Goal: Task Accomplishment & Management: Manage account settings

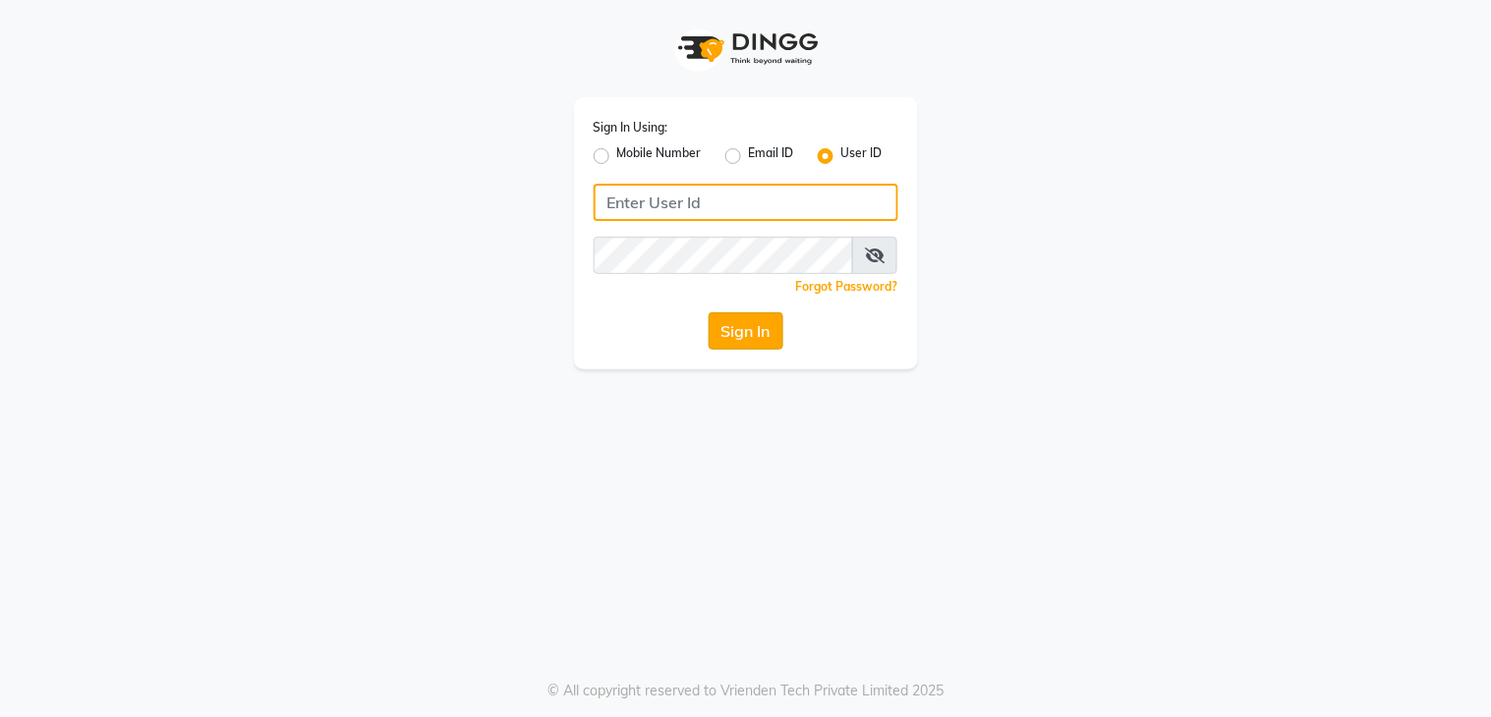
type input "layana"
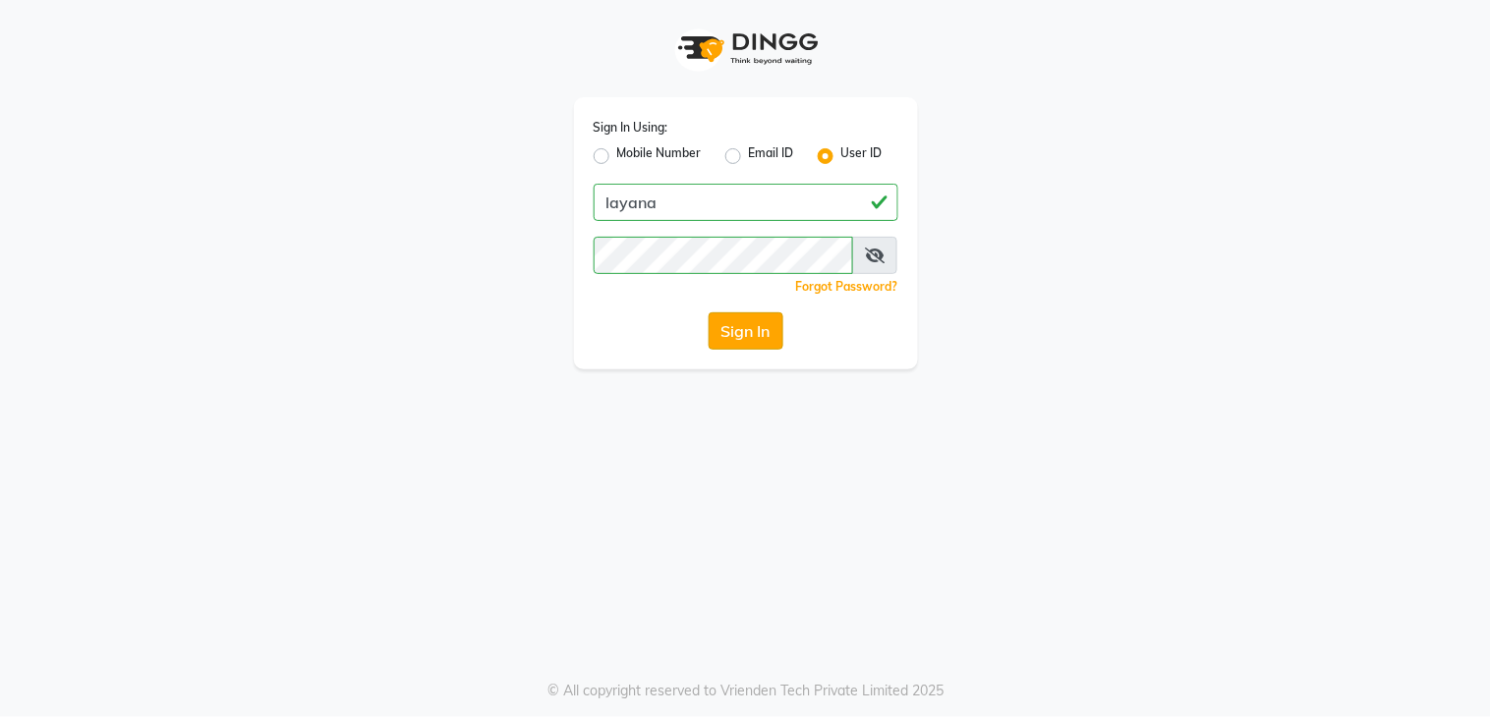
click at [733, 322] on button "Sign In" at bounding box center [746, 331] width 75 height 37
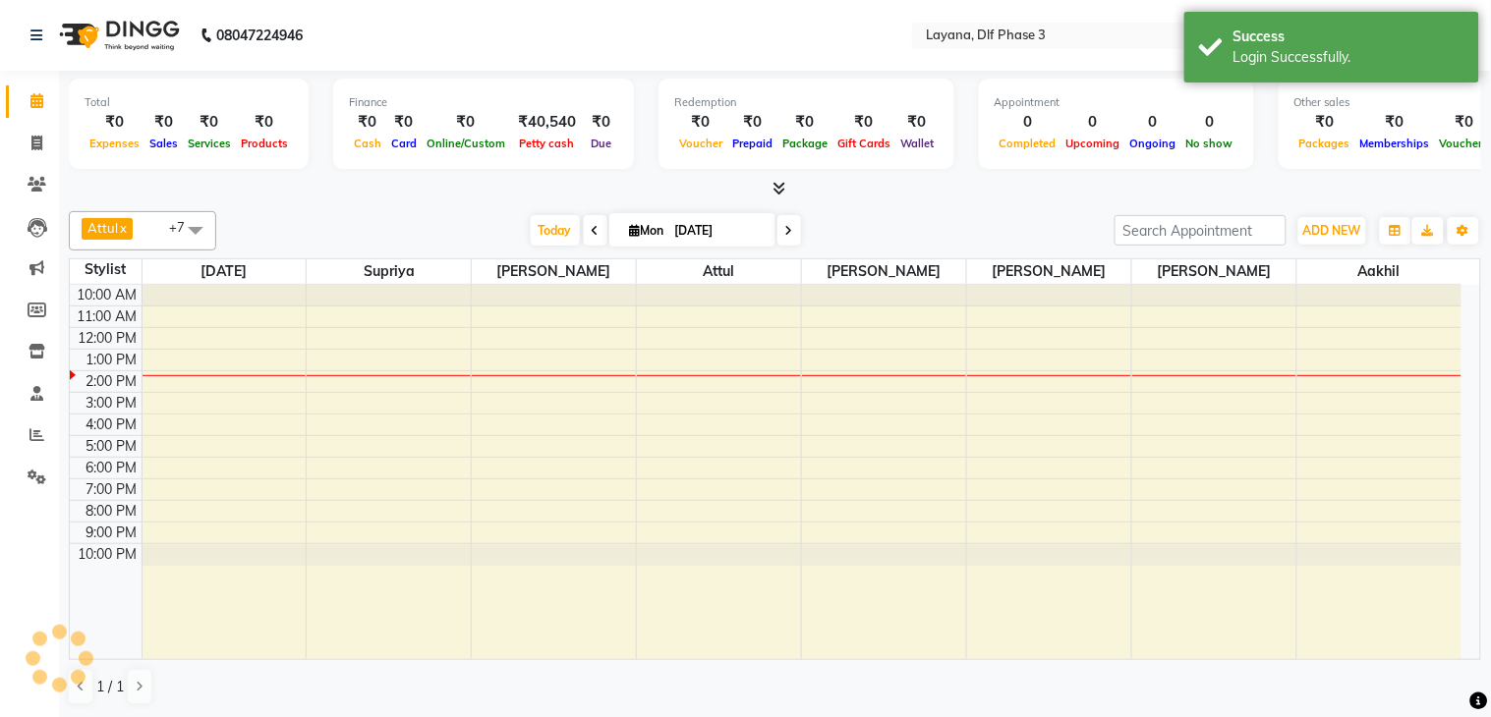
select select "en"
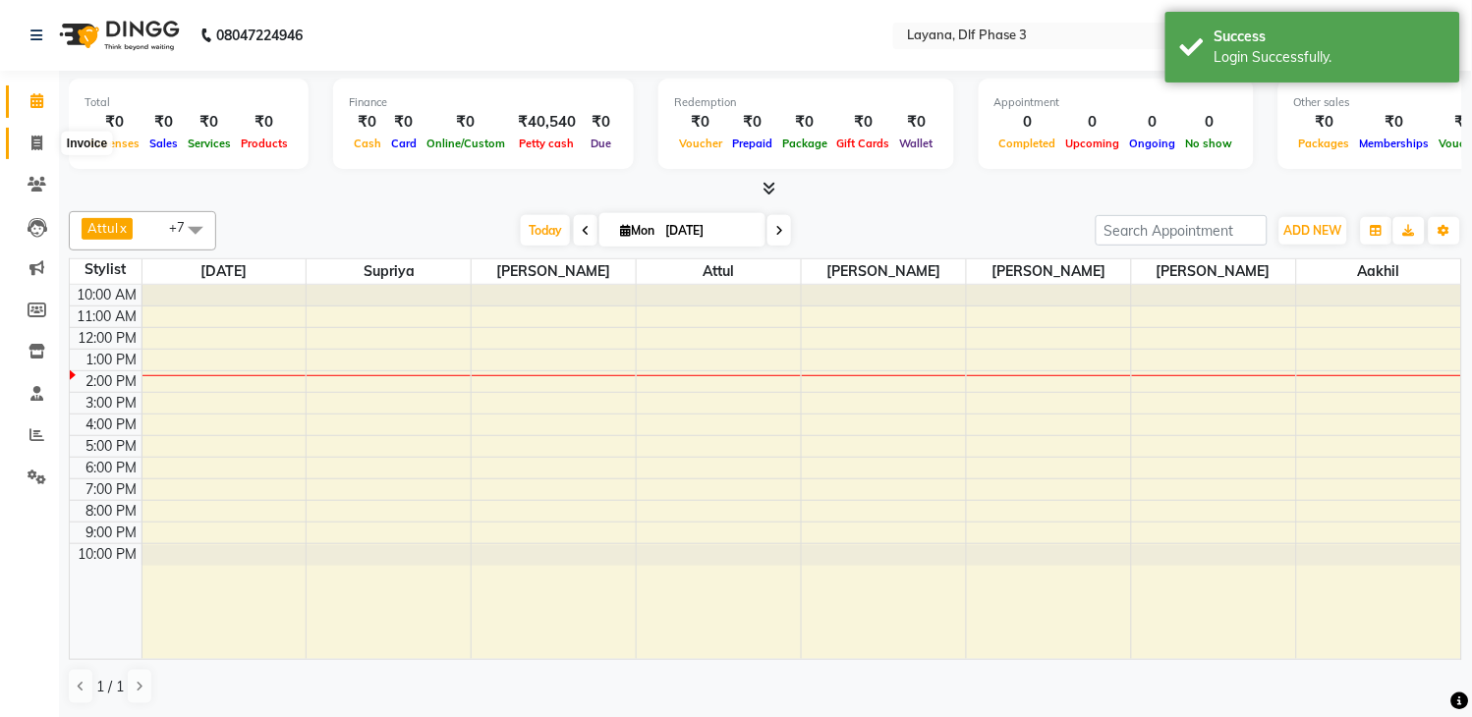
click at [31, 140] on icon at bounding box center [36, 143] width 11 height 15
select select "service"
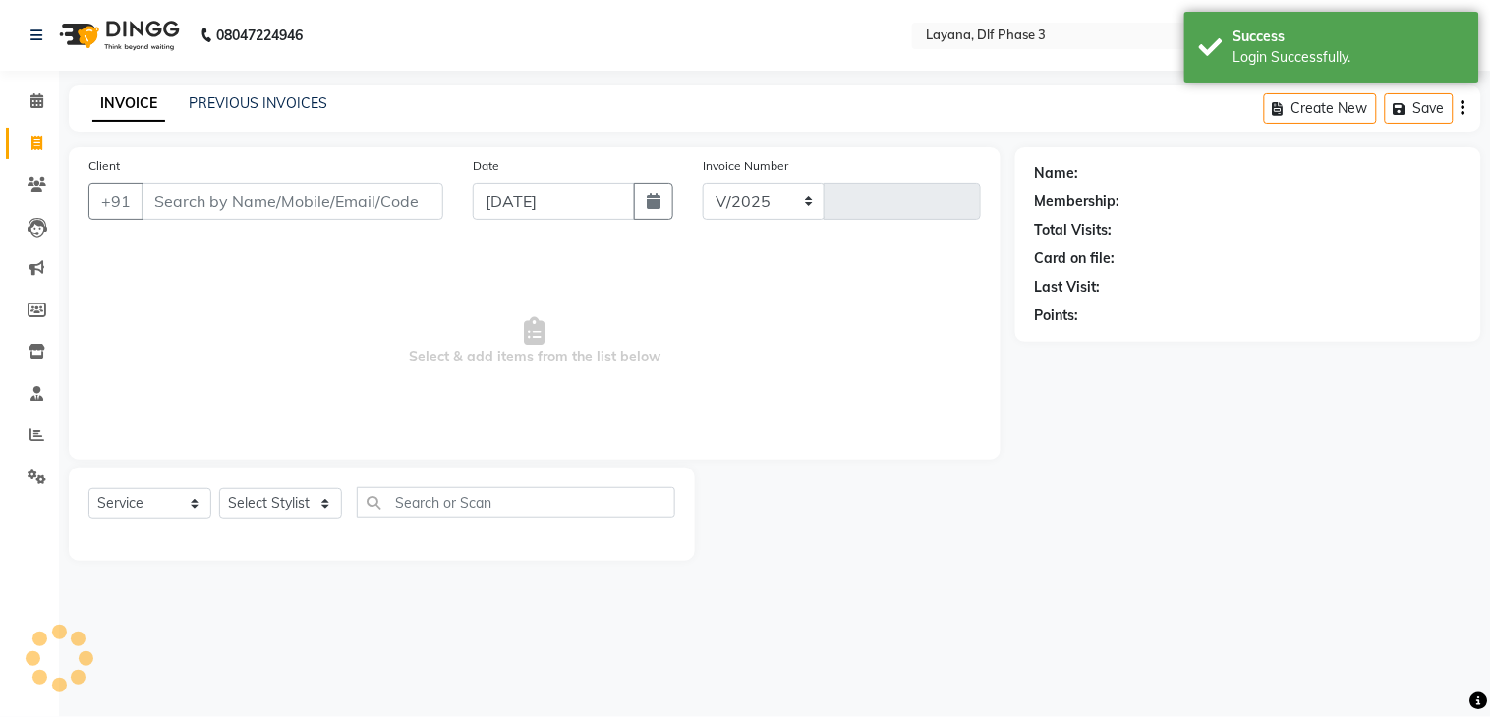
select select "6973"
type input "2774"
click at [32, 424] on link "Reports" at bounding box center [29, 436] width 47 height 32
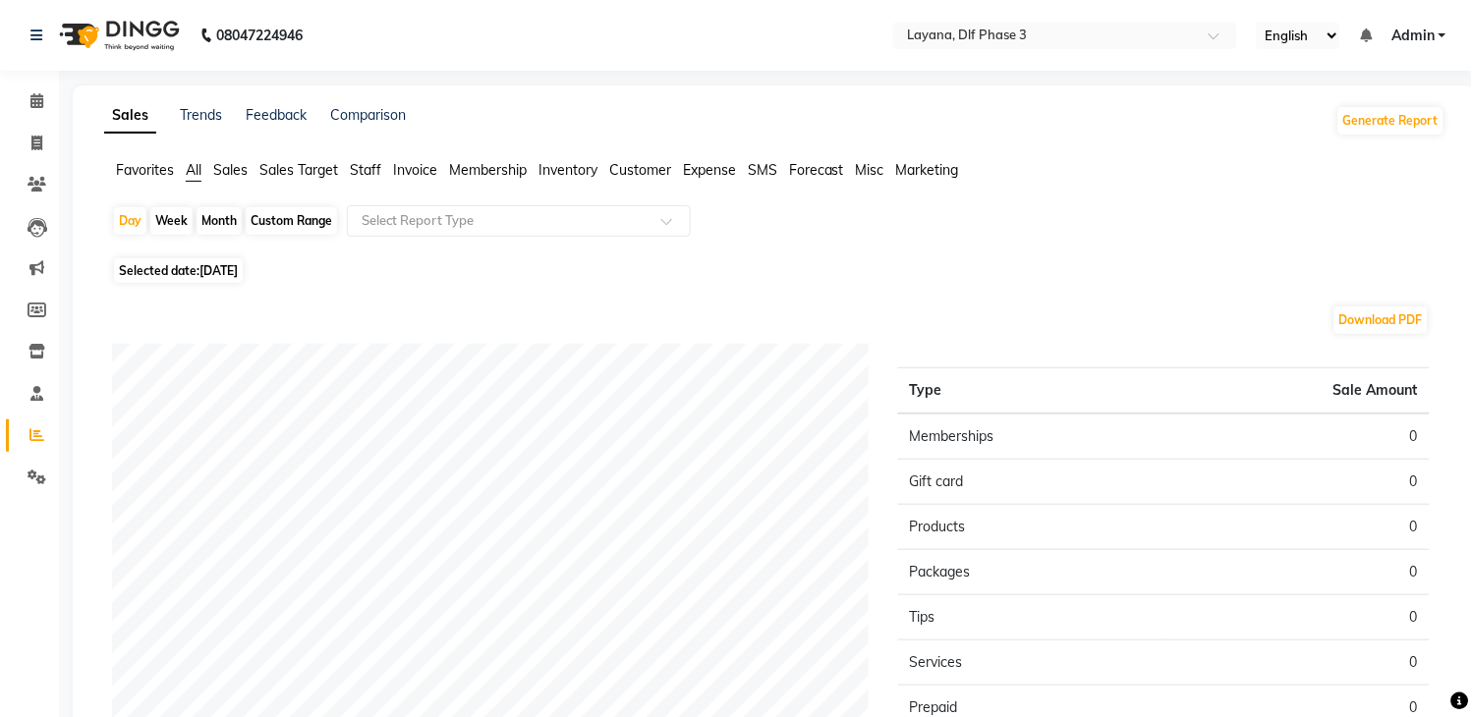
click at [220, 209] on div "Month" at bounding box center [219, 221] width 45 height 28
select select "9"
select select "2025"
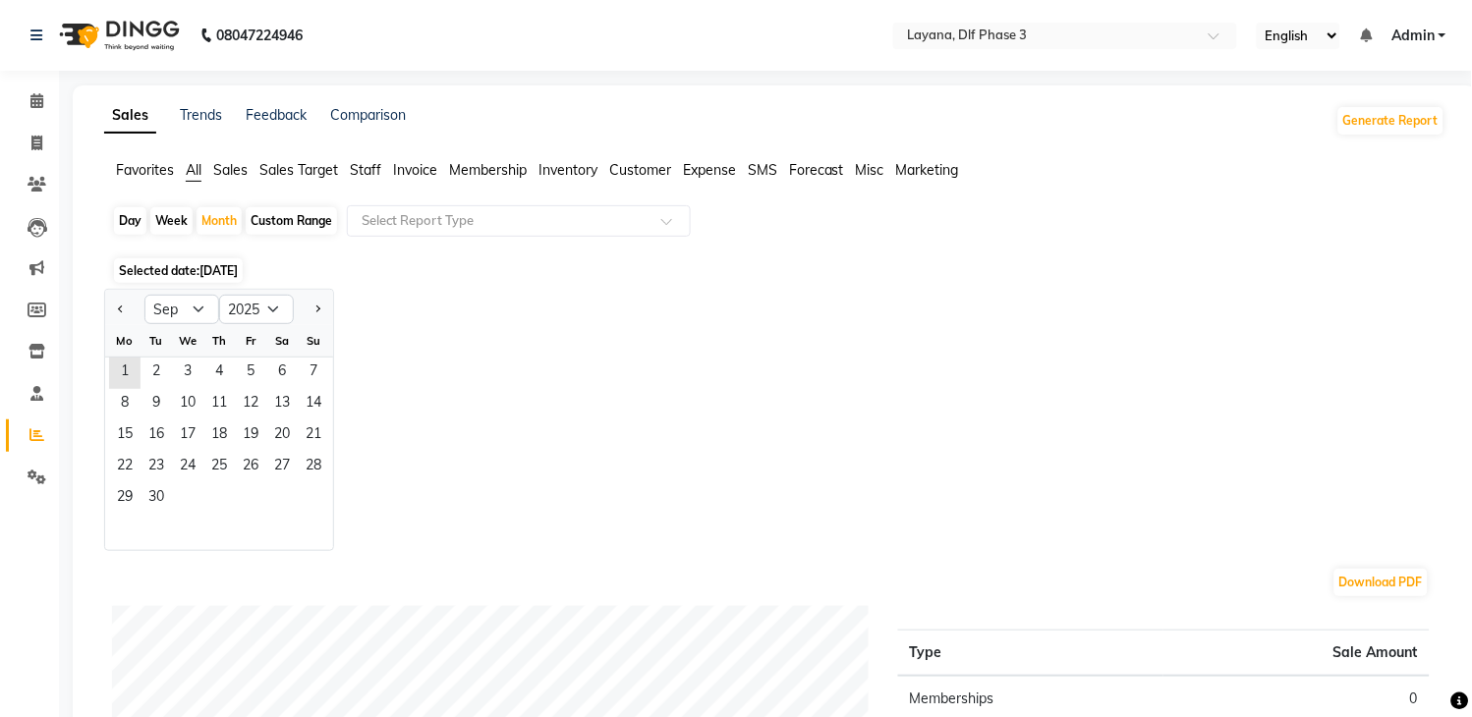
drag, startPoint x: 123, startPoint y: 312, endPoint x: 162, endPoint y: 326, distance: 42.0
click at [128, 312] on button "Previous month" at bounding box center [121, 309] width 16 height 31
select select "8"
click at [248, 364] on span "1" at bounding box center [250, 373] width 31 height 31
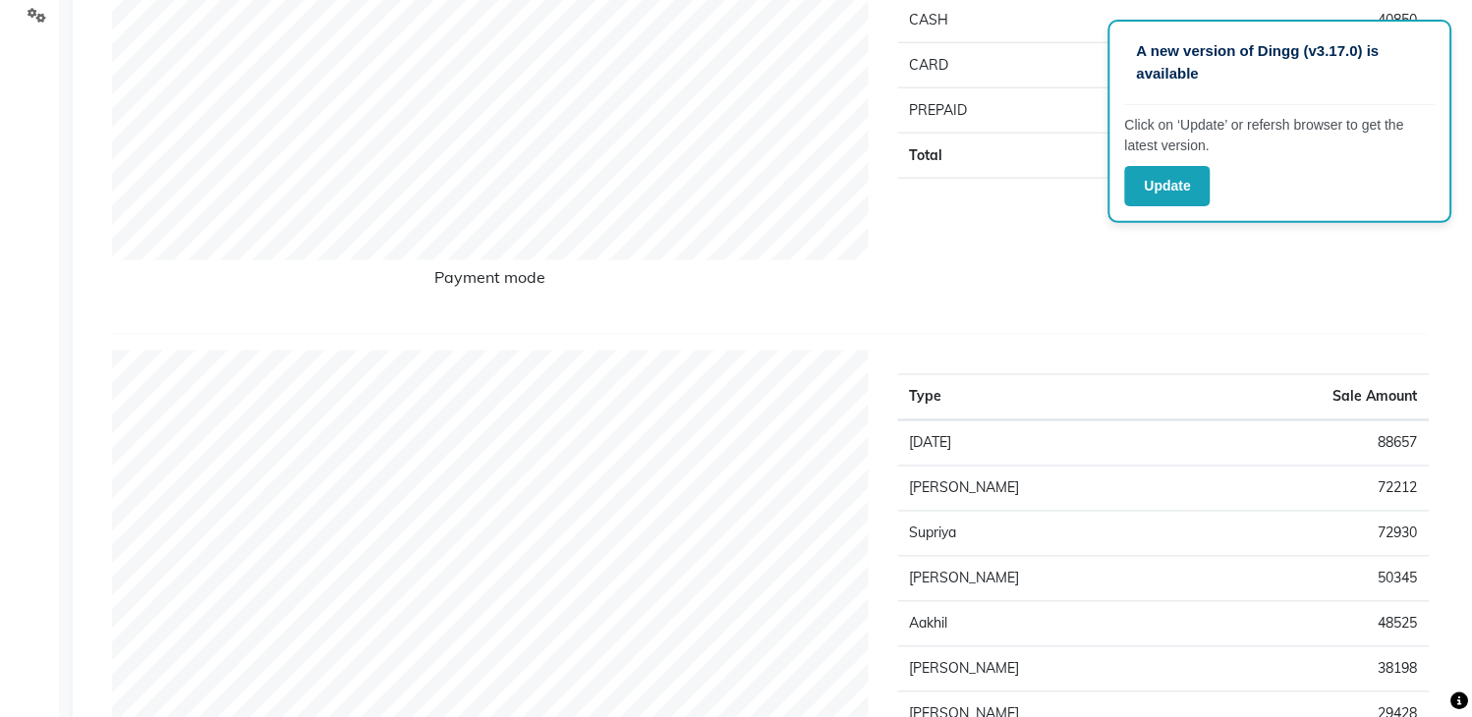
scroll to position [467, 0]
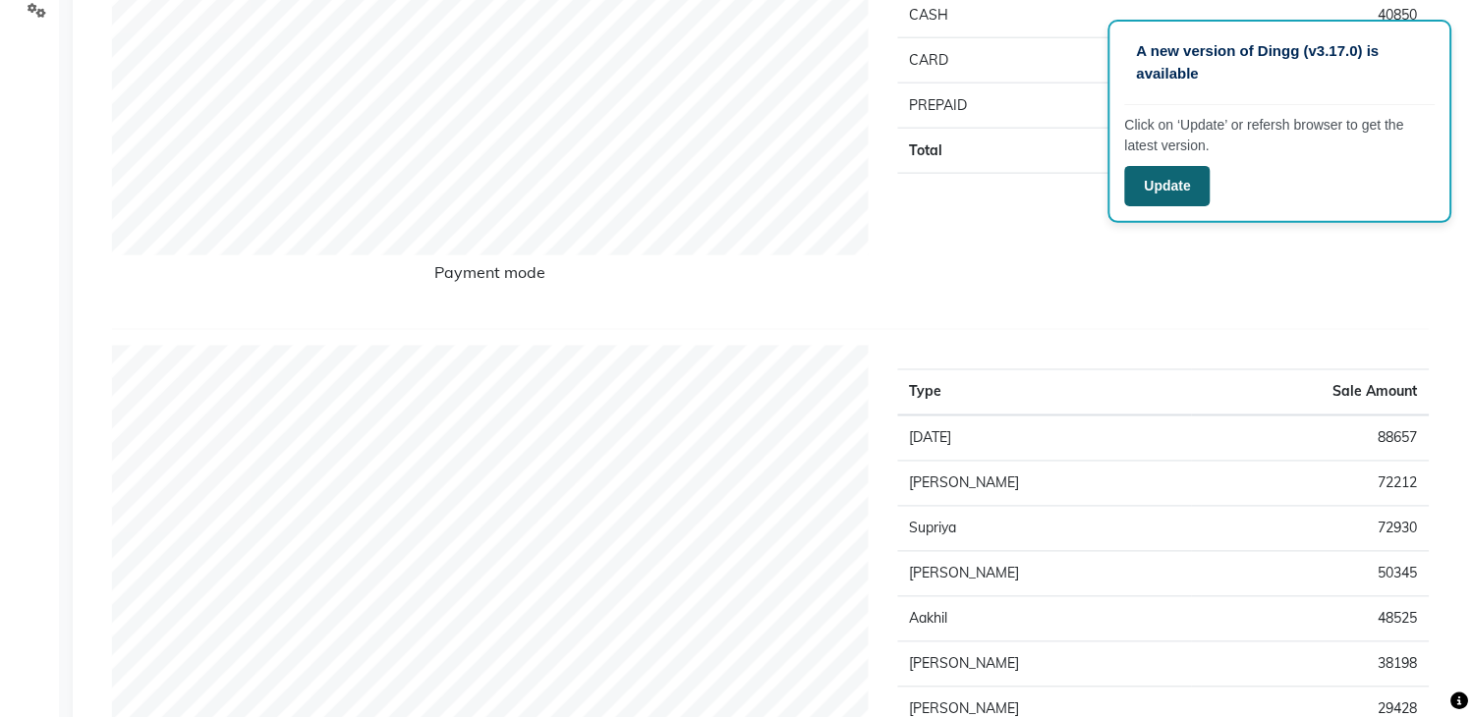
click at [1179, 191] on button "Update" at bounding box center [1167, 186] width 85 height 40
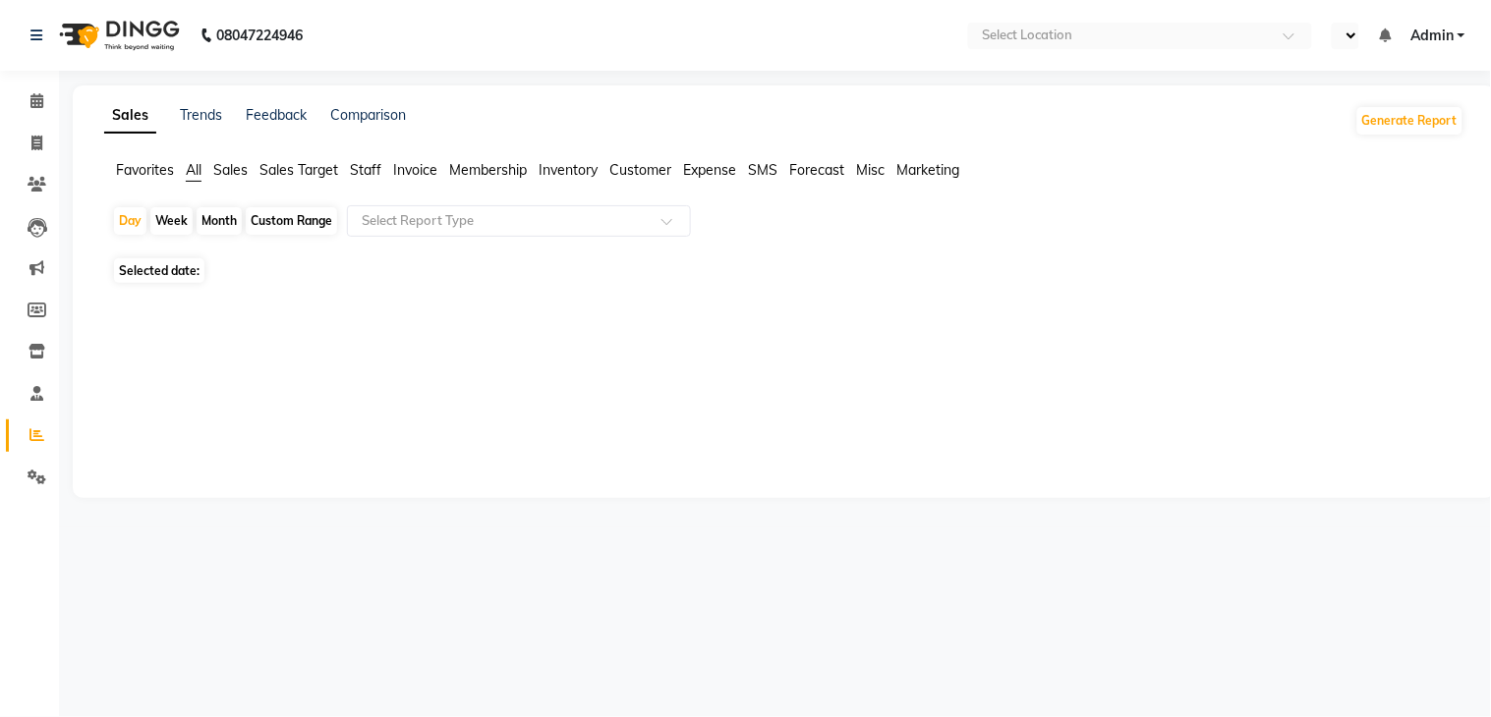
select select "en"
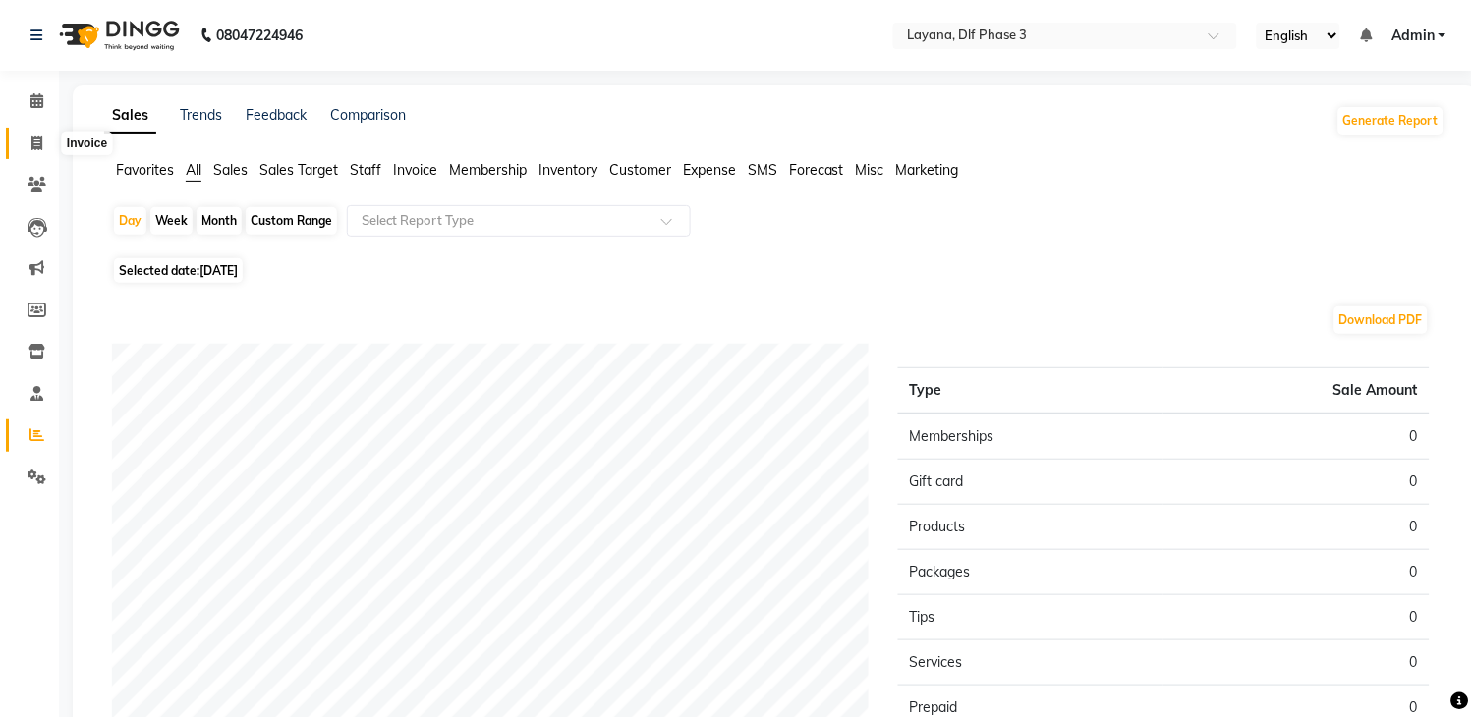
click at [34, 148] on icon at bounding box center [36, 143] width 11 height 15
select select "service"
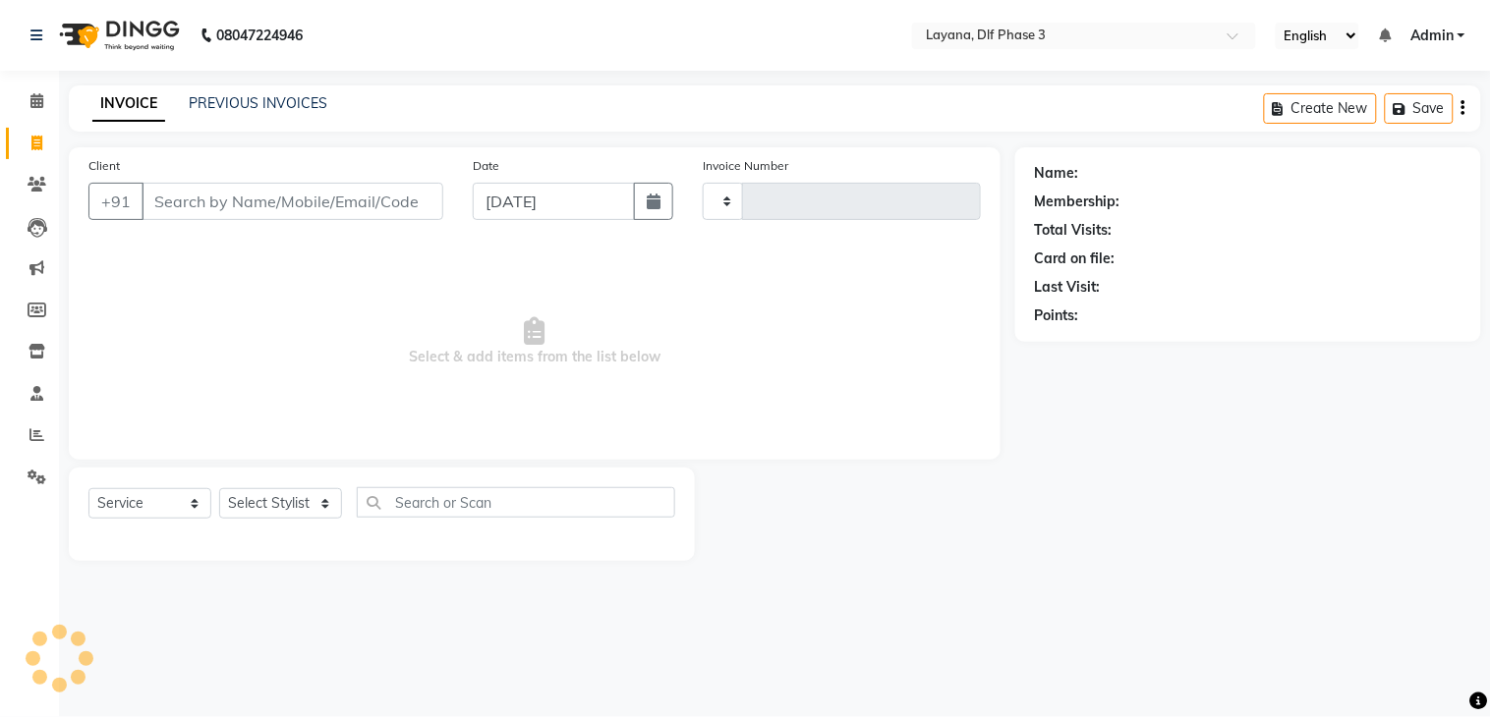
type input "2774"
select select "6973"
click at [35, 432] on icon at bounding box center [36, 434] width 15 height 15
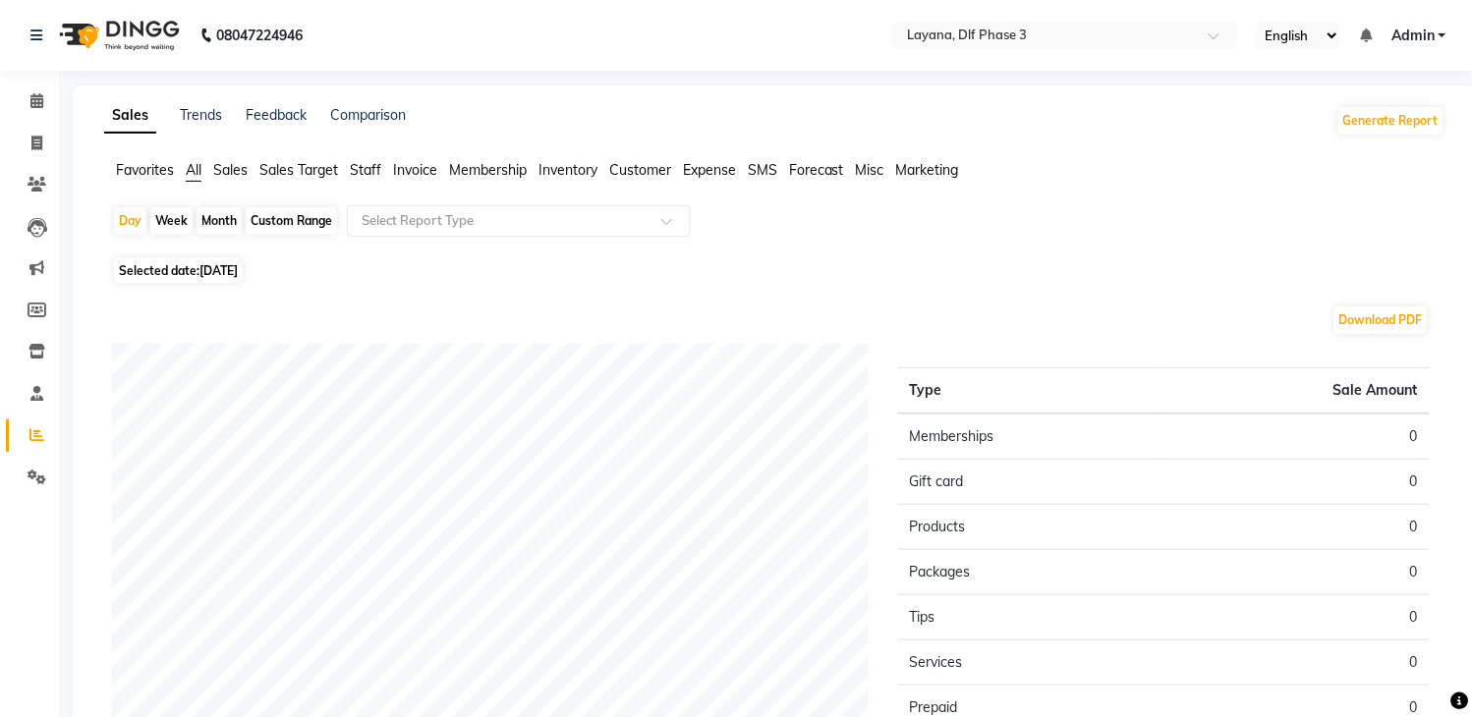
click at [213, 217] on div "Month" at bounding box center [219, 221] width 45 height 28
select select "9"
select select "2025"
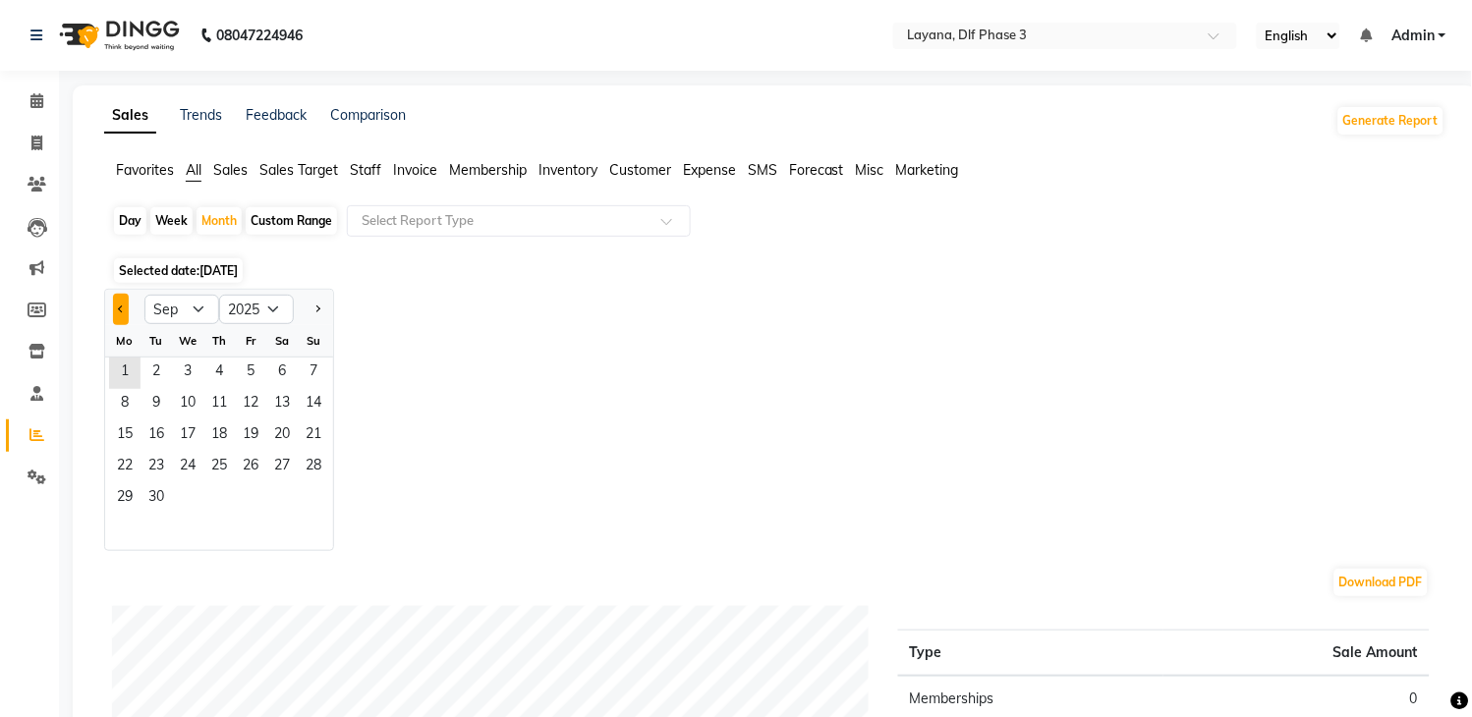
click at [124, 309] on span "Previous month" at bounding box center [121, 308] width 7 height 7
select select "8"
click at [251, 368] on span "1" at bounding box center [250, 373] width 31 height 31
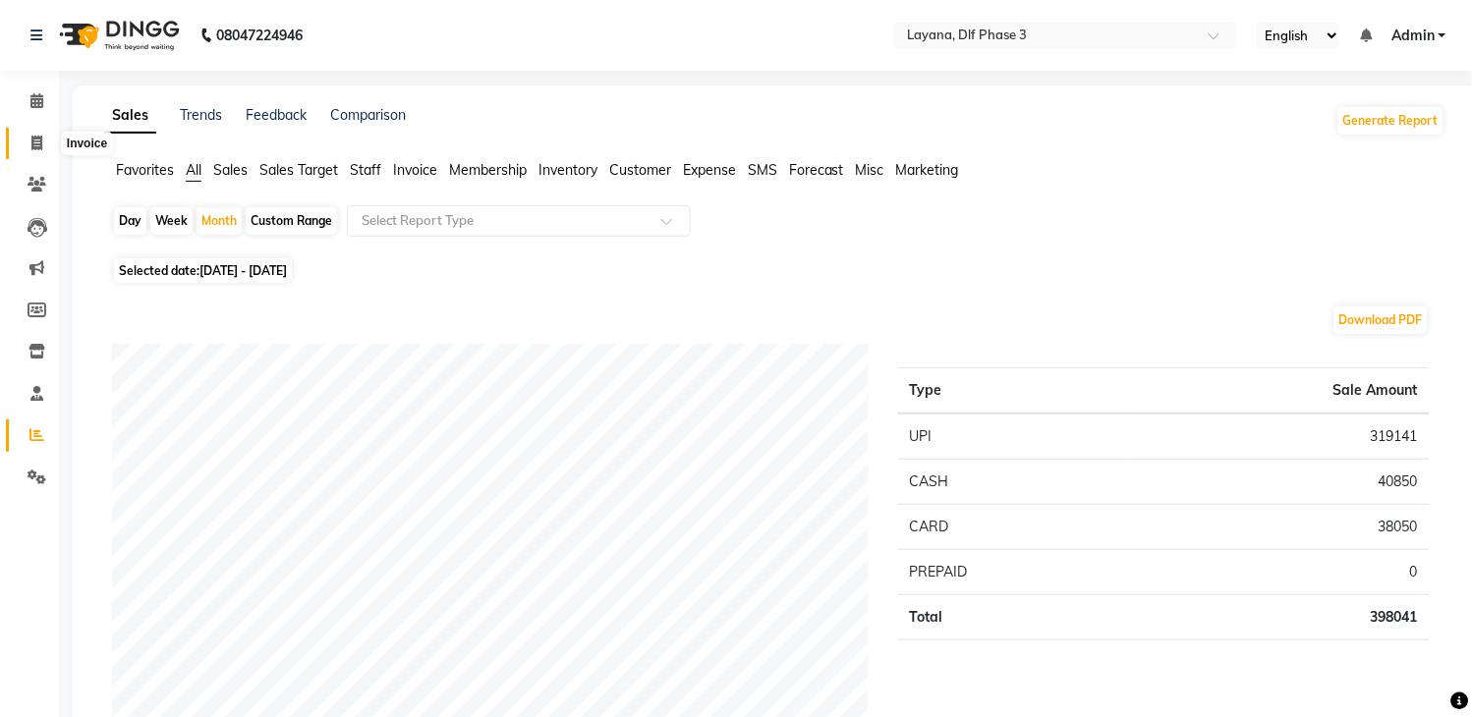
click at [35, 143] on icon at bounding box center [36, 143] width 11 height 15
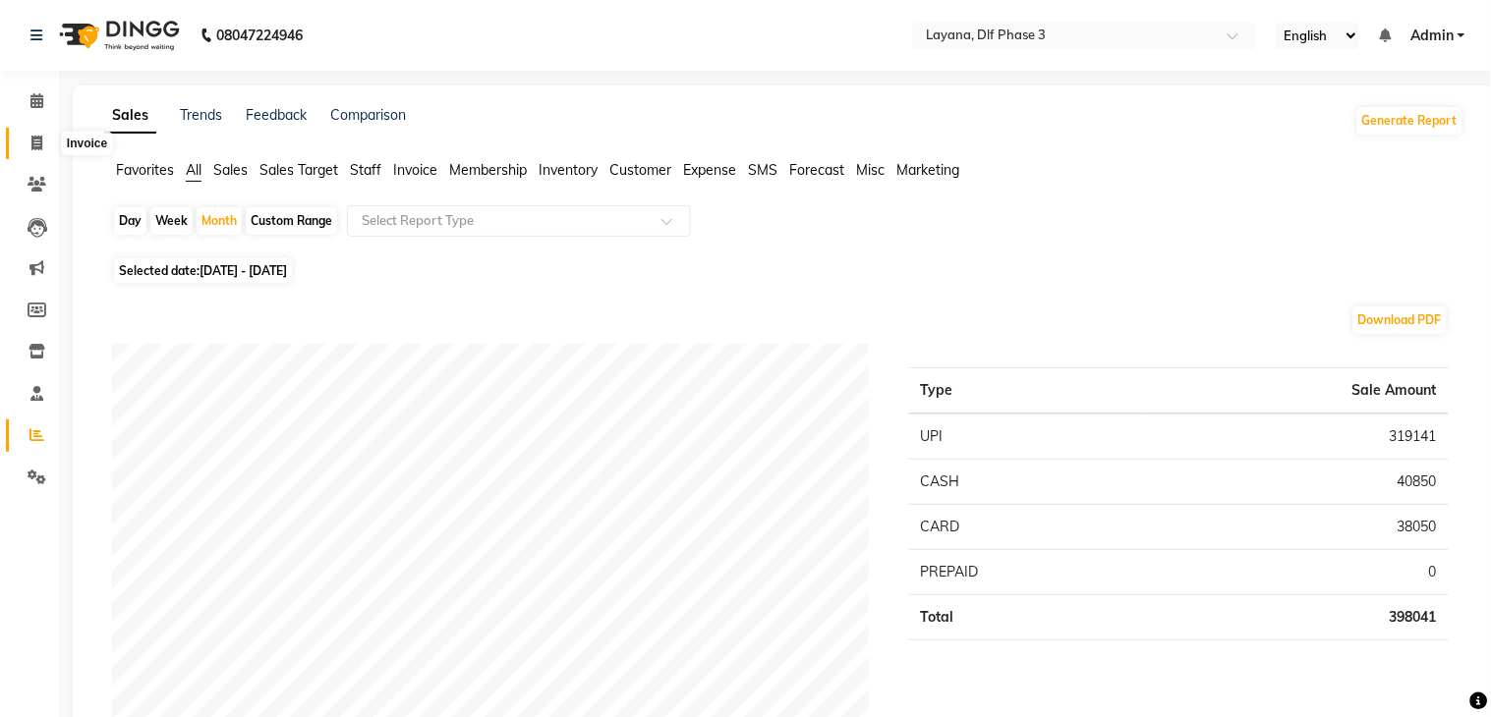
select select "service"
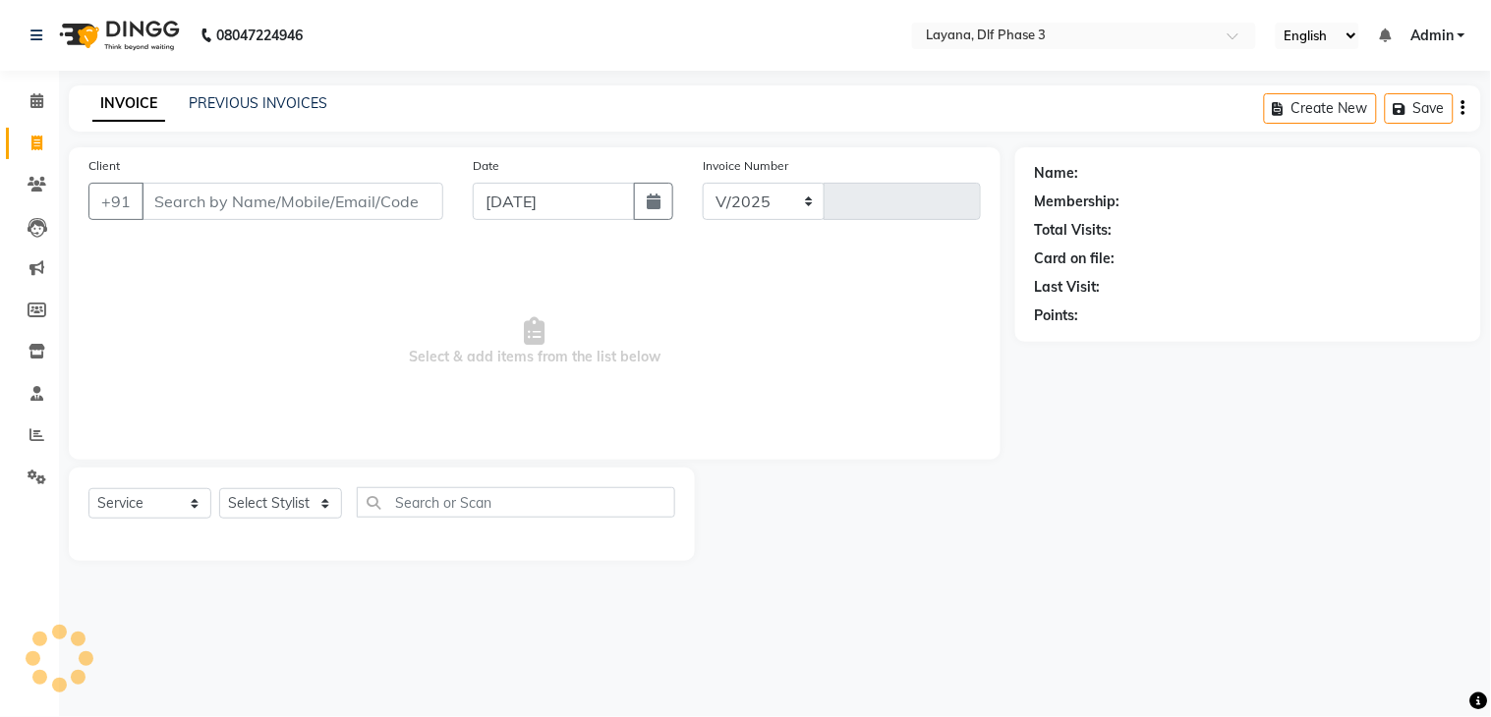
select select "6973"
type input "2774"
click at [155, 201] on input "Client" at bounding box center [293, 201] width 302 height 37
click at [208, 201] on input "Client" at bounding box center [293, 201] width 302 height 37
click at [237, 99] on link "PREVIOUS INVOICES" at bounding box center [258, 103] width 139 height 18
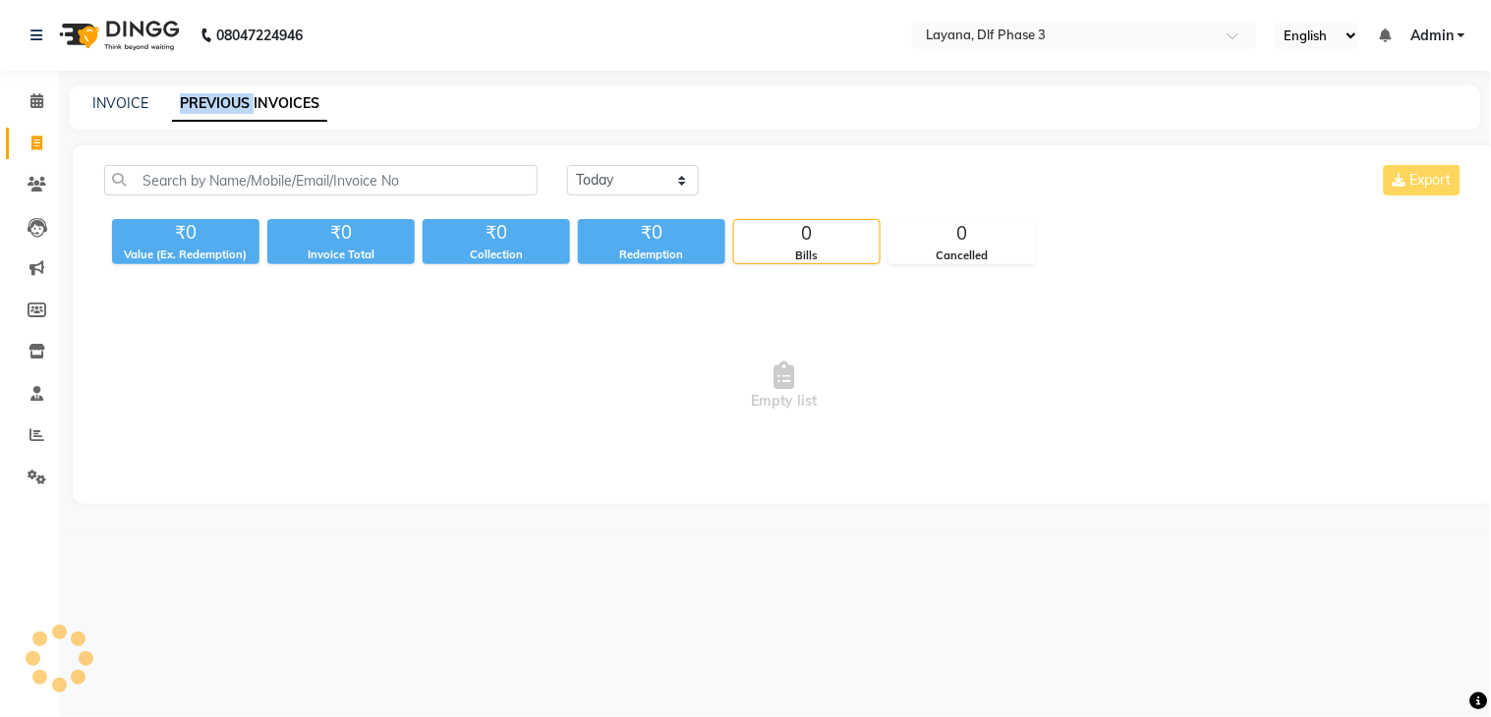
click at [237, 99] on link "PREVIOUS INVOICES" at bounding box center [249, 103] width 155 height 35
click at [39, 133] on span at bounding box center [37, 144] width 34 height 23
select select "service"
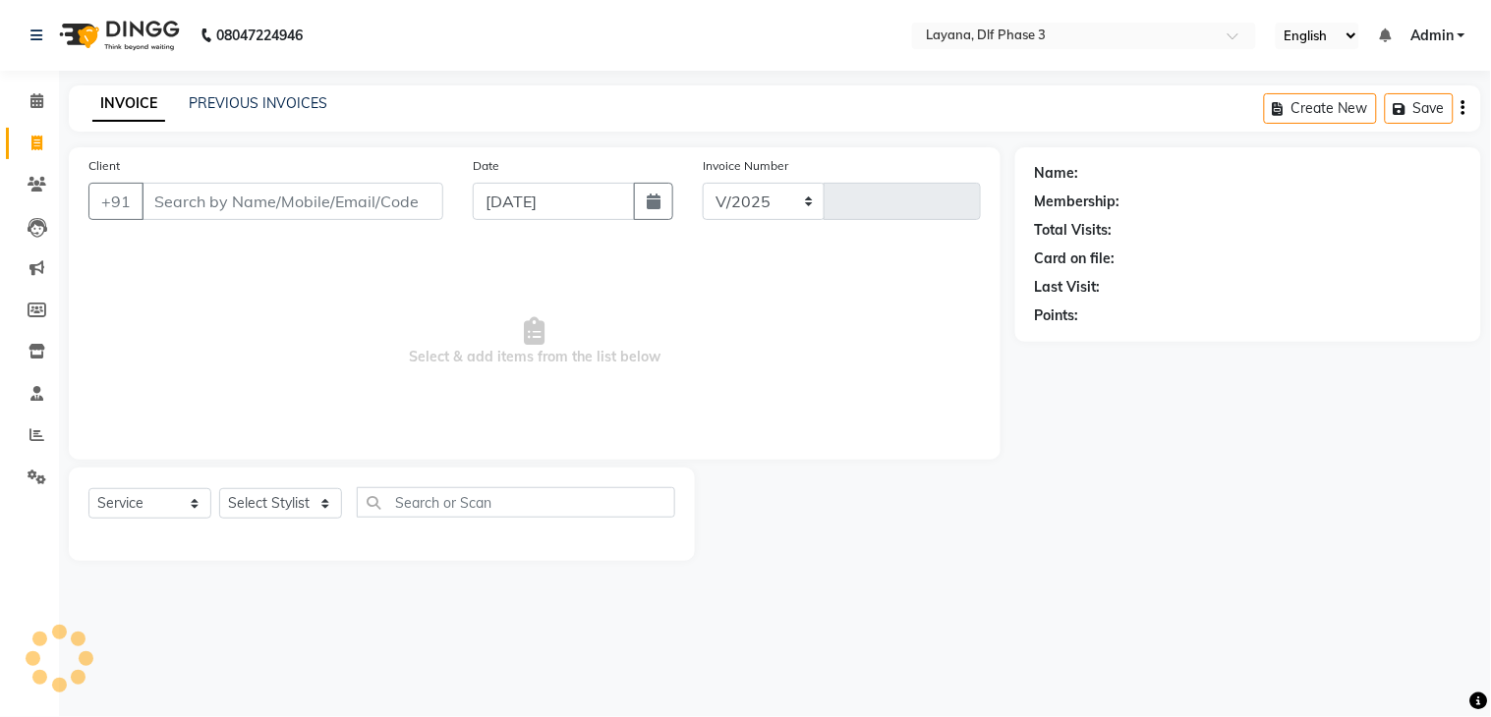
select select "6973"
type input "2774"
click at [193, 202] on input "Client" at bounding box center [293, 201] width 302 height 37
click at [1082, 374] on div "Name: Membership: Total Visits: Card on file: Last Visit: Points:" at bounding box center [1255, 354] width 481 height 414
click at [33, 442] on icon at bounding box center [36, 434] width 15 height 15
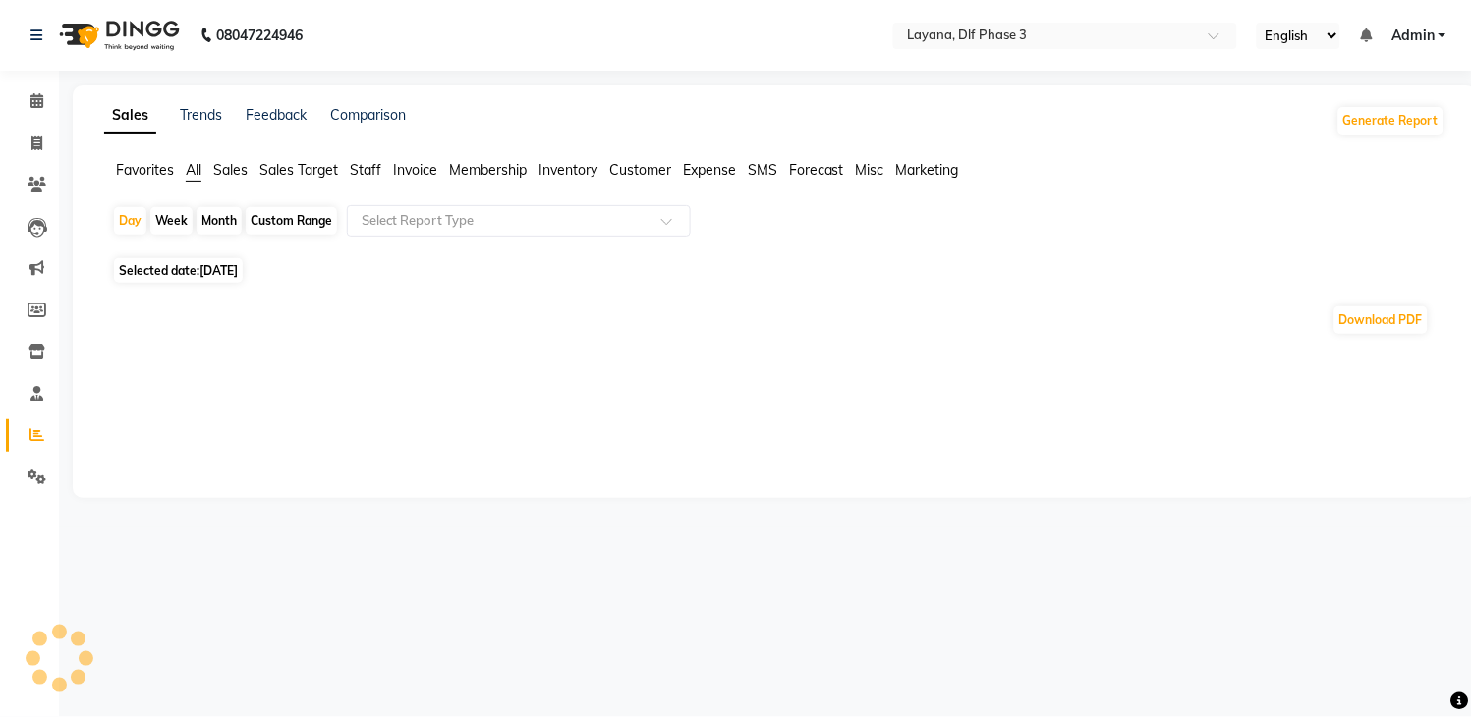
click at [221, 222] on div "Month" at bounding box center [219, 221] width 45 height 28
select select "9"
select select "2025"
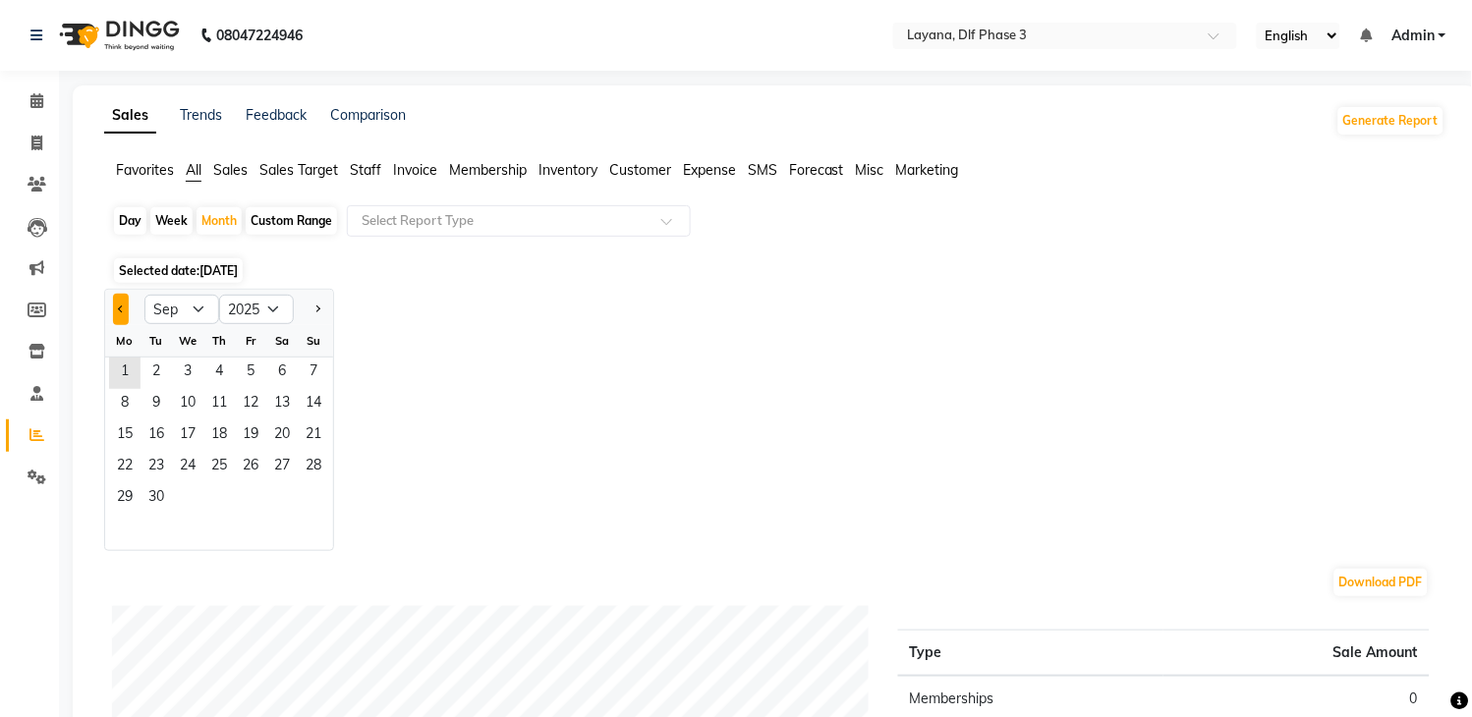
click at [120, 311] on span "Previous month" at bounding box center [121, 308] width 7 height 7
select select "8"
click at [241, 371] on span "1" at bounding box center [250, 373] width 31 height 31
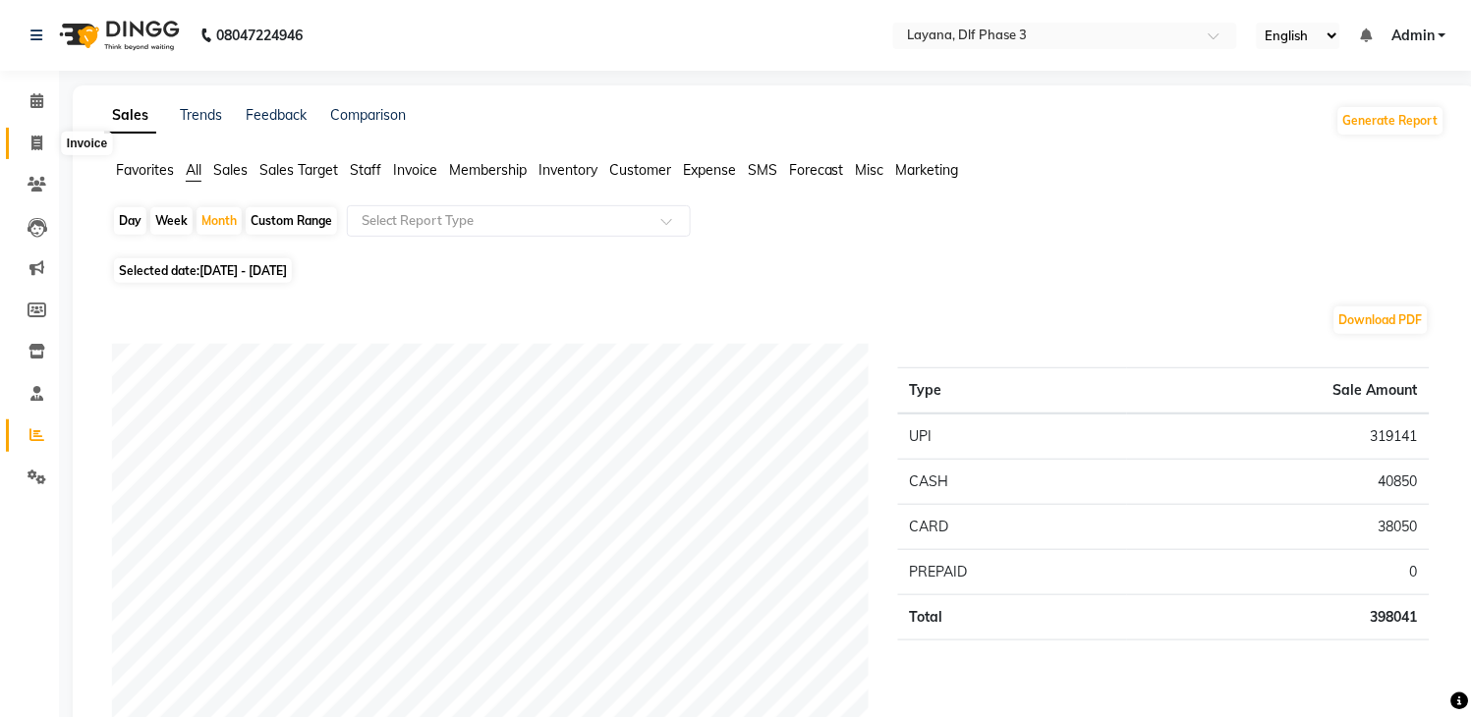
click at [30, 134] on span at bounding box center [37, 144] width 34 height 23
select select "service"
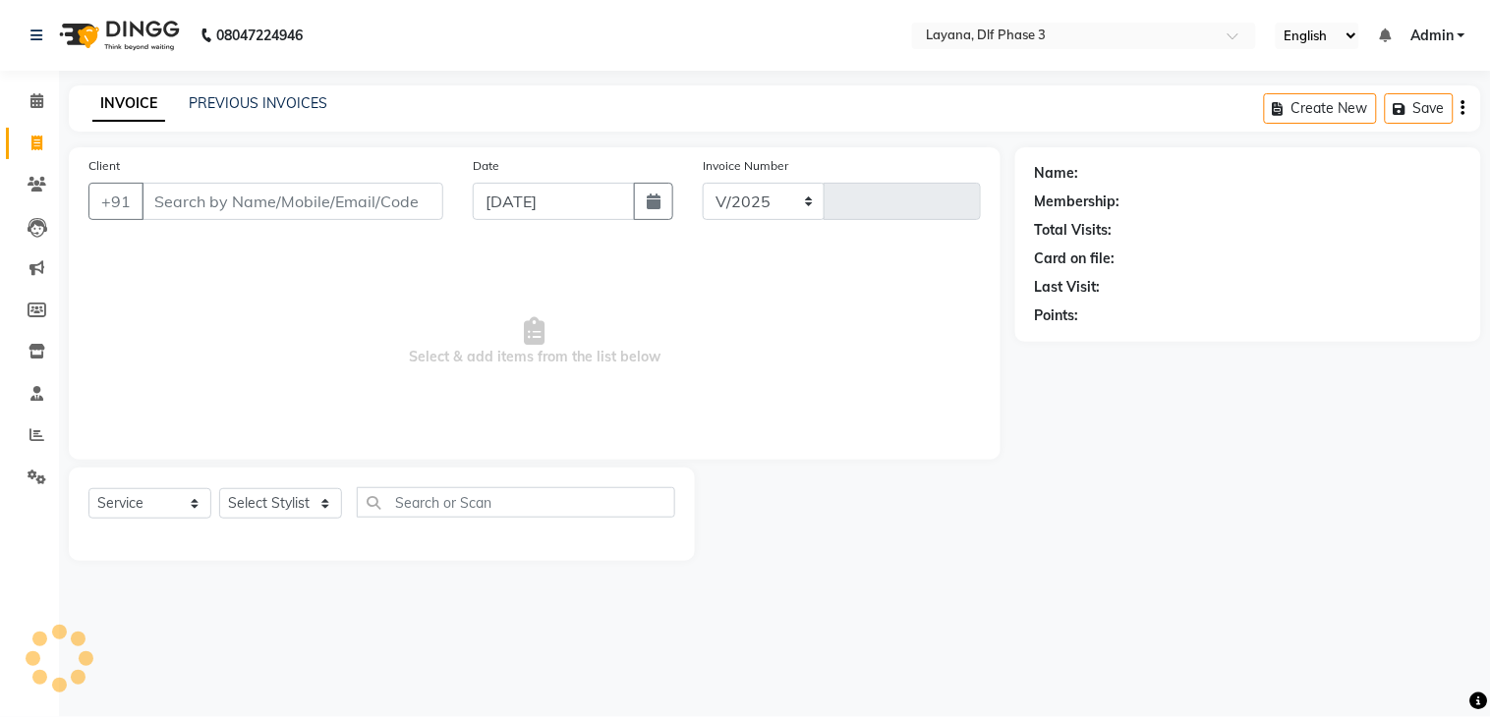
select select "6973"
type input "2774"
click at [183, 217] on input "Client" at bounding box center [293, 201] width 302 height 37
click at [40, 435] on icon at bounding box center [36, 434] width 15 height 15
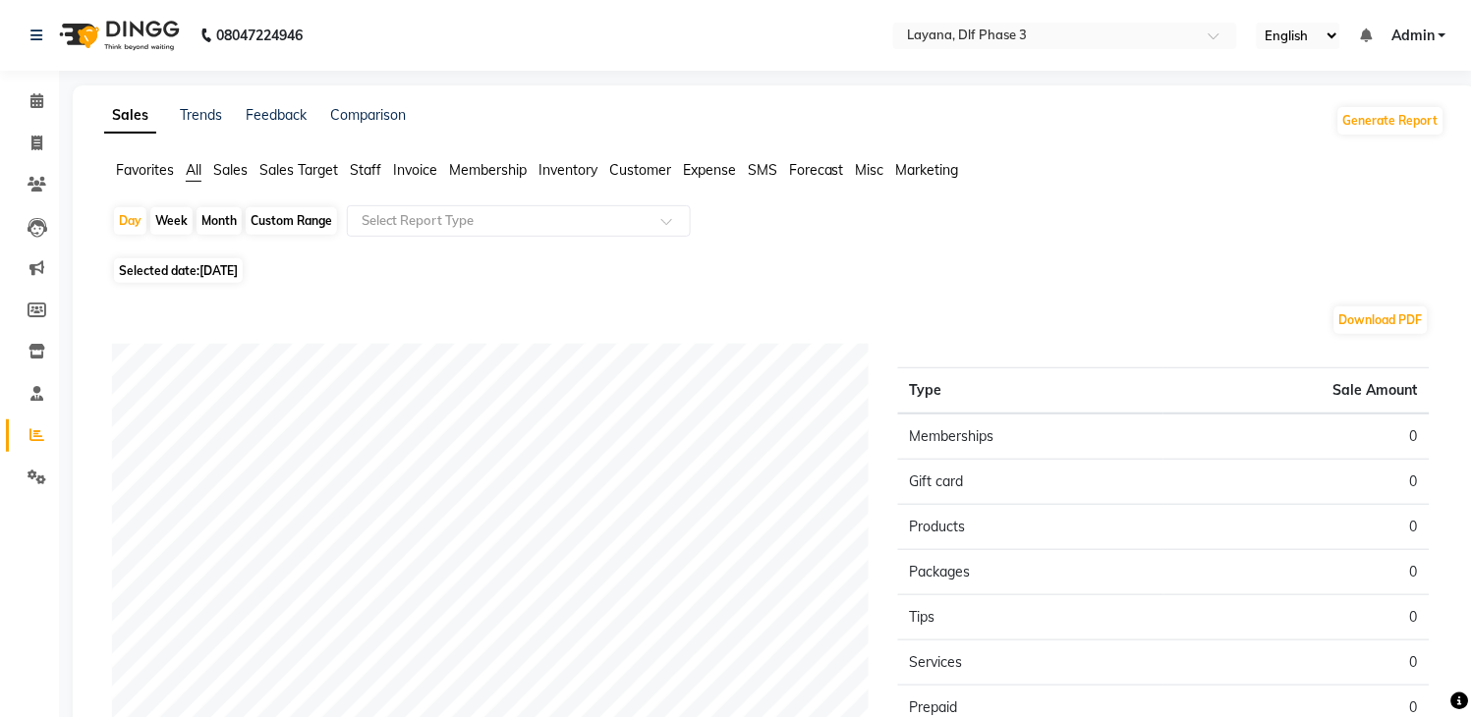
click at [211, 211] on div "Month" at bounding box center [219, 221] width 45 height 28
select select "9"
select select "2025"
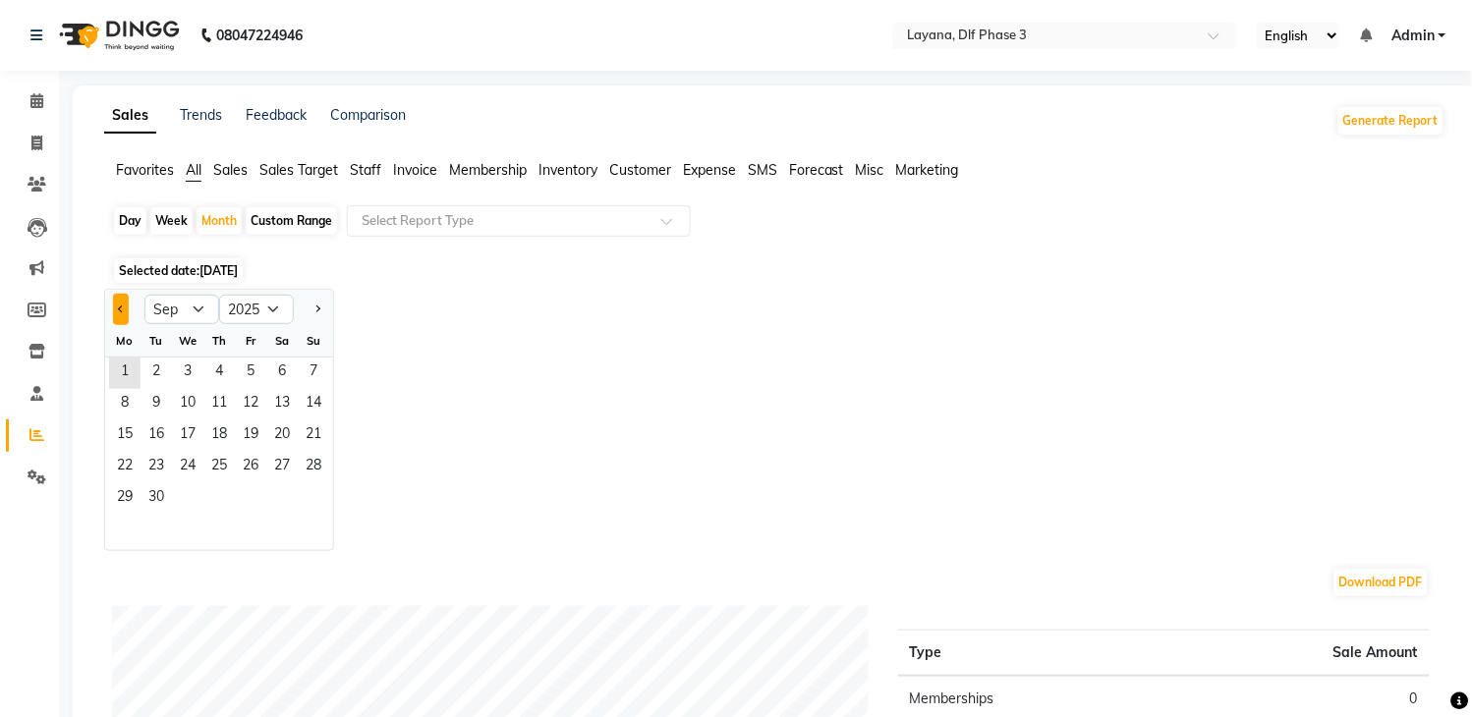
click at [116, 300] on button "Previous month" at bounding box center [121, 309] width 16 height 31
select select "8"
click at [244, 377] on span "1" at bounding box center [250, 373] width 31 height 31
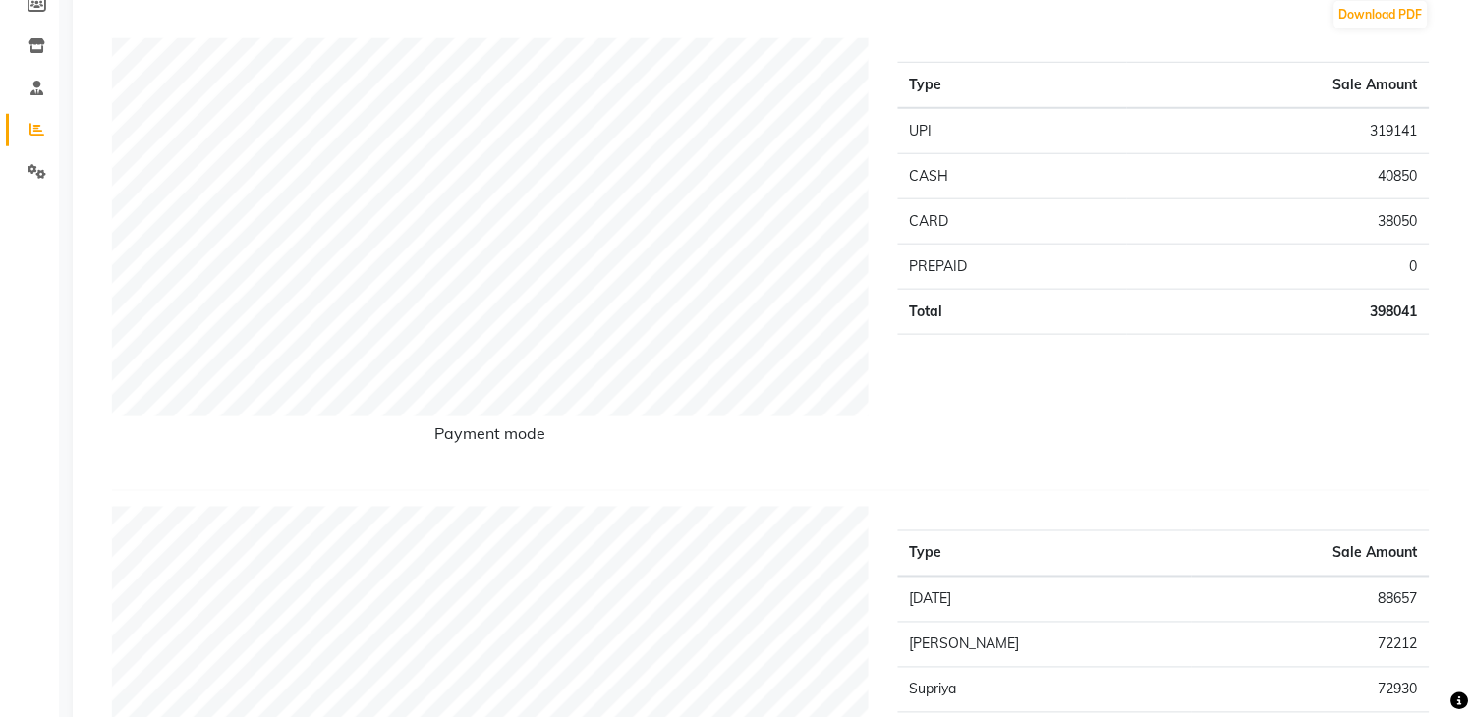
scroll to position [311, 0]
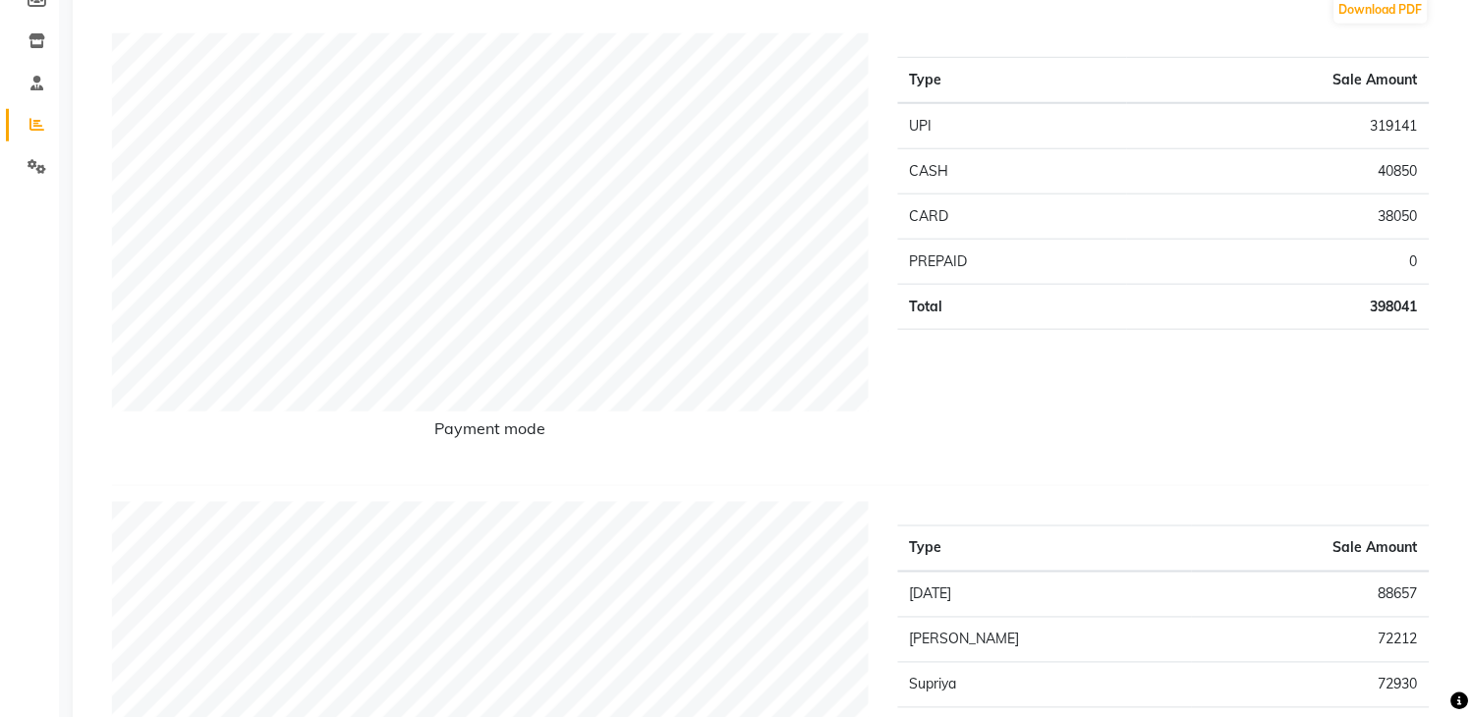
drag, startPoint x: 1468, startPoint y: 110, endPoint x: 1481, endPoint y: 121, distance: 16.7
click at [1472, 121] on html "08047224946 Select Location × Layana, Dlf Phase 3 English ENGLISH Español العرب…" at bounding box center [736, 47] width 1472 height 717
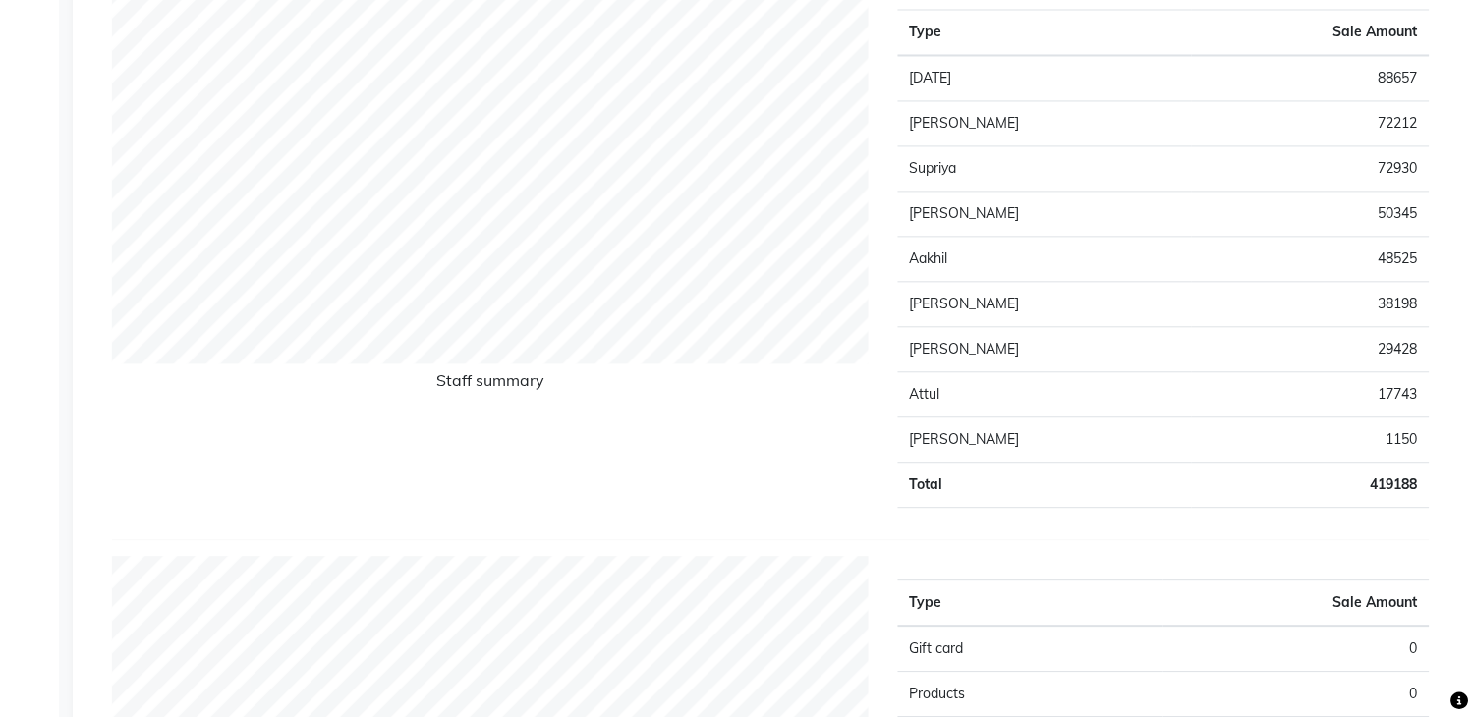
scroll to position [199, 0]
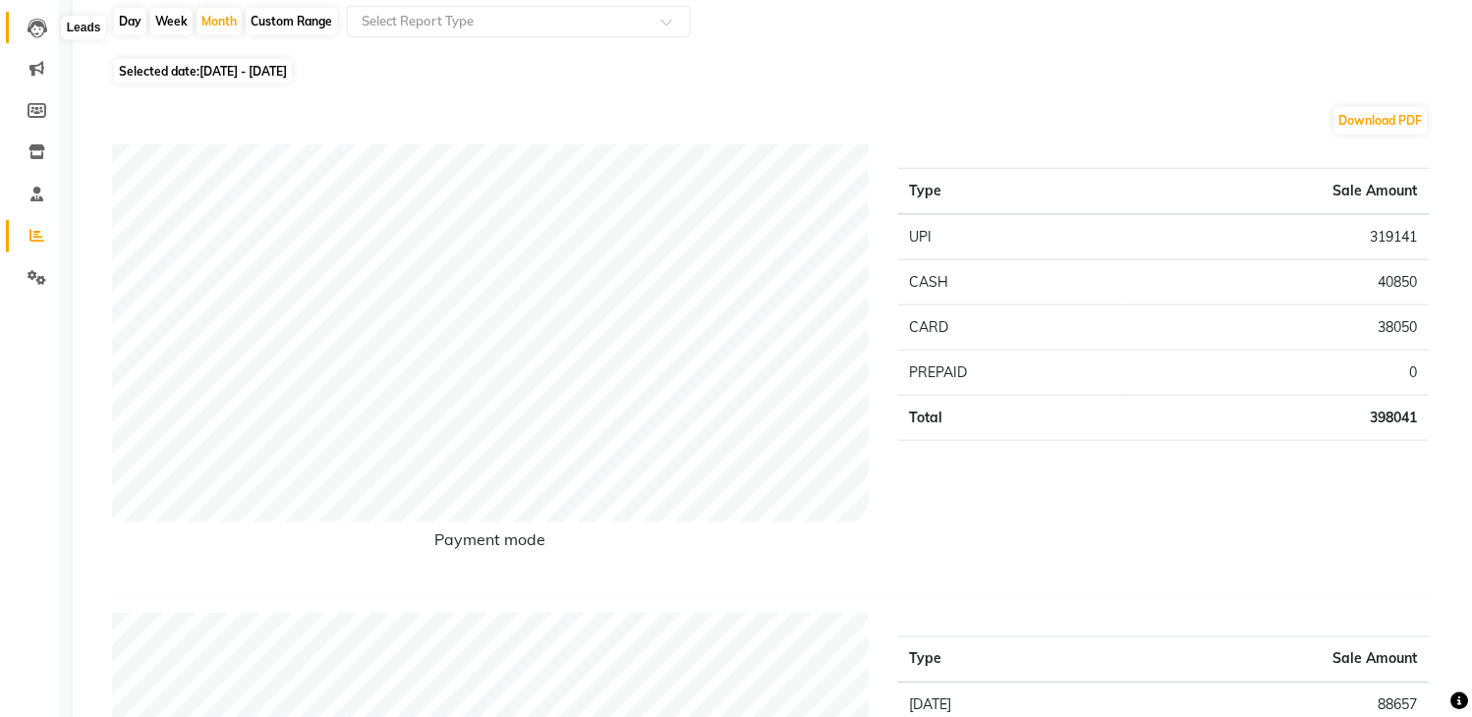
click at [36, 17] on span at bounding box center [37, 28] width 34 height 23
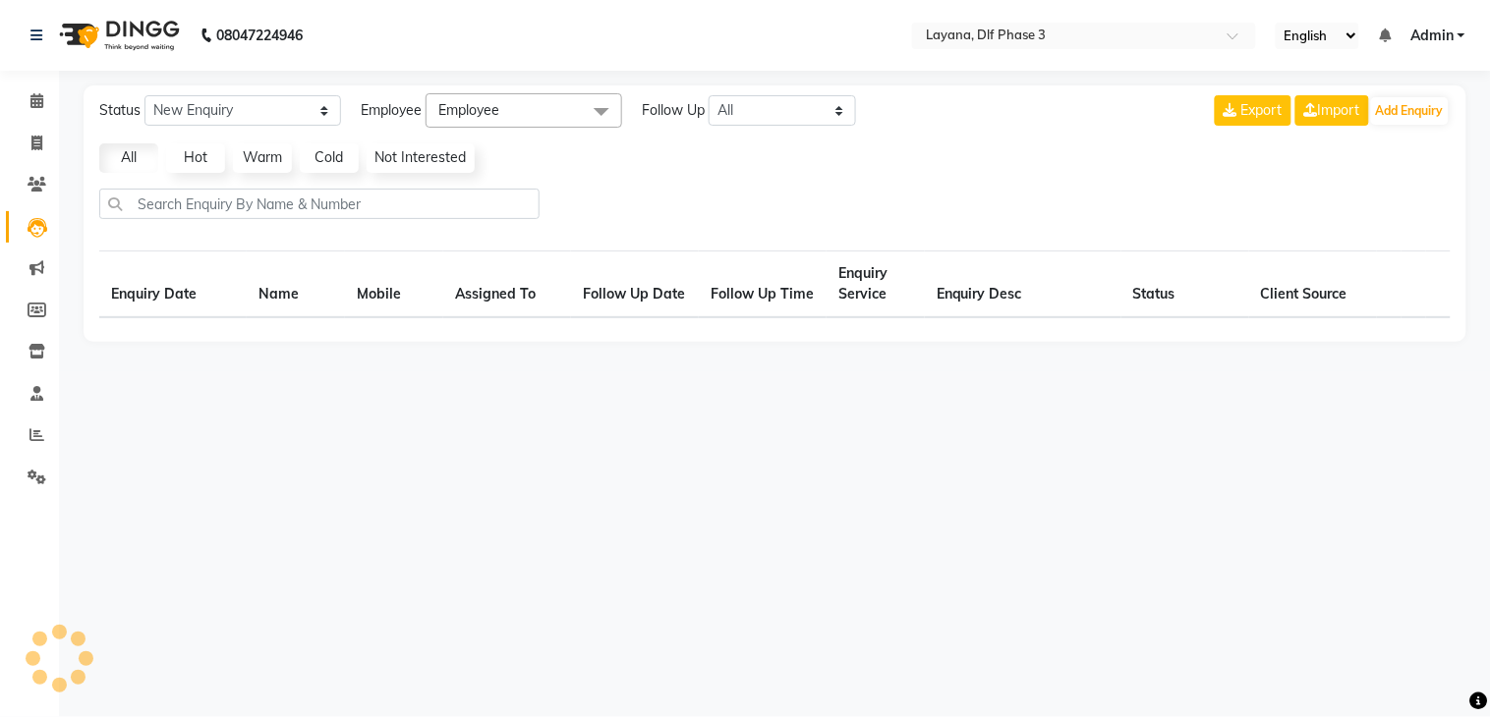
select select "10"
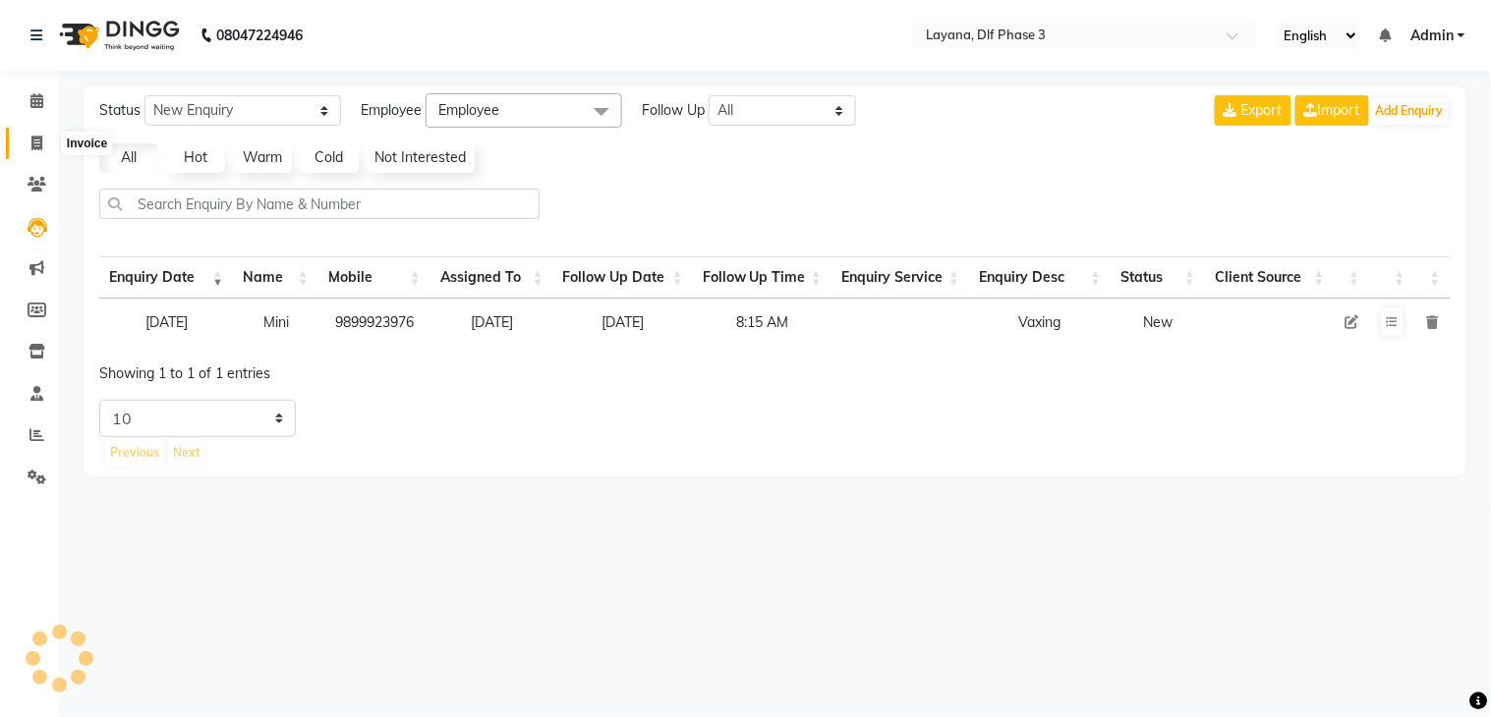
click at [33, 133] on span at bounding box center [37, 144] width 34 height 23
select select "service"
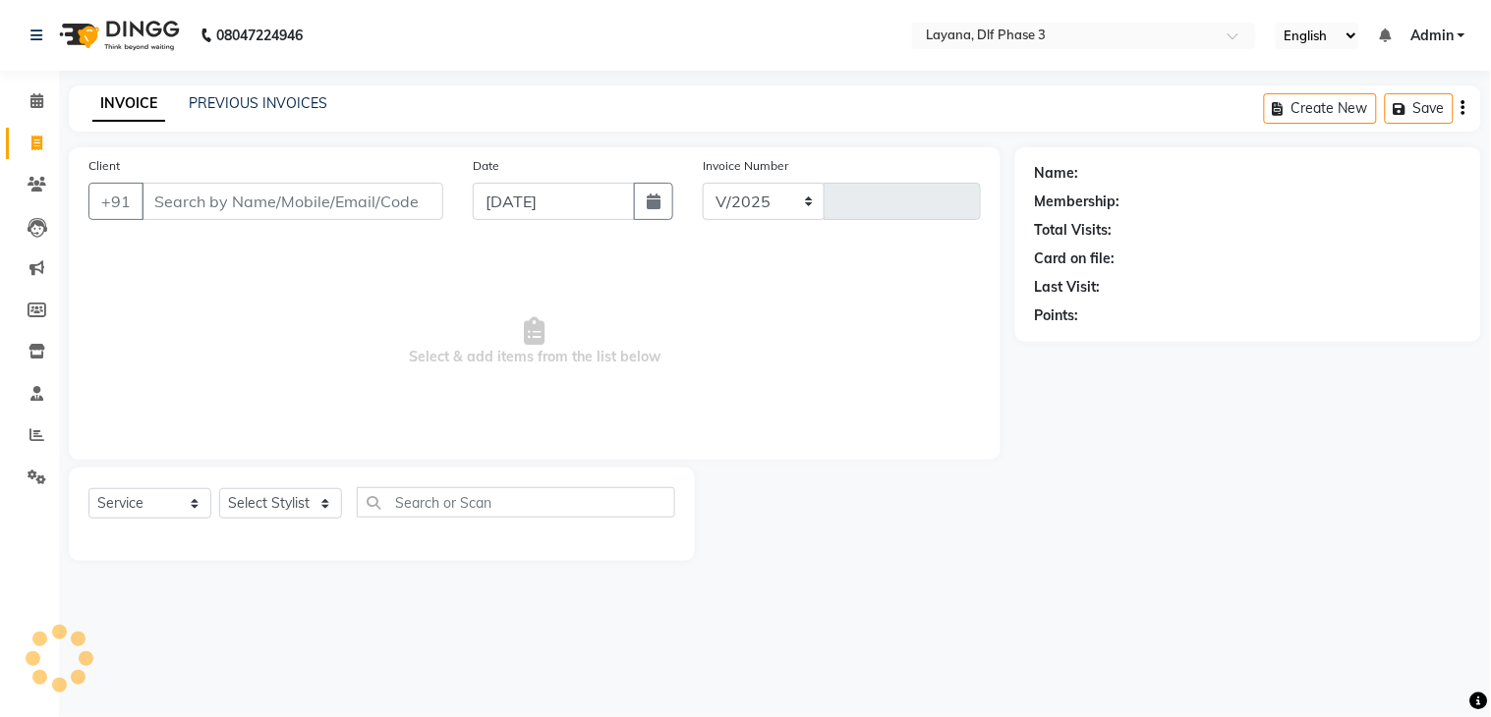
select select "6973"
type input "2774"
click at [172, 192] on input "Client" at bounding box center [293, 201] width 302 height 37
click at [173, 192] on input "Client" at bounding box center [293, 201] width 302 height 37
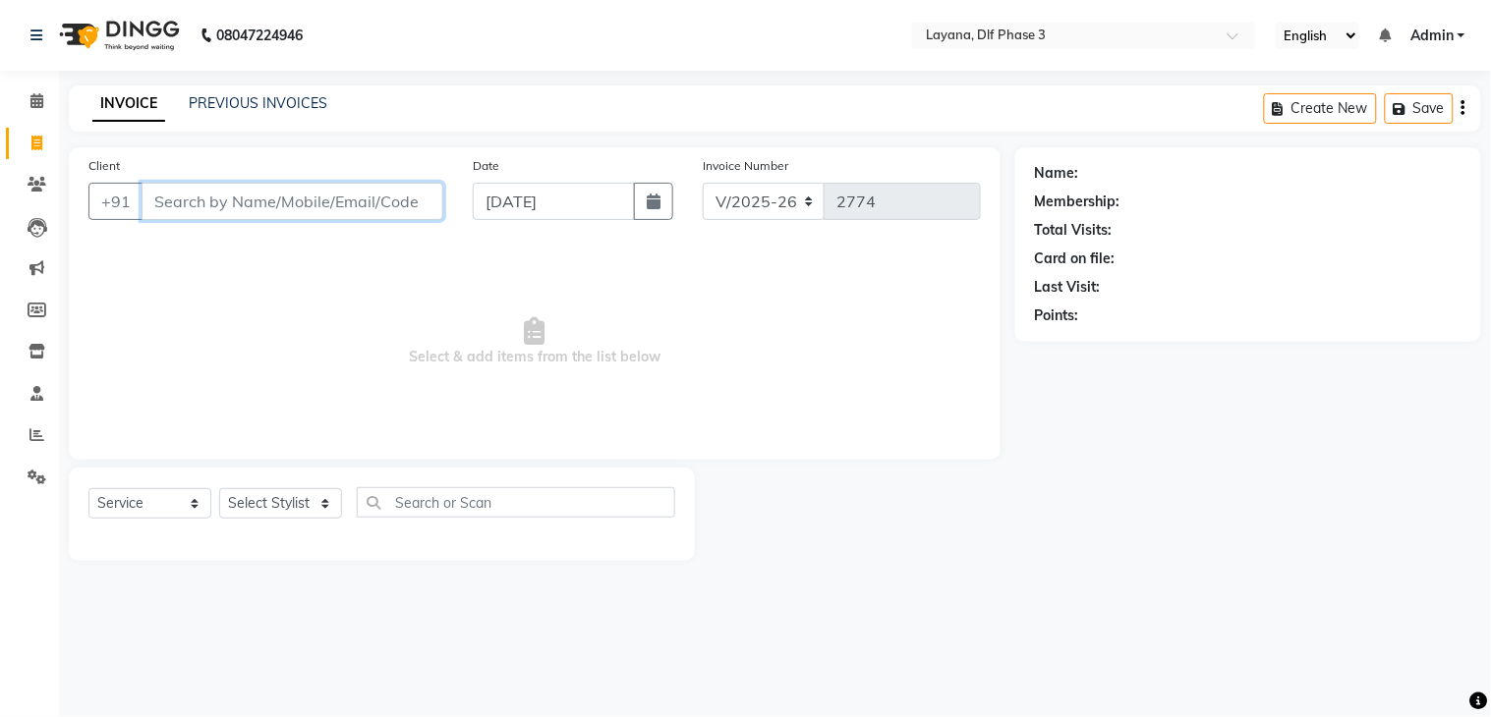
click at [171, 204] on input "Client" at bounding box center [293, 201] width 302 height 37
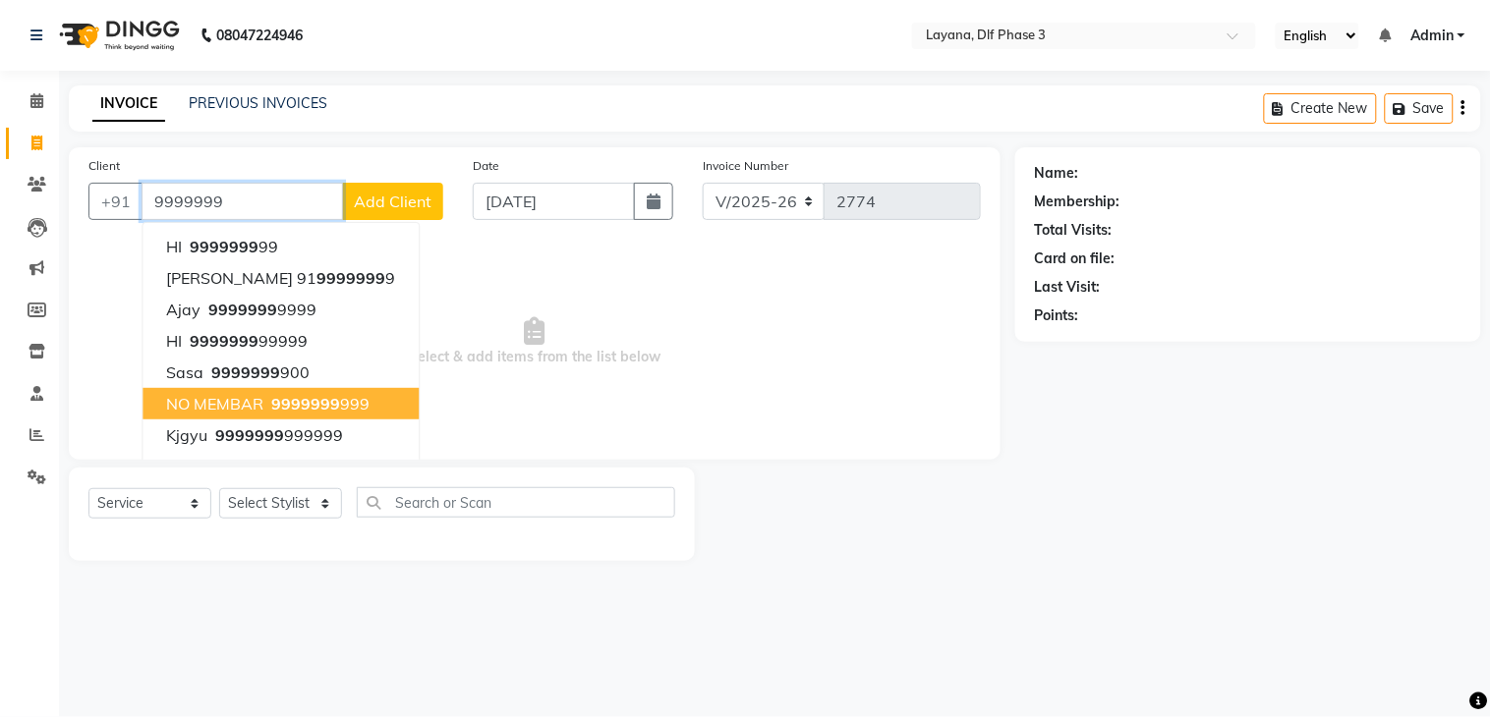
click at [199, 408] on span "NO MEMBAR" at bounding box center [214, 404] width 97 height 20
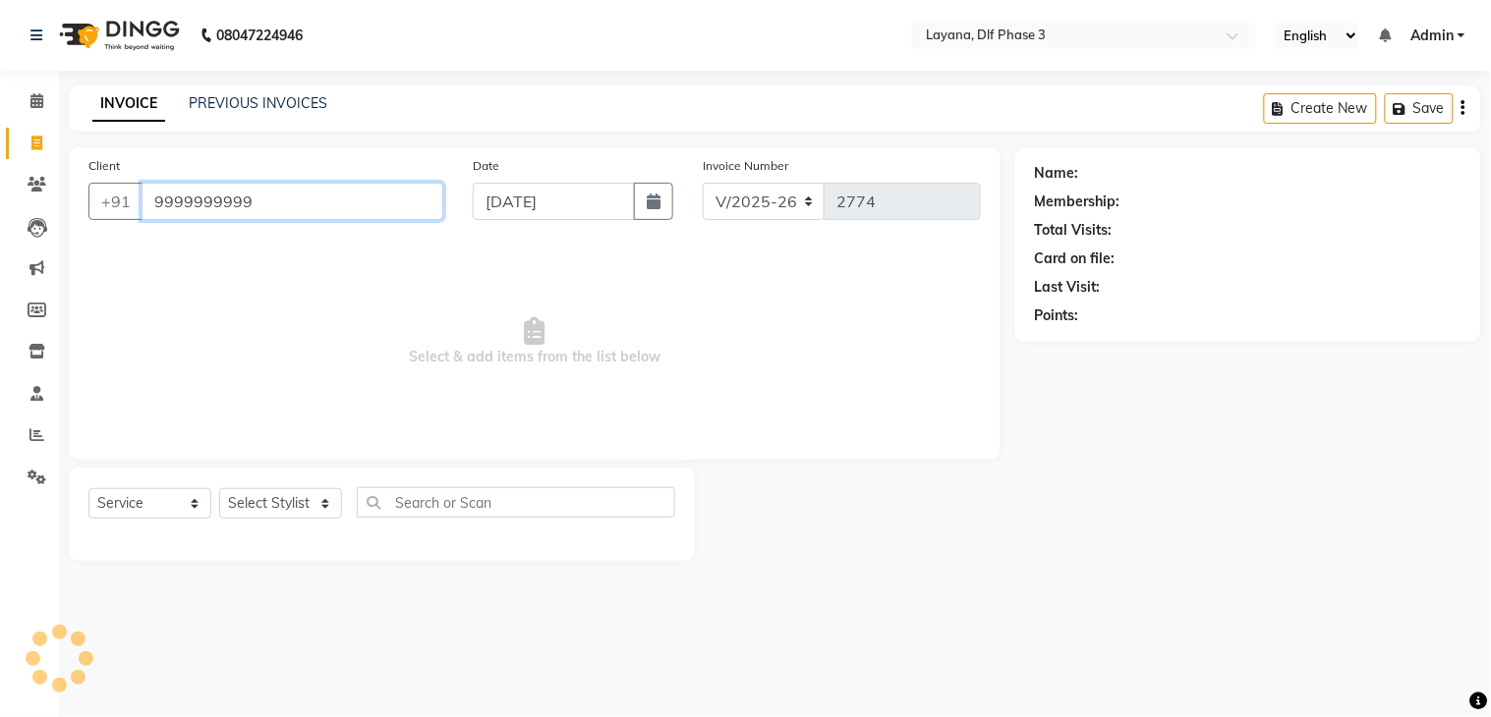
type input "9999999999"
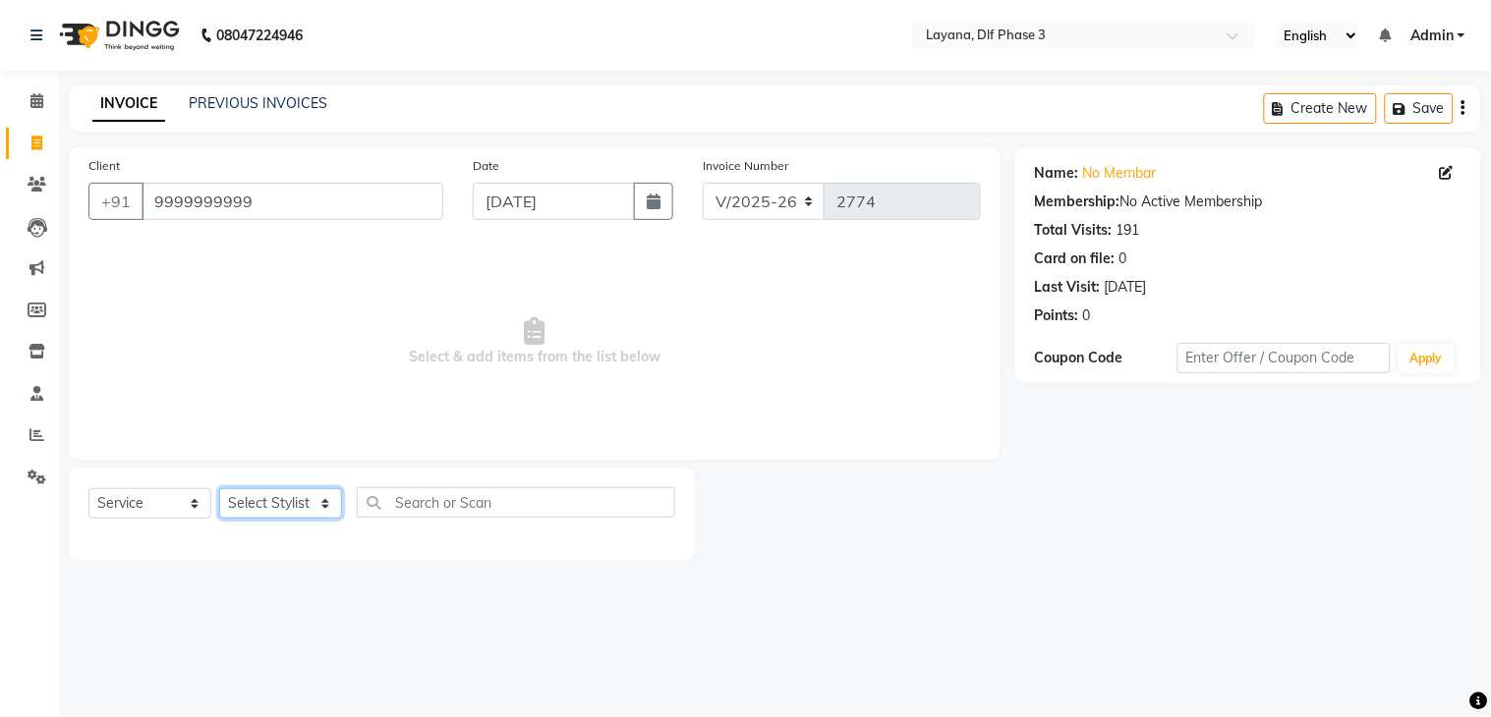
click at [239, 501] on select "Select Stylist Aakhil Attul Gopal das kamal Kartik keshav sanjana Shadab supriya" at bounding box center [280, 503] width 123 height 30
select select "86266"
click at [219, 489] on select "Select Stylist Aakhil Attul Gopal das kamal Kartik keshav sanjana Shadab supriya" at bounding box center [280, 503] width 123 height 30
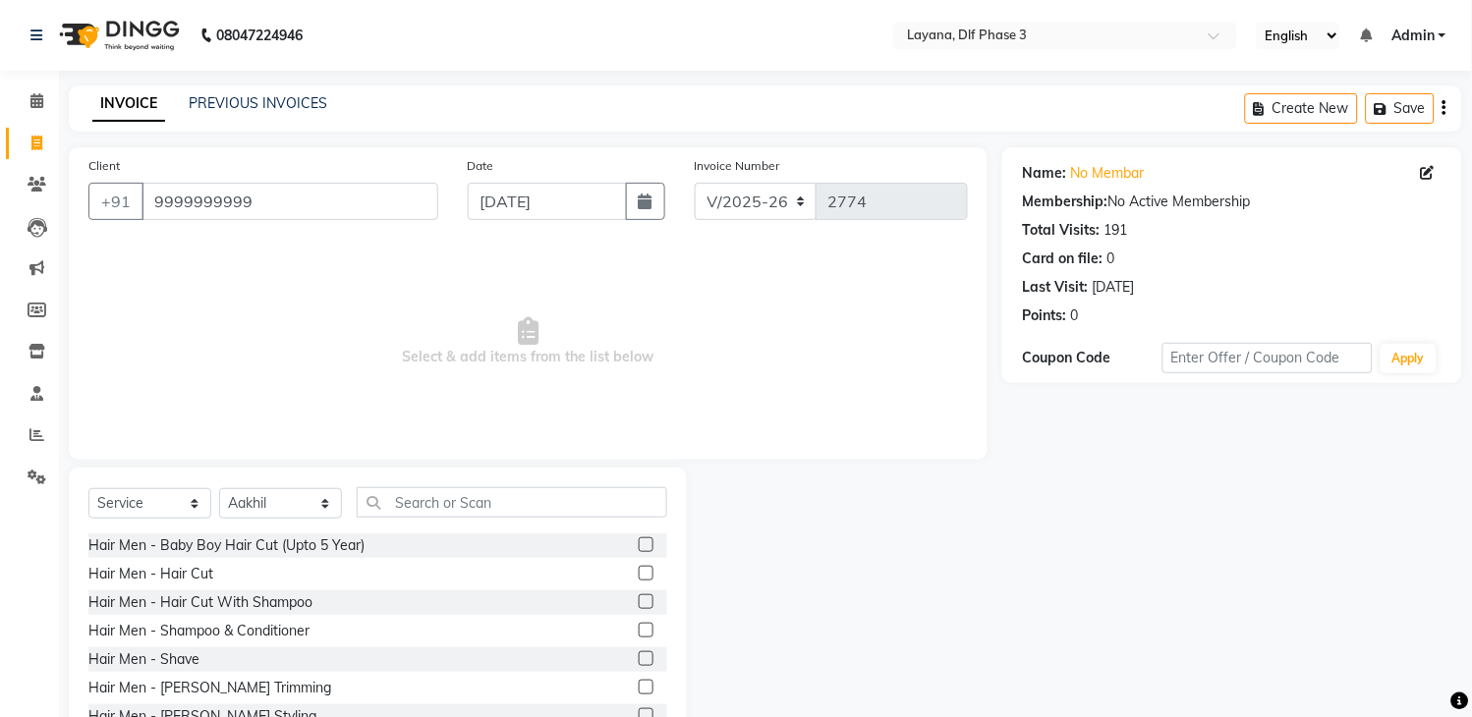
click at [639, 576] on label at bounding box center [646, 573] width 15 height 15
click at [639, 576] on input "checkbox" at bounding box center [645, 574] width 13 height 13
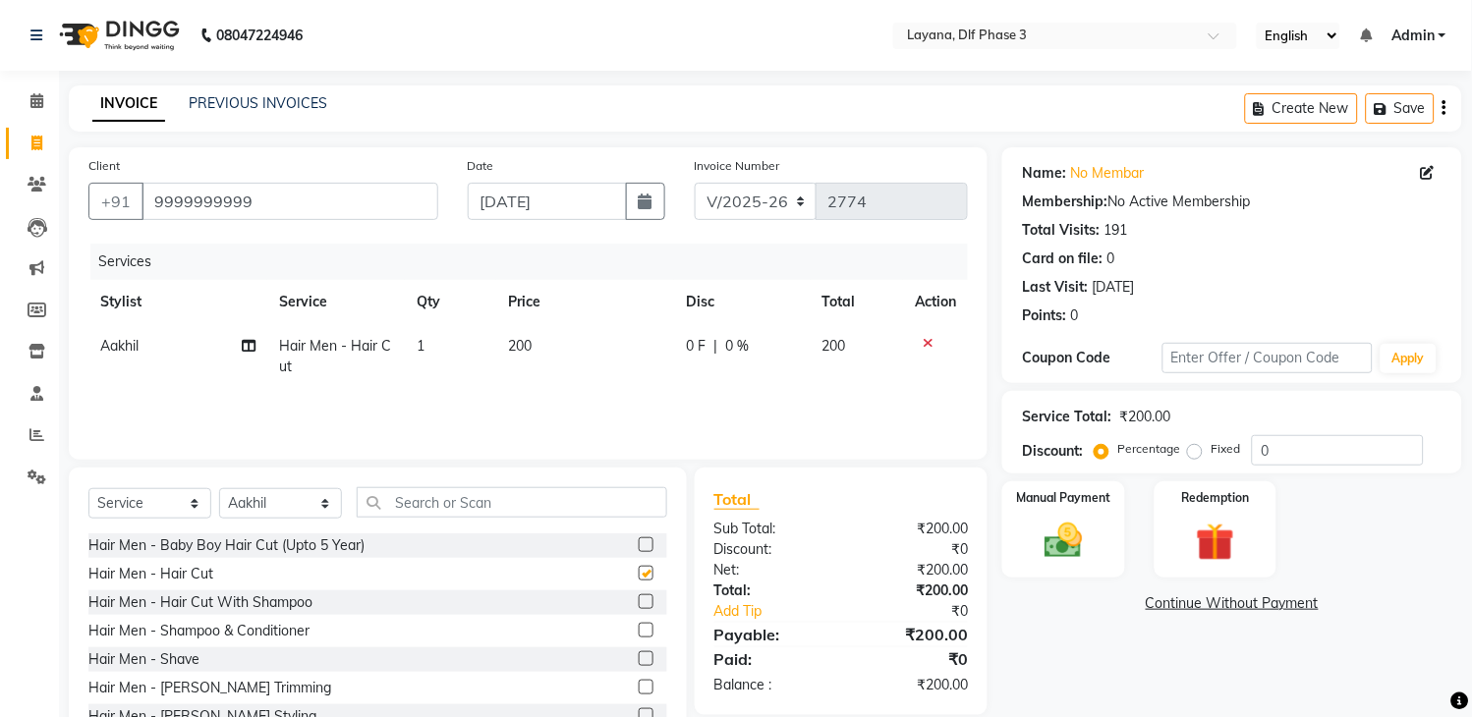
checkbox input "false"
click at [1047, 542] on img at bounding box center [1064, 542] width 65 height 46
click at [1259, 603] on span "CASH" at bounding box center [1254, 605] width 42 height 23
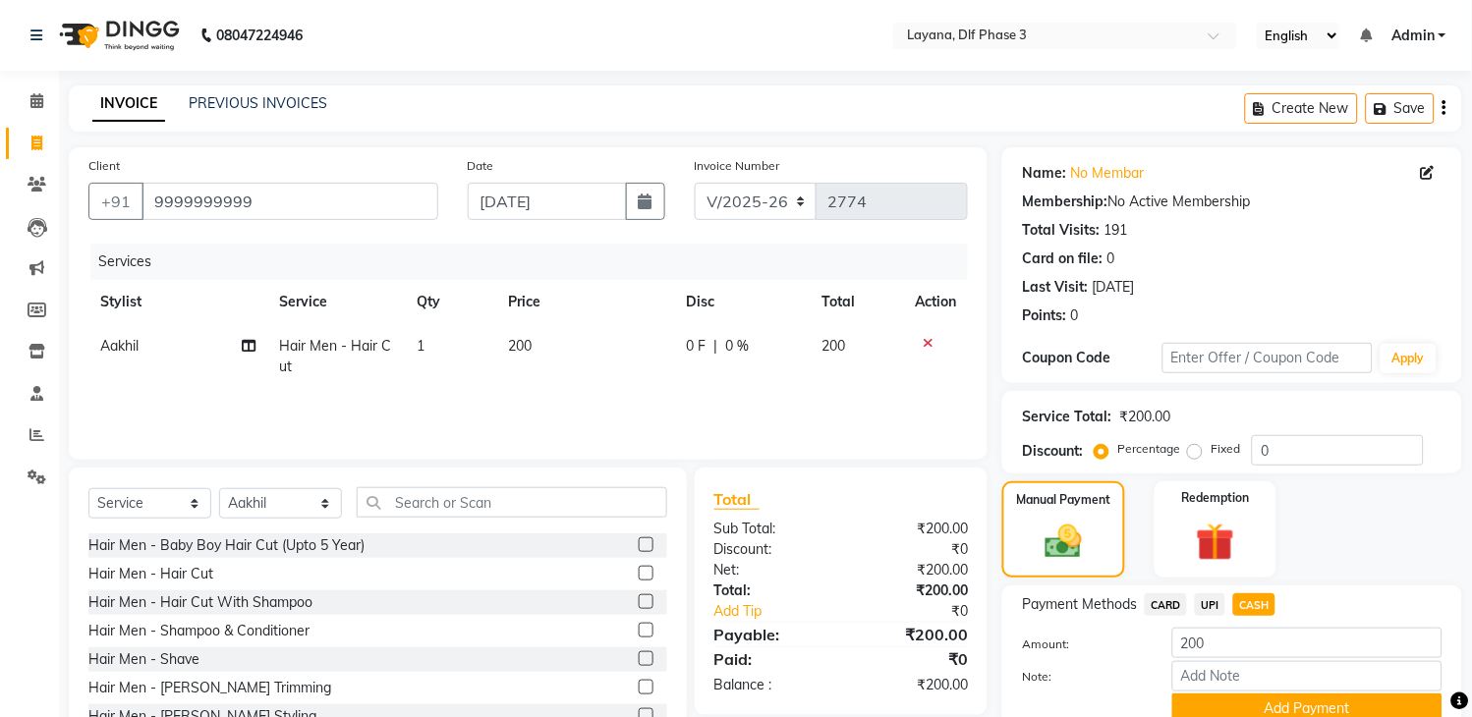
scroll to position [85, 0]
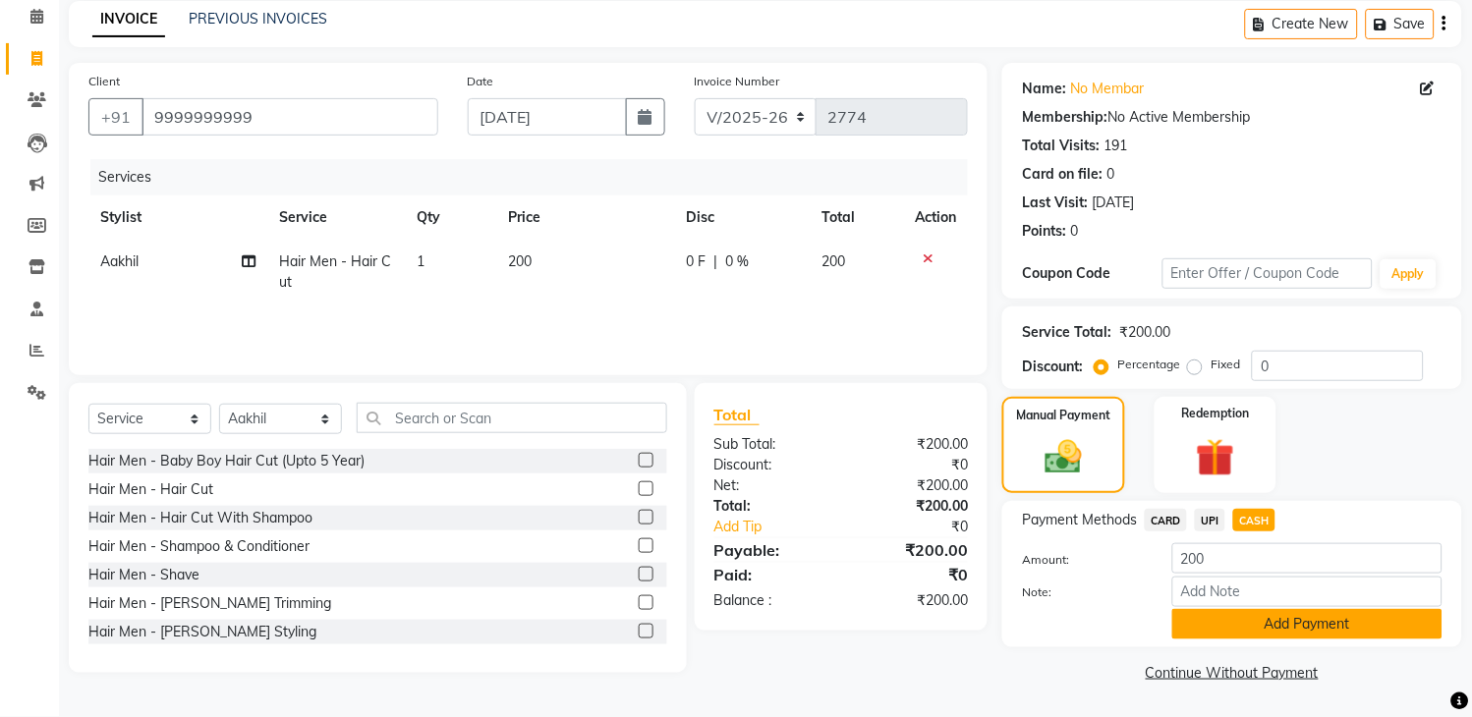
click at [1428, 634] on button "Add Payment" at bounding box center [1307, 624] width 270 height 30
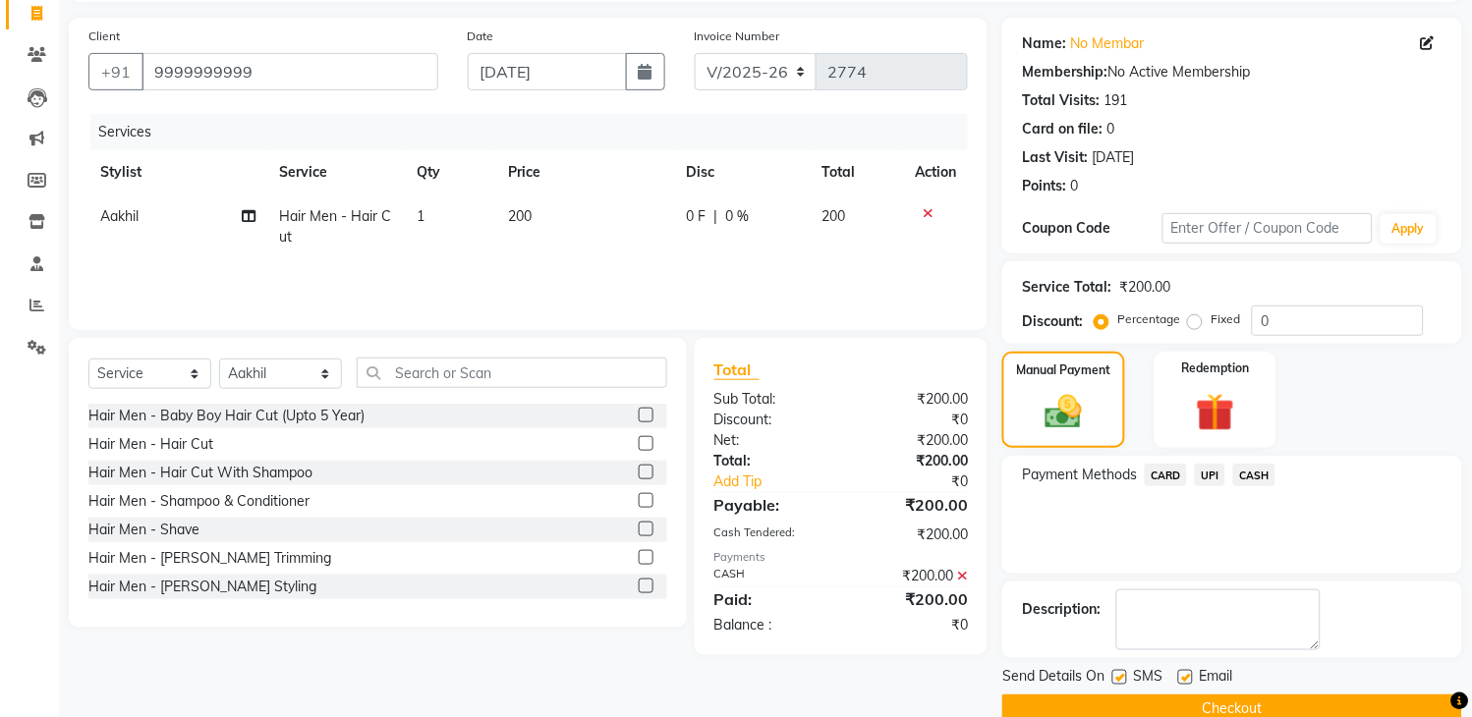
scroll to position [167, 0]
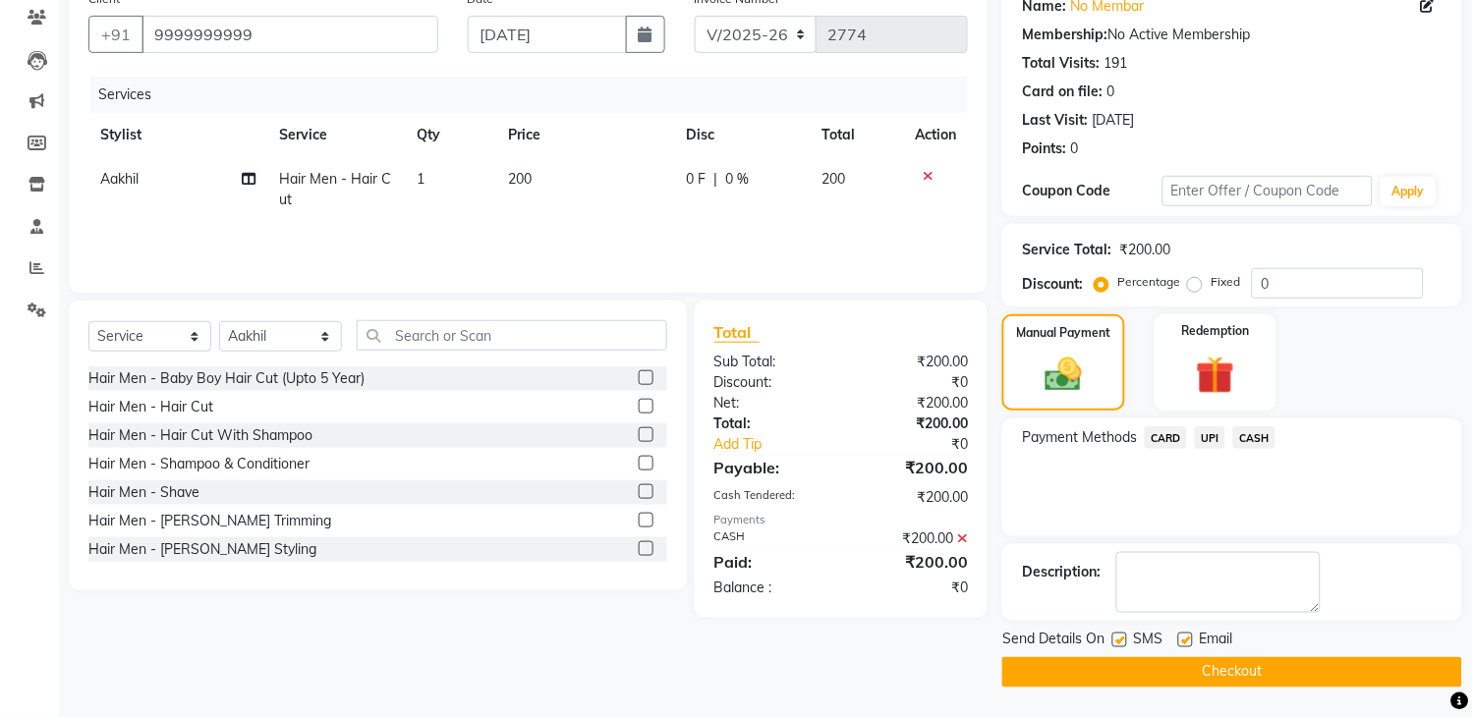
click at [1118, 645] on label at bounding box center [1119, 640] width 15 height 15
click at [1118, 645] on input "checkbox" at bounding box center [1118, 641] width 13 height 13
checkbox input "false"
click at [1145, 666] on button "Checkout" at bounding box center [1232, 672] width 460 height 30
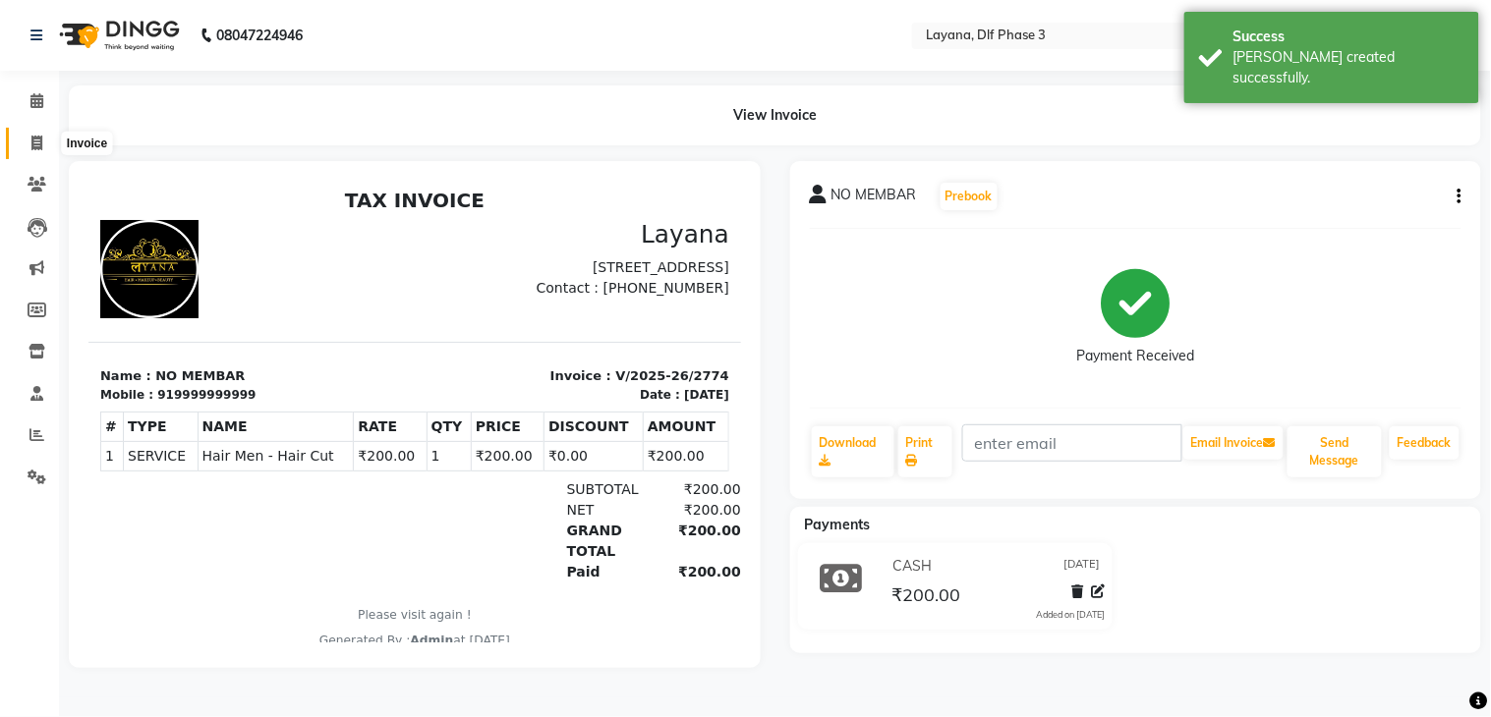
click at [32, 142] on icon at bounding box center [36, 143] width 11 height 15
select select "6973"
select select "service"
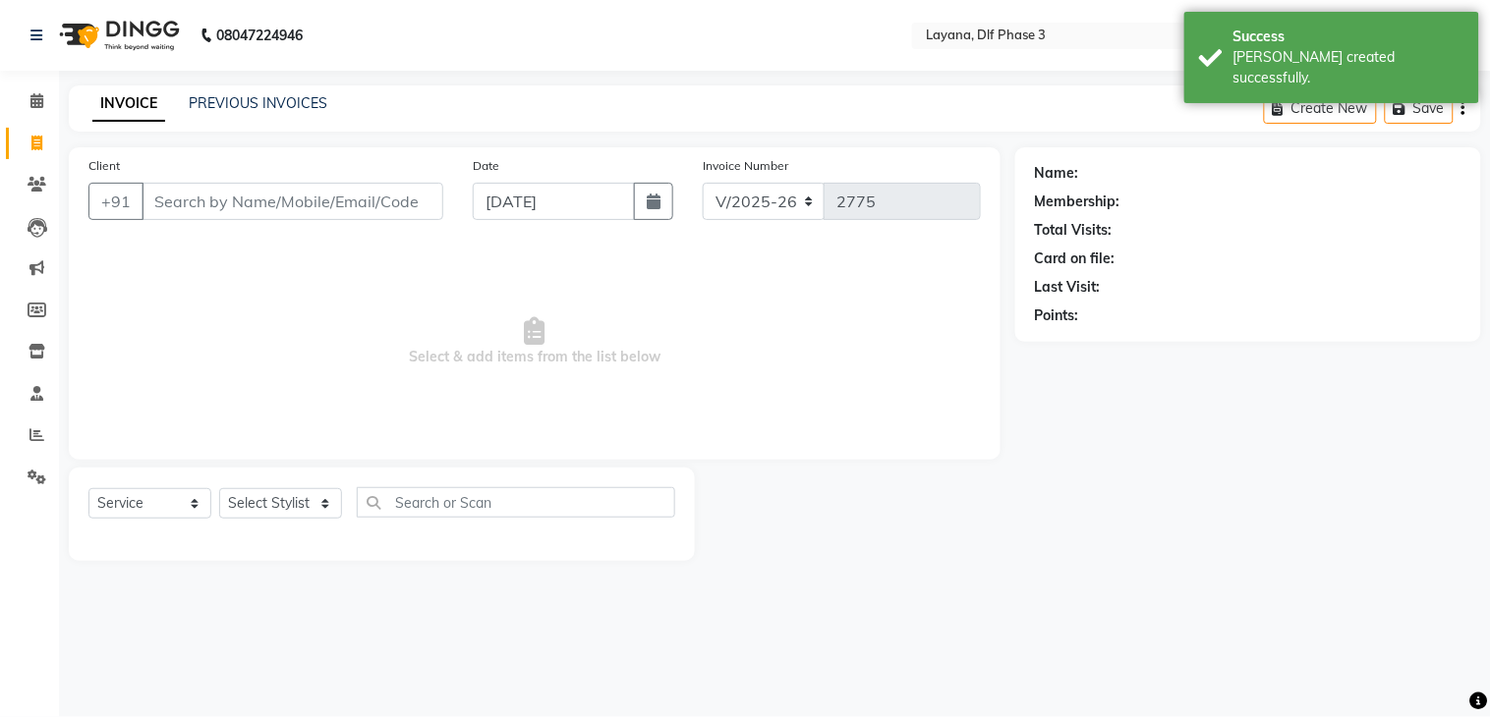
click at [178, 197] on input "Client" at bounding box center [293, 201] width 302 height 37
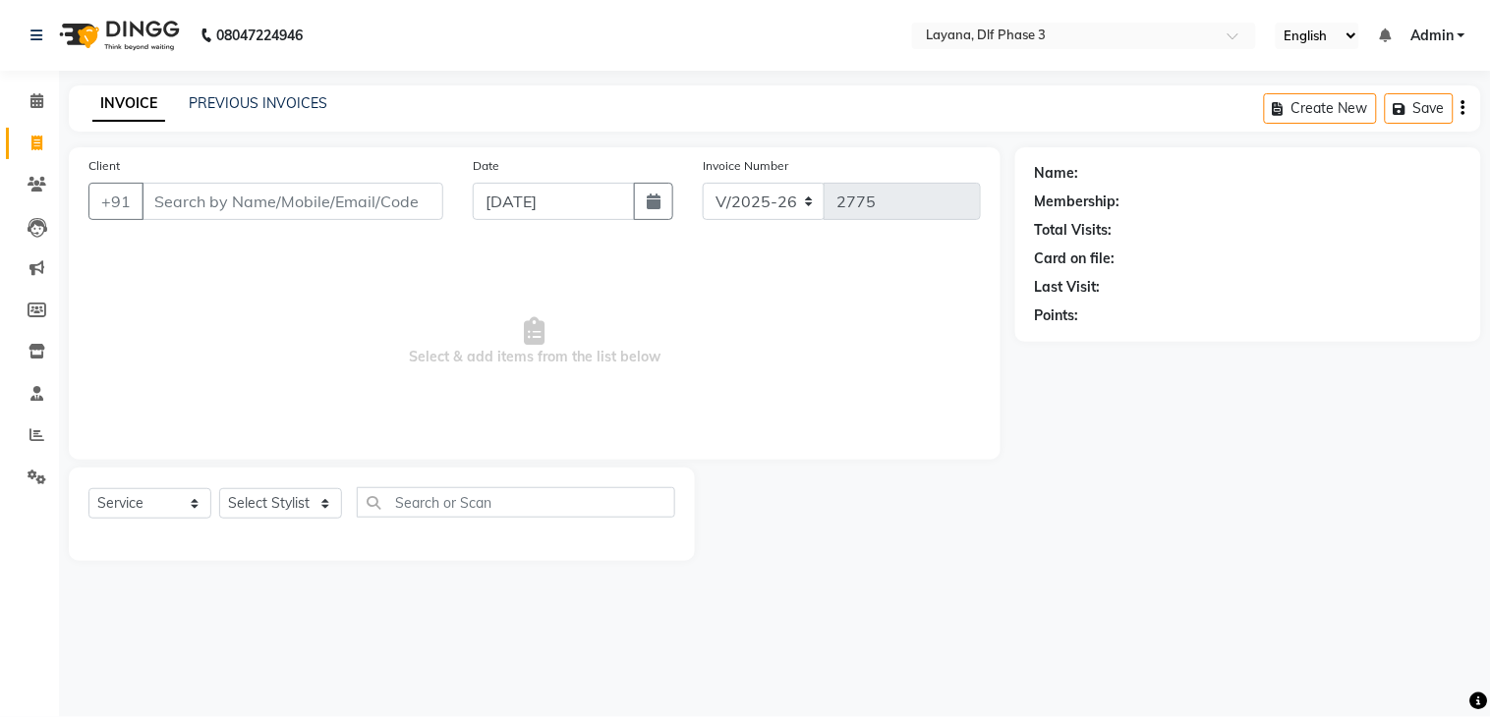
click at [189, 197] on input "Client" at bounding box center [293, 201] width 302 height 37
click at [182, 194] on input "Client" at bounding box center [293, 201] width 302 height 37
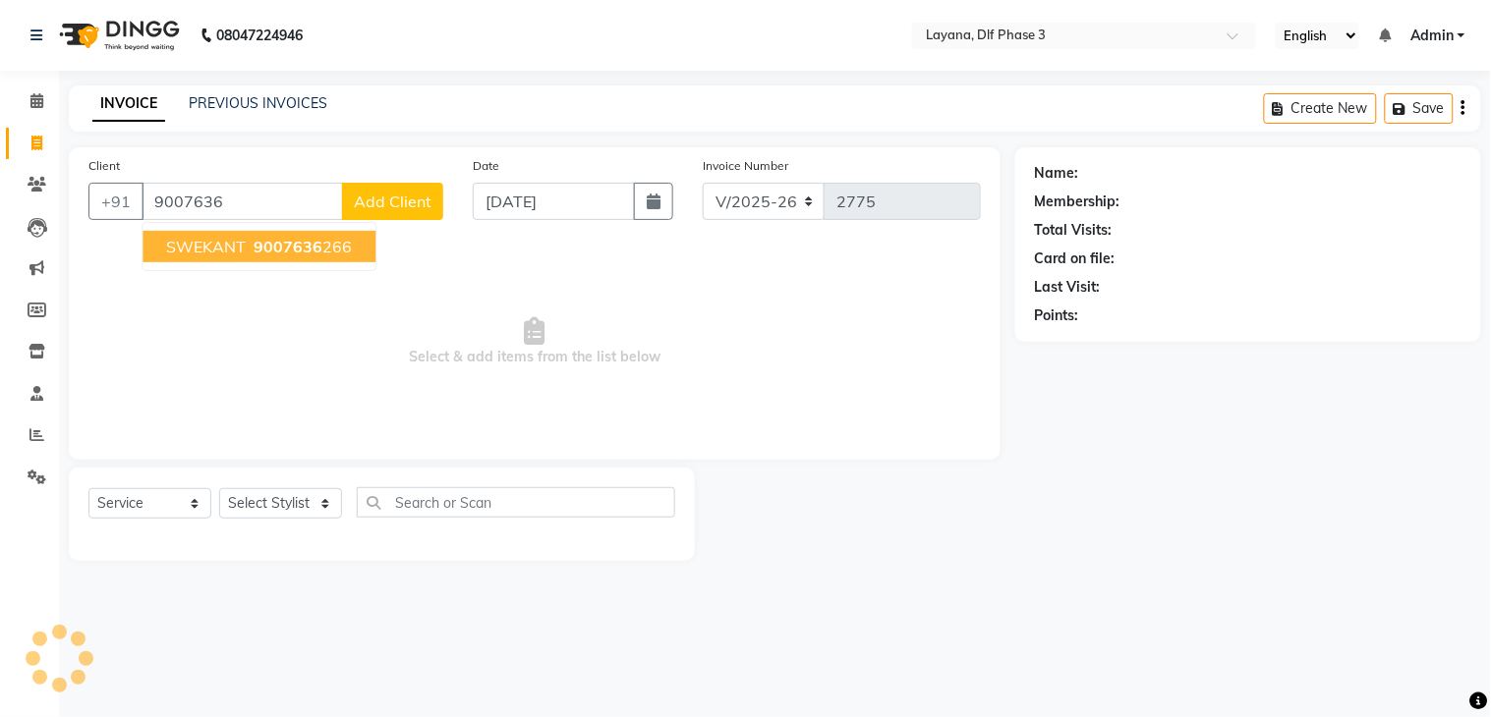
click at [306, 239] on span "9007636" at bounding box center [288, 247] width 69 height 20
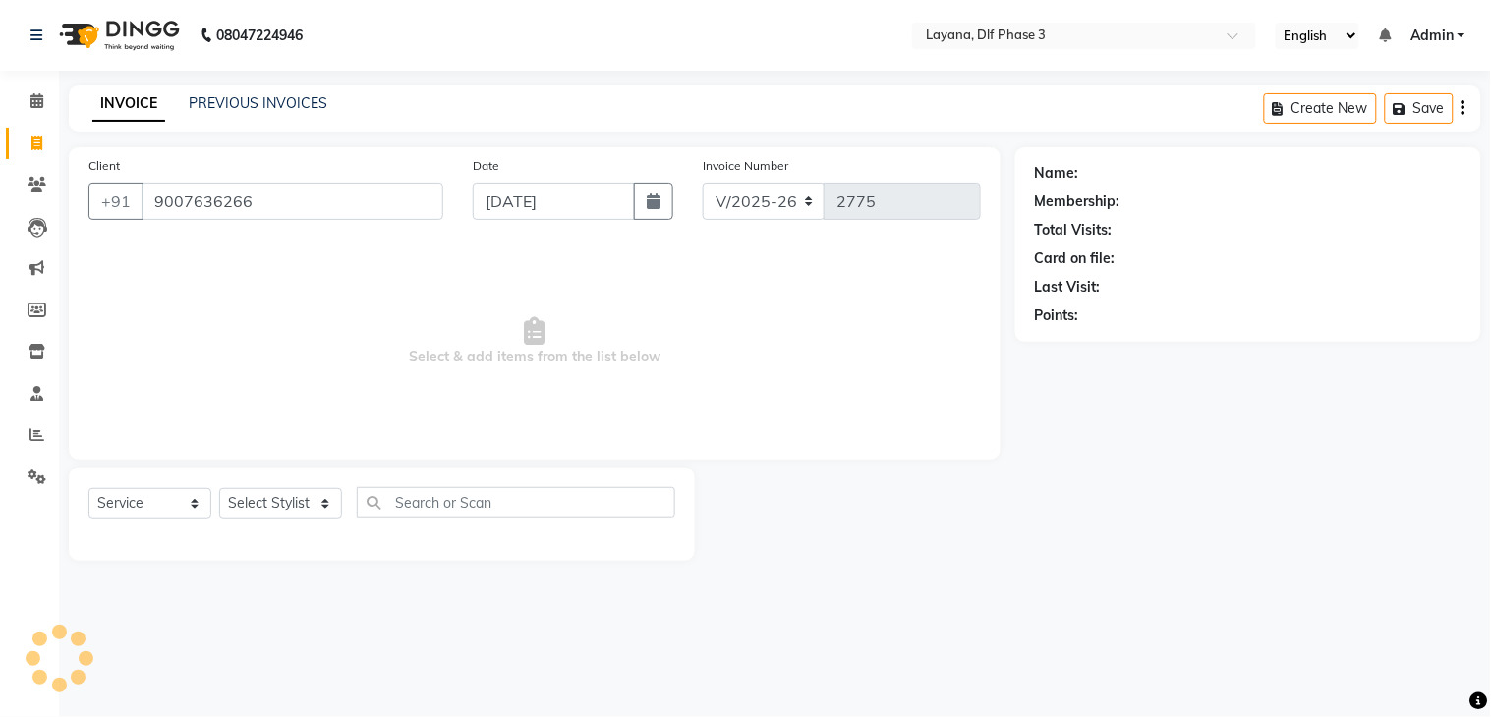
type input "9007636266"
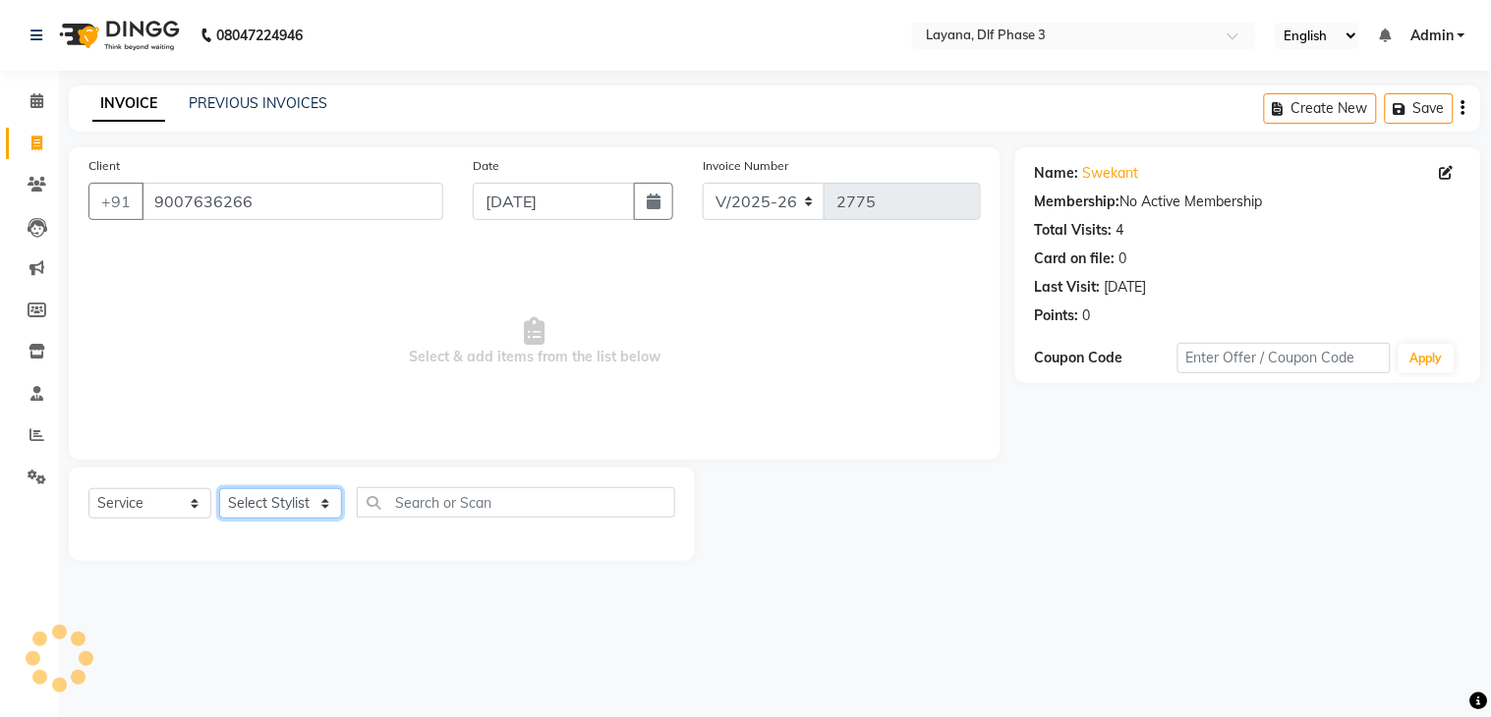
click at [311, 506] on select "Select Stylist Aakhil Attul Gopal das kamal Kartik keshav sanjana Shadab supriya" at bounding box center [280, 503] width 123 height 30
select select "74482"
click at [219, 489] on select "Select Stylist Aakhil Attul Gopal das kamal Kartik keshav sanjana Shadab supriya" at bounding box center [280, 503] width 123 height 30
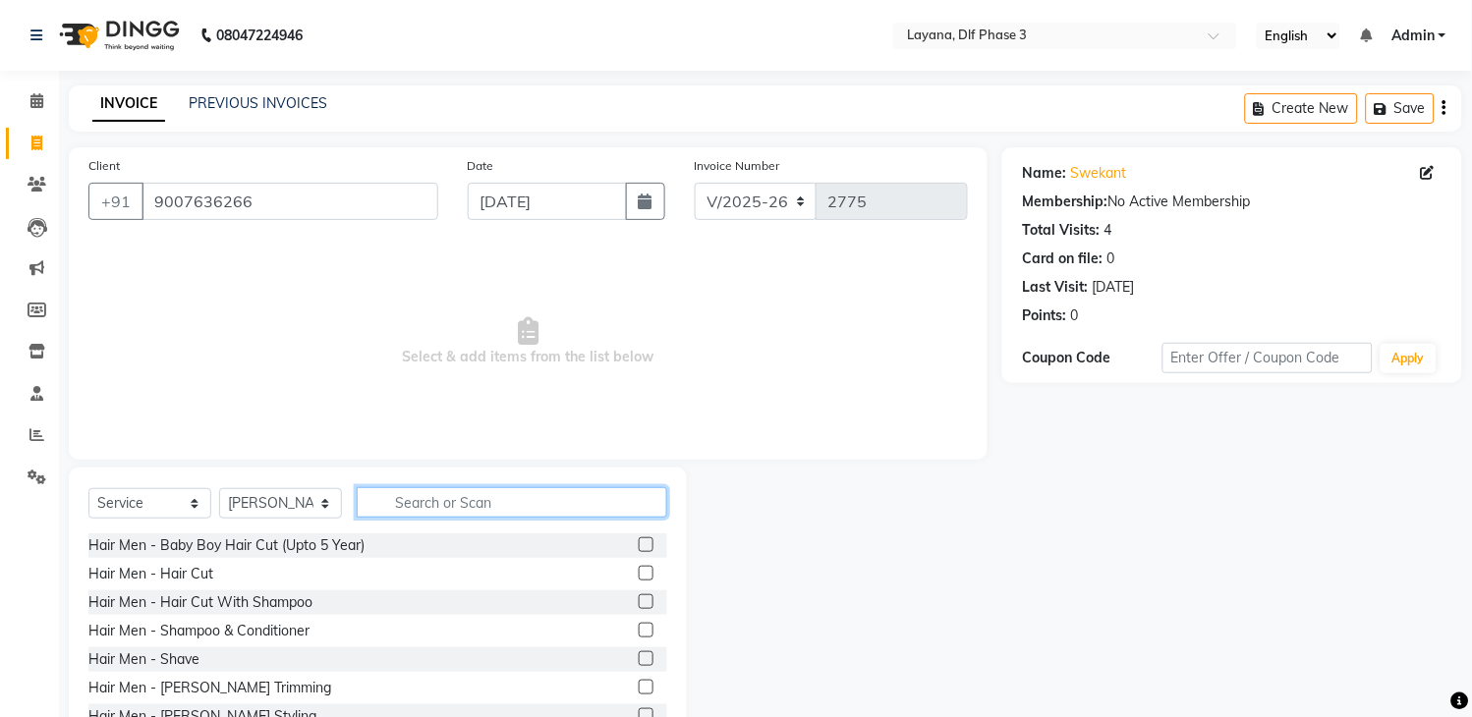
click at [524, 505] on input "text" at bounding box center [512, 502] width 311 height 30
click at [509, 496] on input "text" at bounding box center [512, 502] width 311 height 30
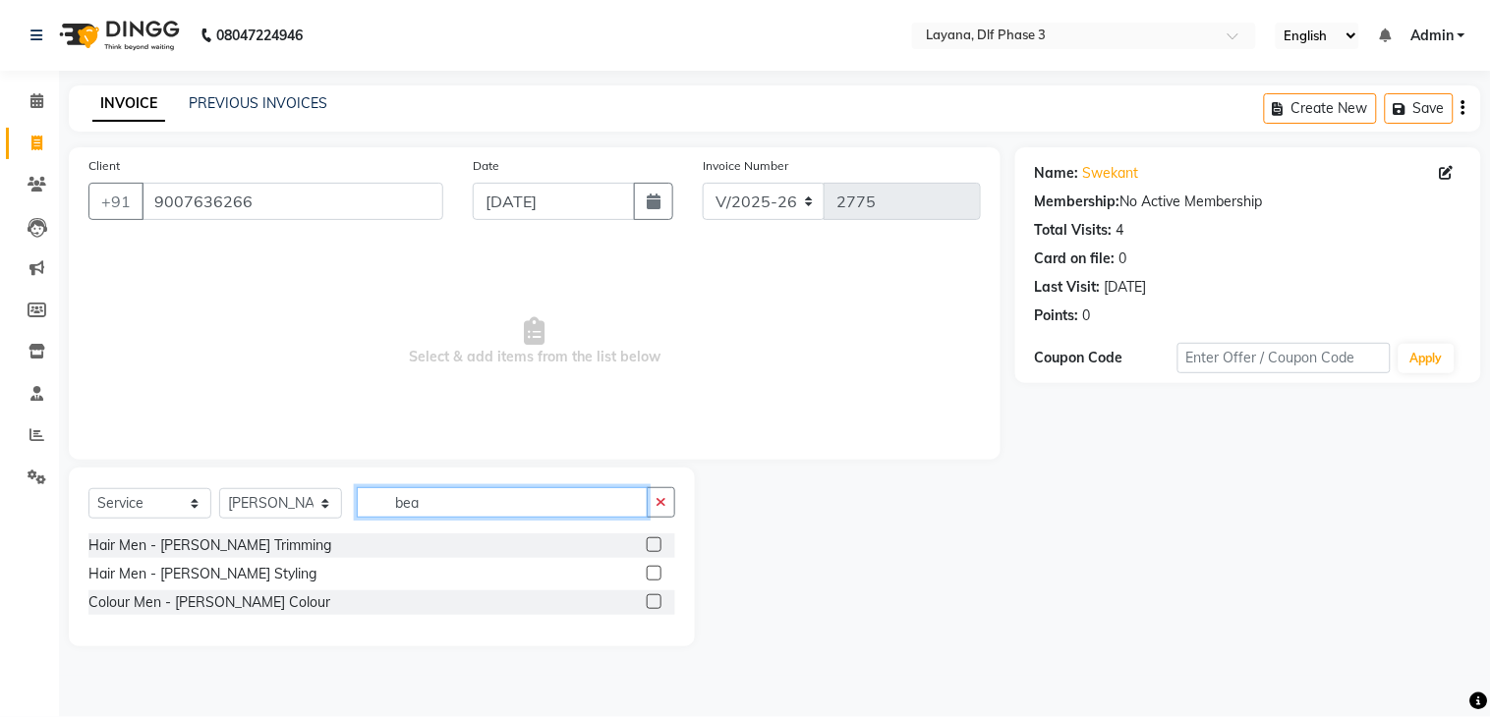
type input "bea"
click at [653, 573] on label at bounding box center [654, 573] width 15 height 15
click at [653, 573] on input "checkbox" at bounding box center [653, 574] width 13 height 13
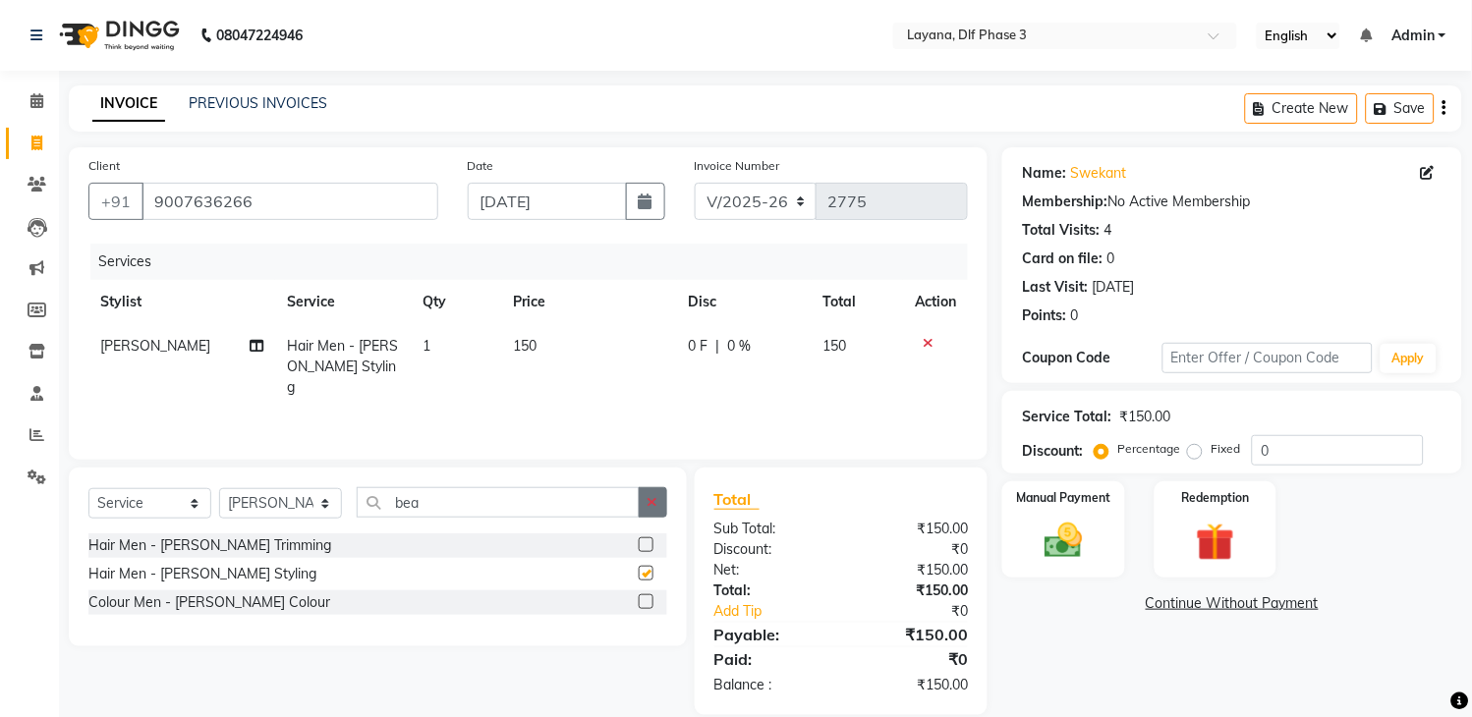
checkbox input "false"
click at [651, 504] on icon "button" at bounding box center [653, 502] width 11 height 14
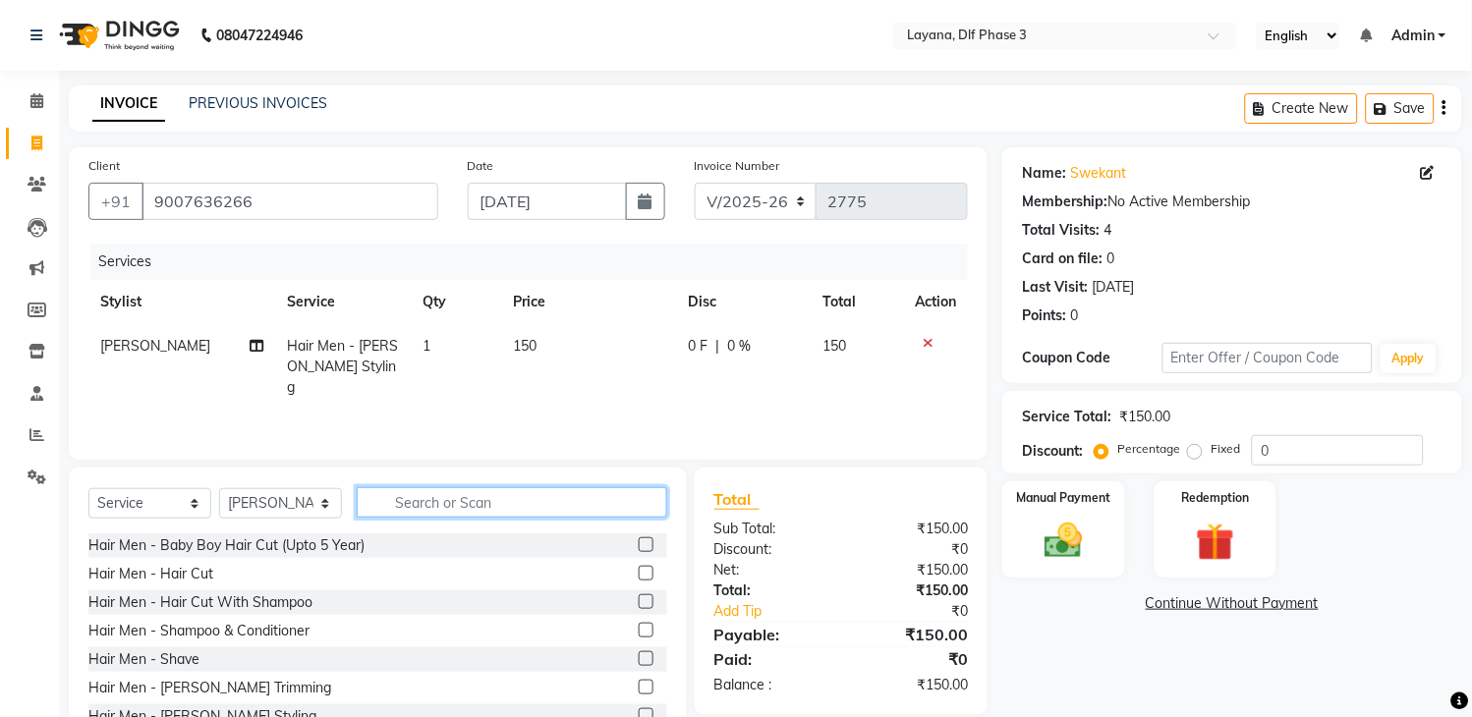
click at [592, 495] on input "text" at bounding box center [512, 502] width 311 height 30
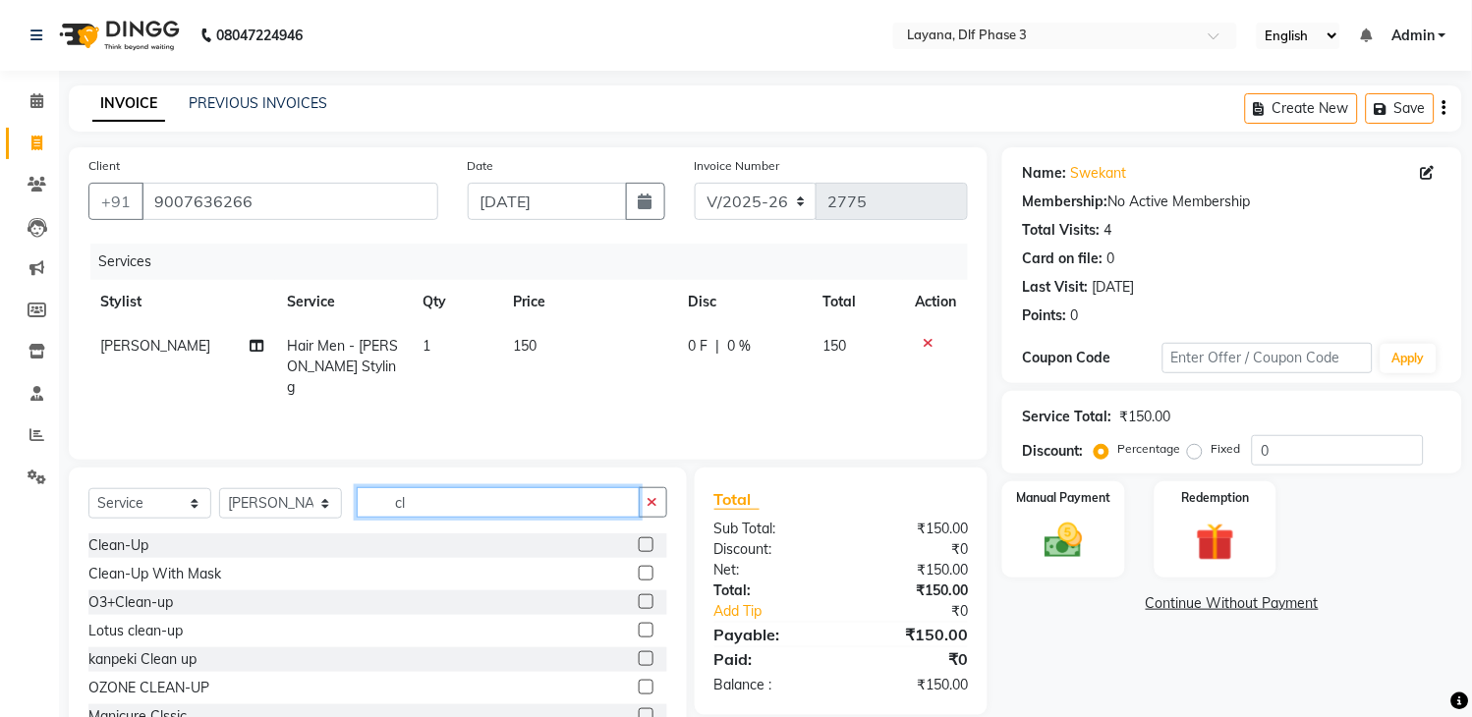
type input "cl"
click at [639, 544] on label at bounding box center [646, 545] width 15 height 15
click at [639, 544] on input "checkbox" at bounding box center [645, 546] width 13 height 13
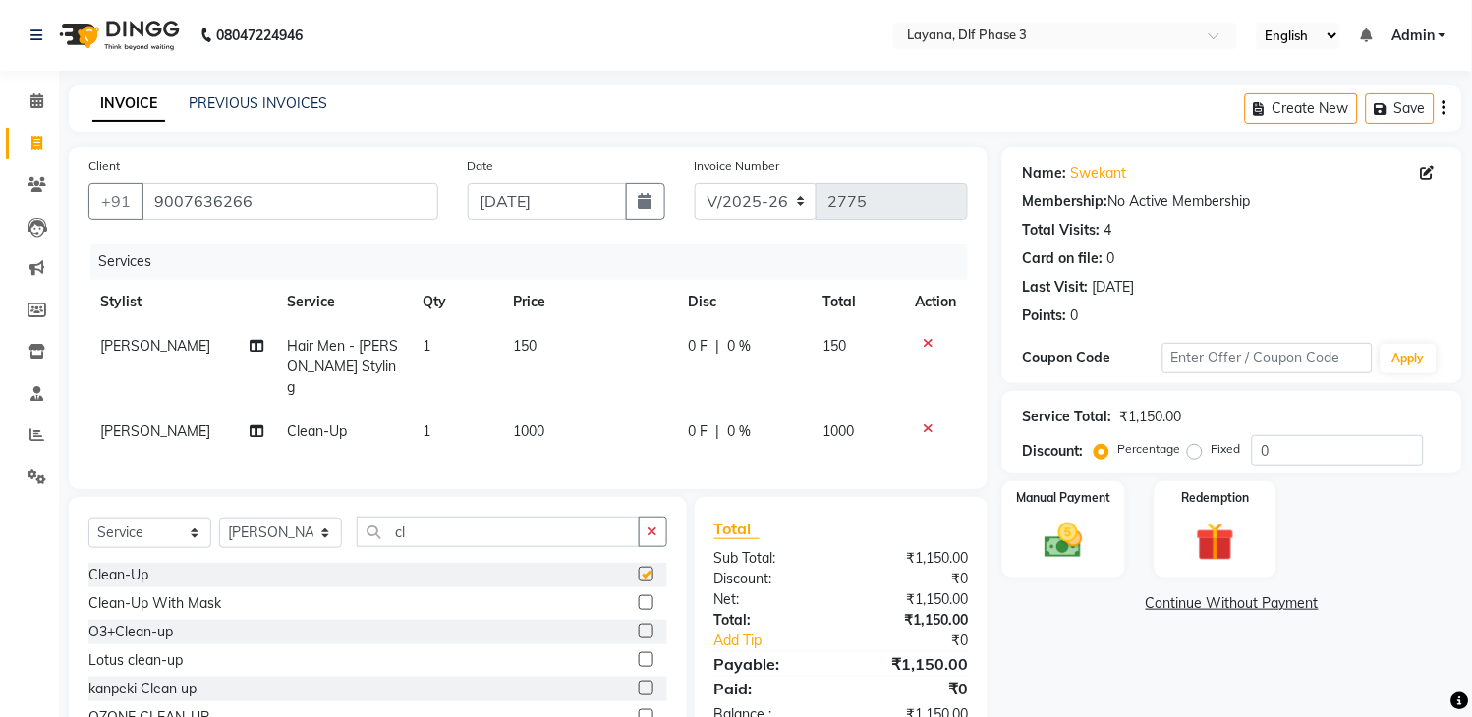
checkbox input "false"
click at [651, 534] on icon "button" at bounding box center [653, 532] width 11 height 14
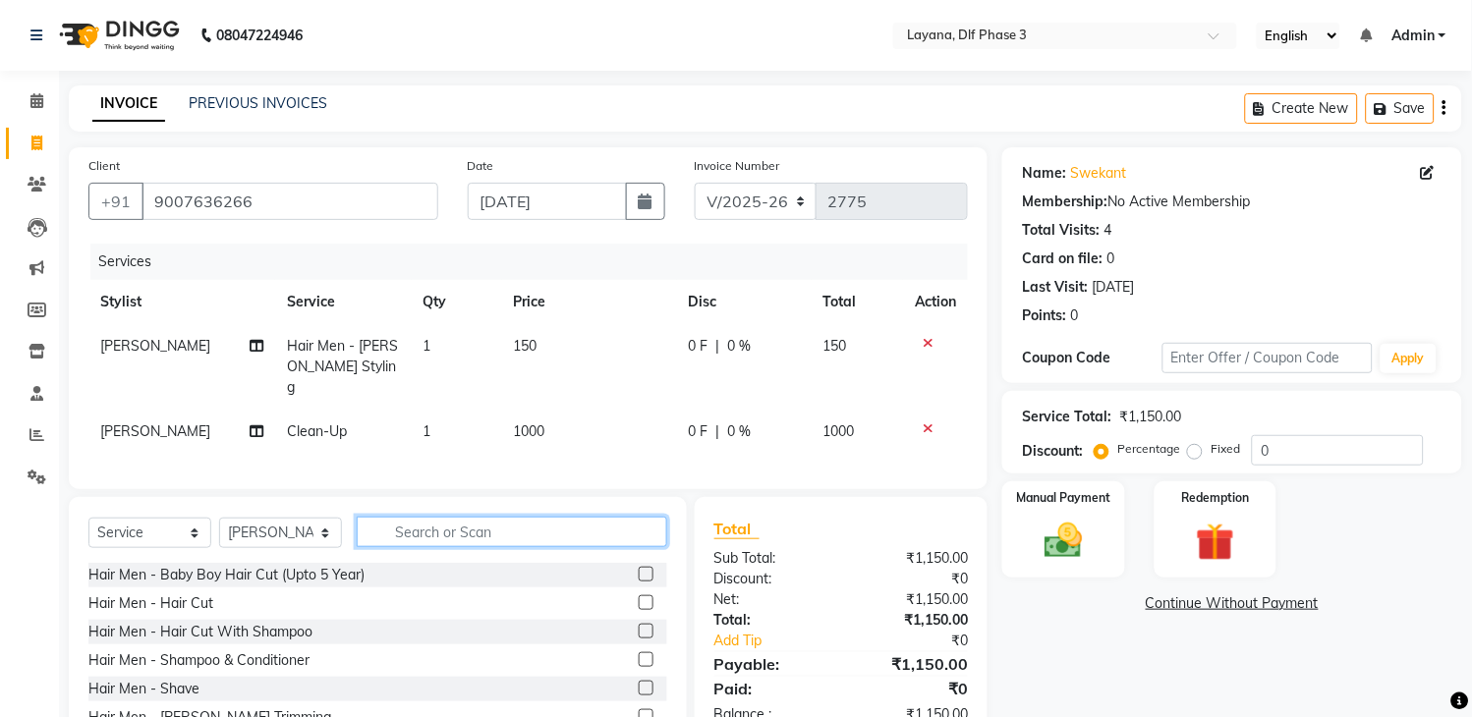
click at [555, 531] on input "text" at bounding box center [512, 532] width 311 height 30
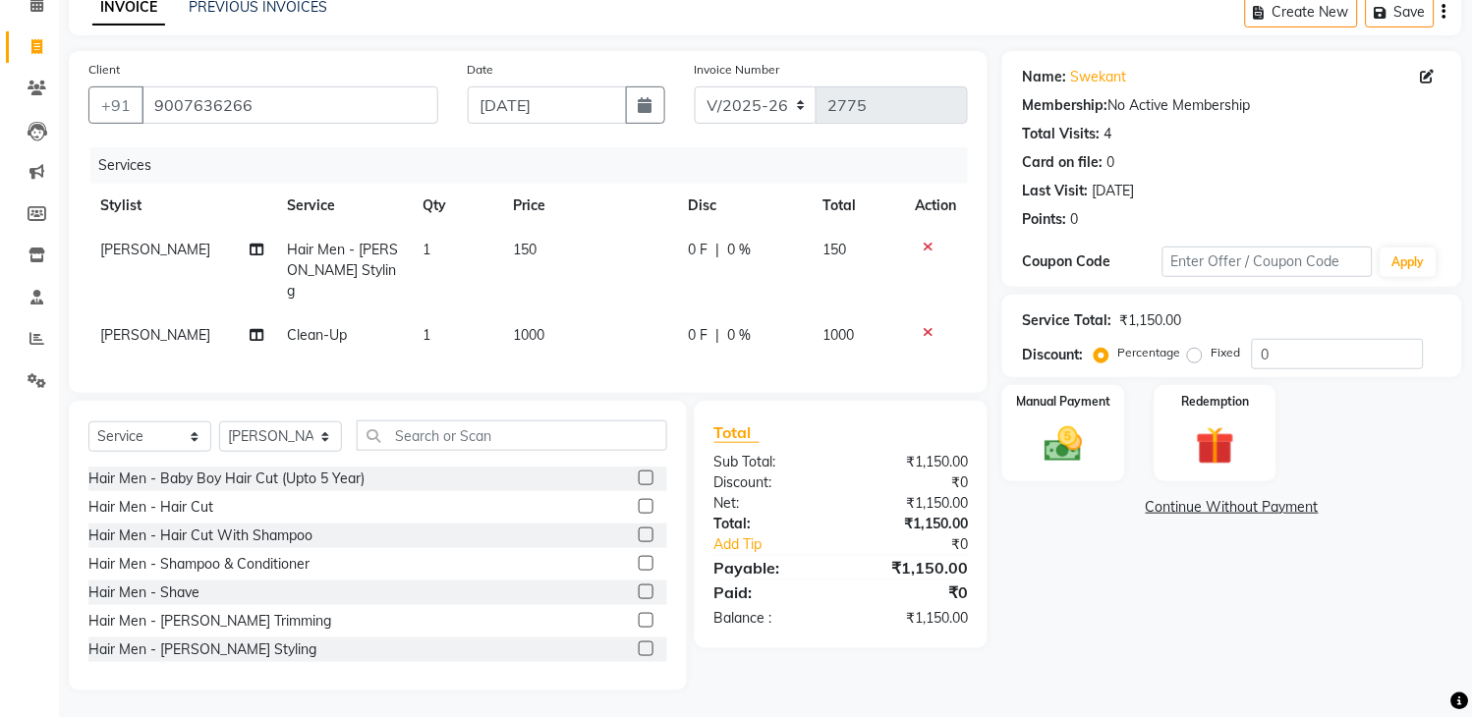
click at [639, 505] on label at bounding box center [646, 506] width 15 height 15
click at [639, 505] on input "checkbox" at bounding box center [645, 507] width 13 height 13
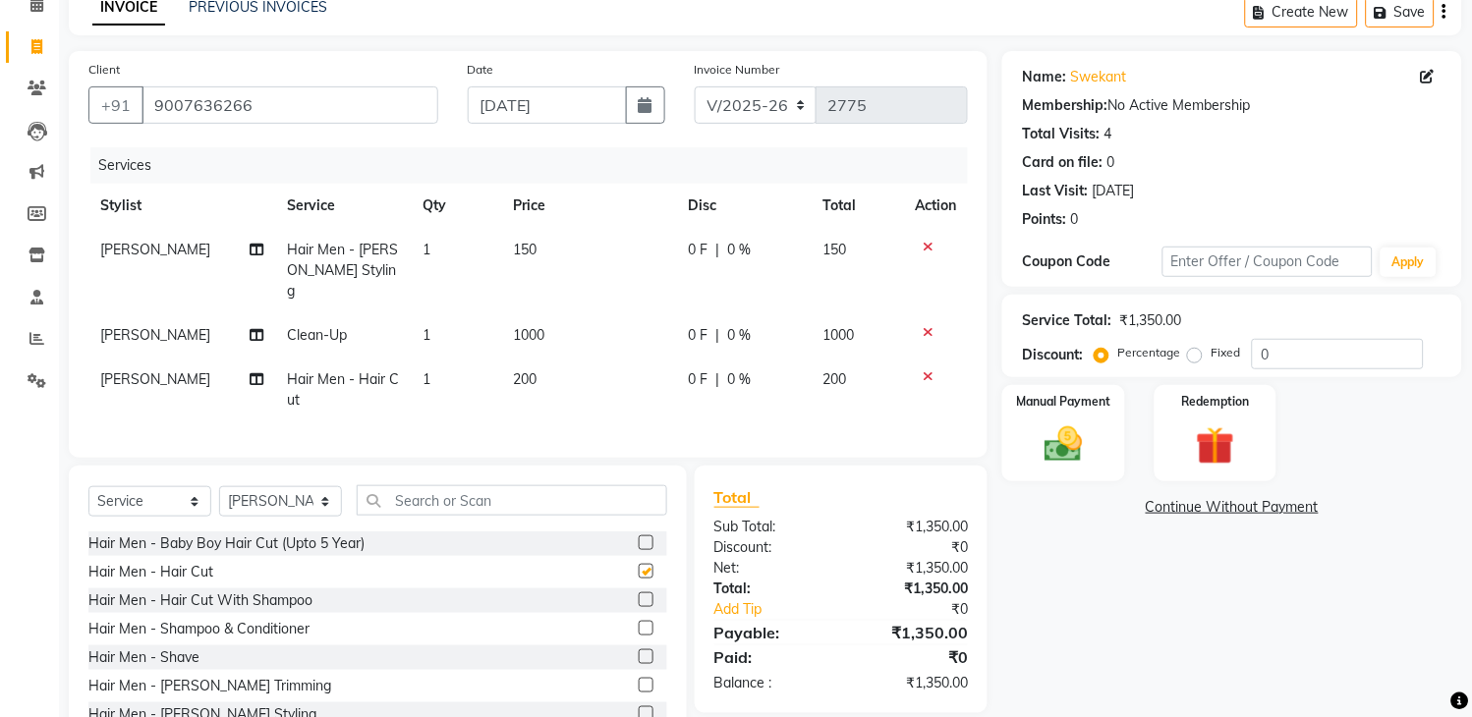
checkbox input "false"
click at [699, 370] on span "0 F" at bounding box center [699, 380] width 20 height 21
select select "74482"
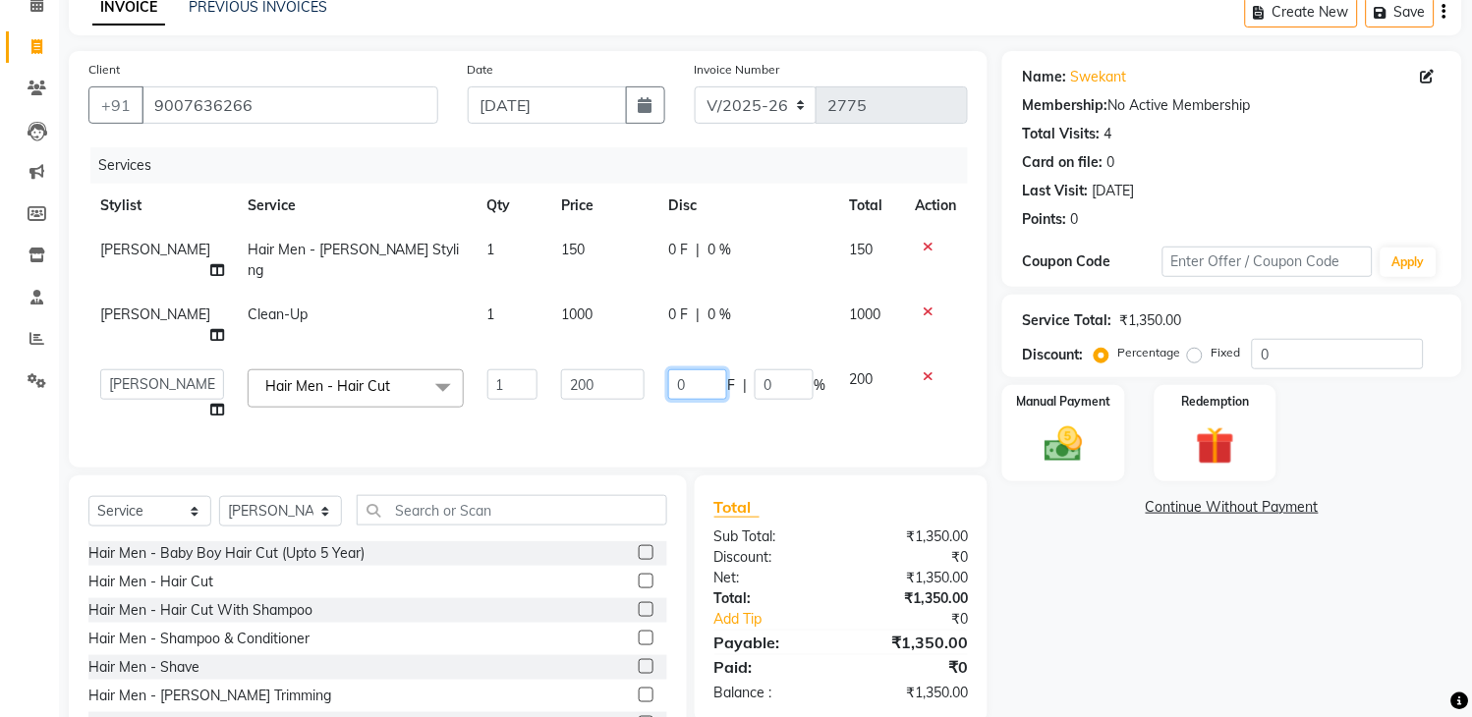
click at [709, 370] on input "0" at bounding box center [697, 385] width 59 height 30
type input "200"
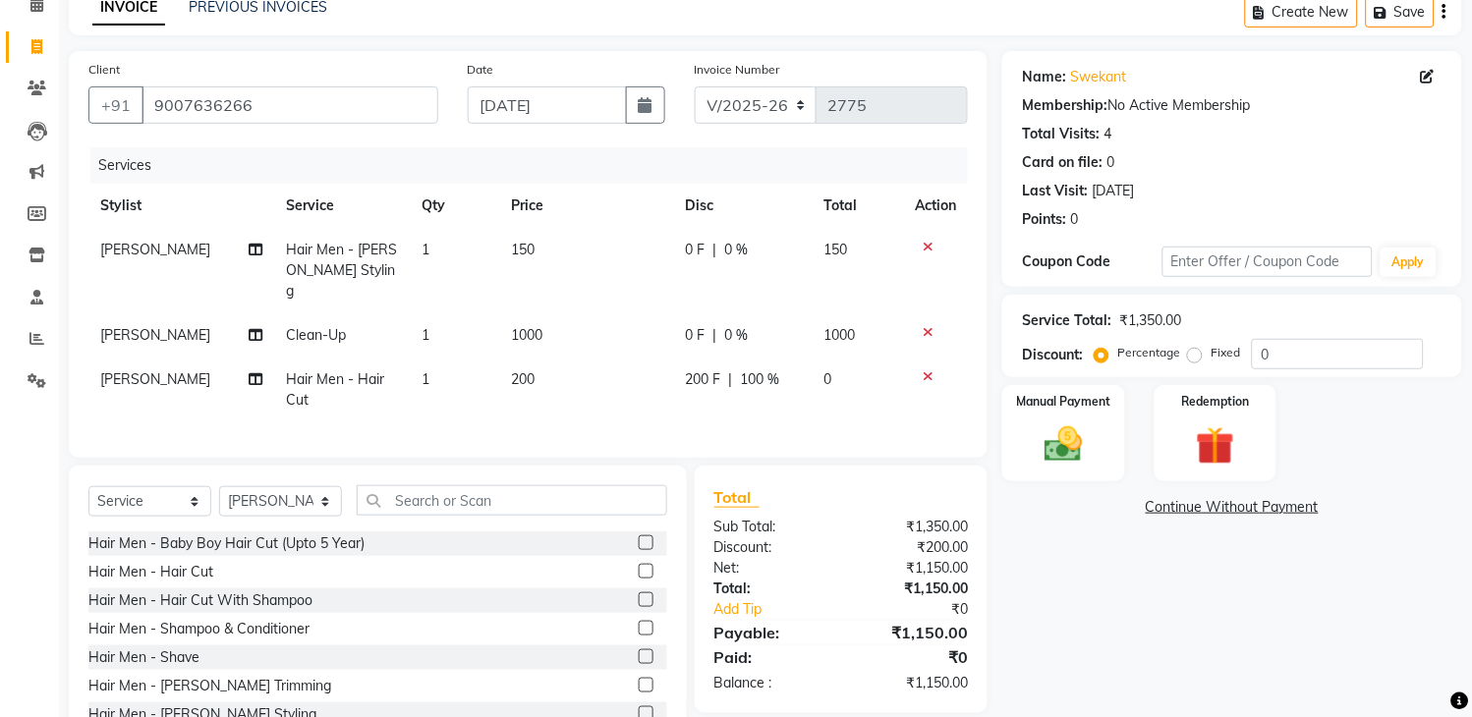
click at [932, 374] on td at bounding box center [935, 390] width 65 height 65
click at [1076, 454] on img at bounding box center [1064, 446] width 65 height 46
click at [1210, 514] on span "UPI" at bounding box center [1210, 508] width 30 height 23
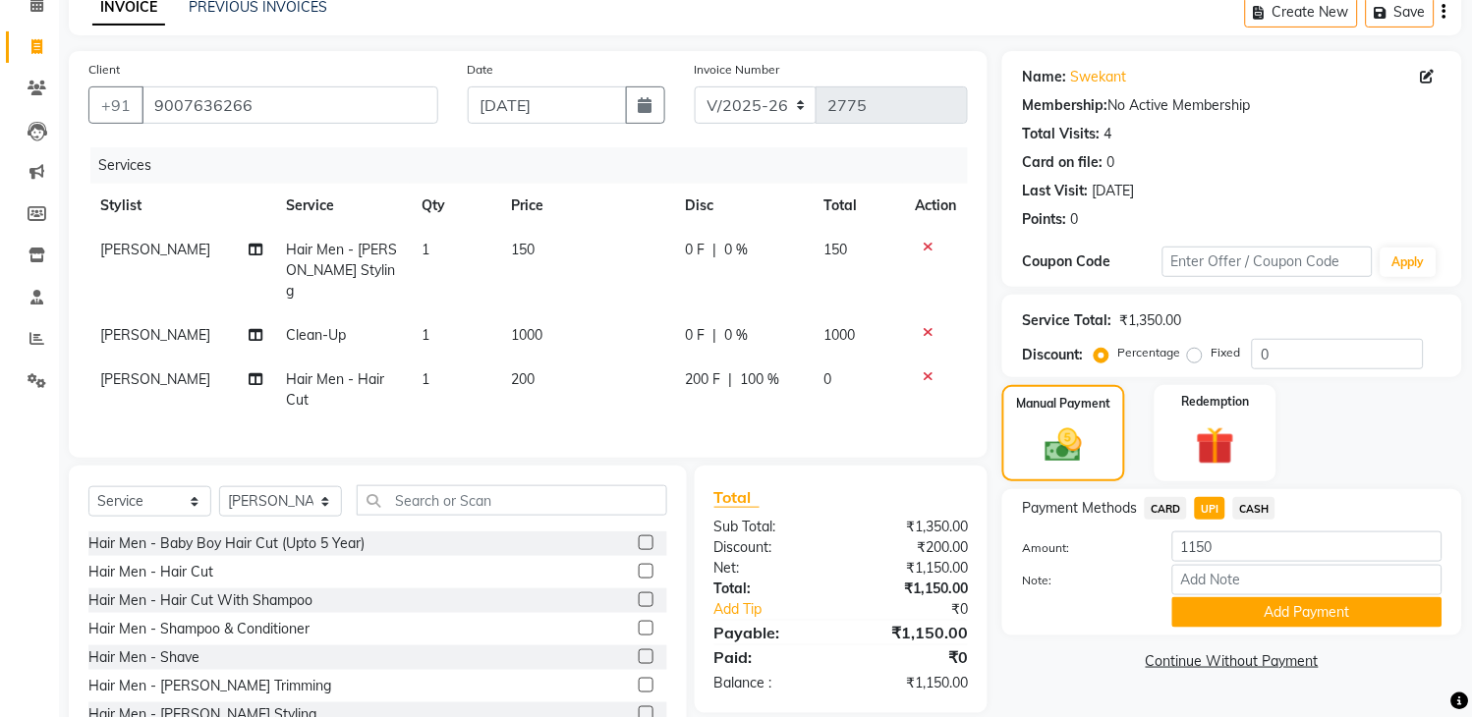
click at [1269, 602] on button "Add Payment" at bounding box center [1307, 613] width 270 height 30
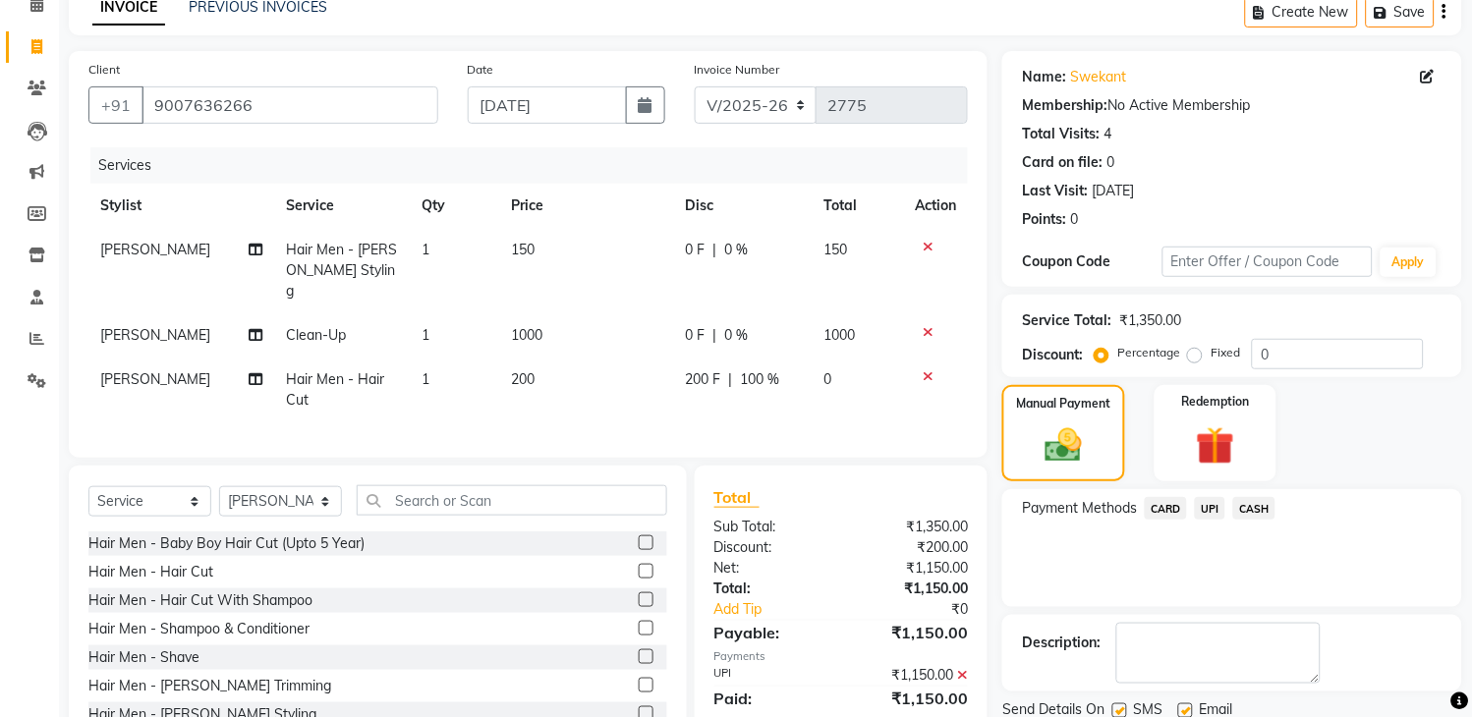
scroll to position [167, 0]
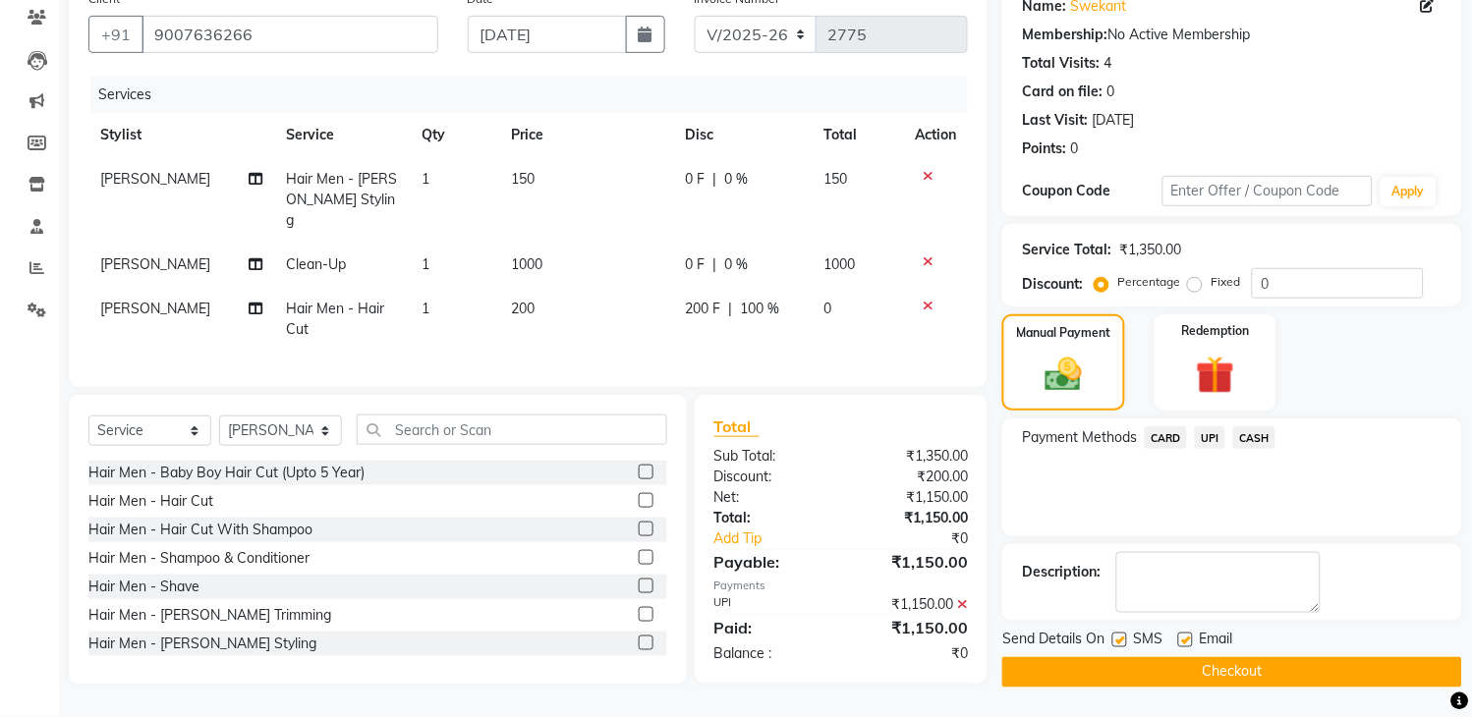
click at [1140, 675] on button "Checkout" at bounding box center [1232, 672] width 460 height 30
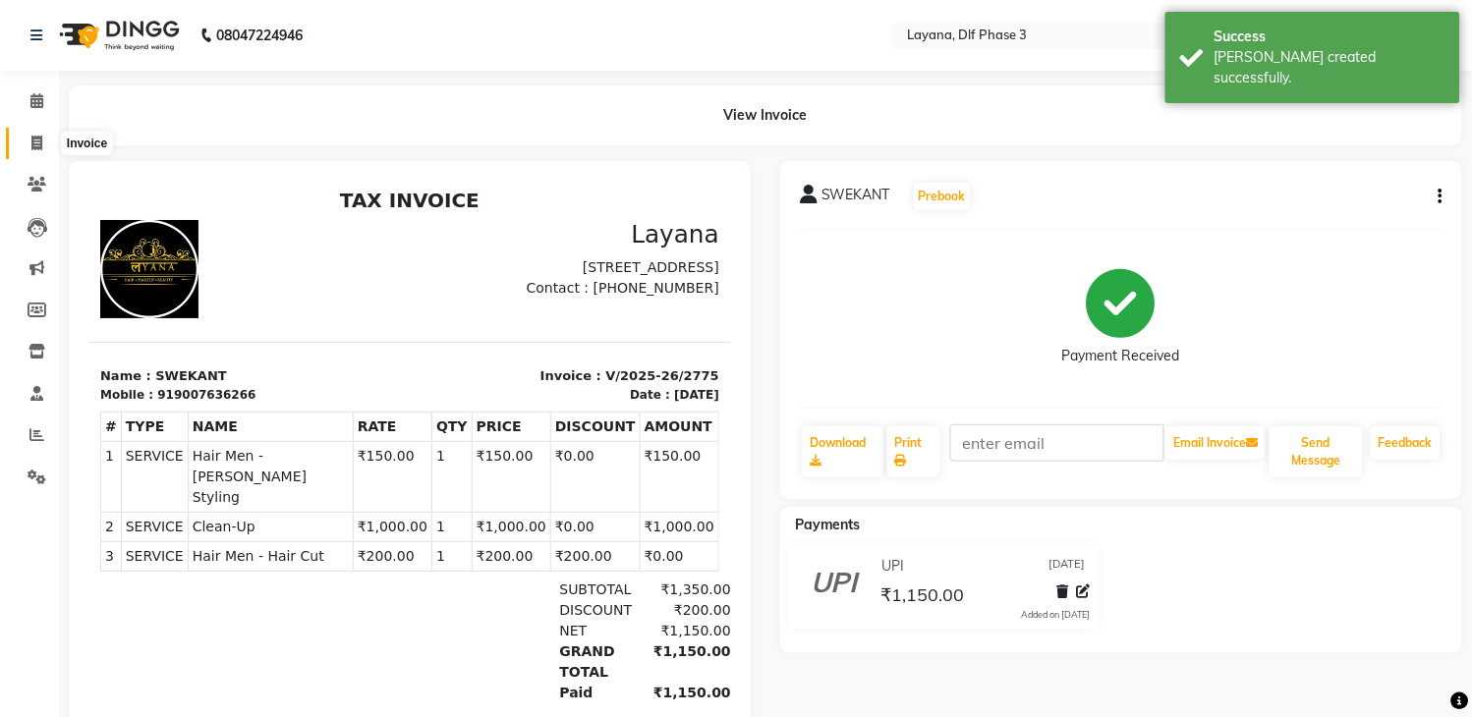
click at [41, 138] on icon at bounding box center [36, 143] width 11 height 15
select select "service"
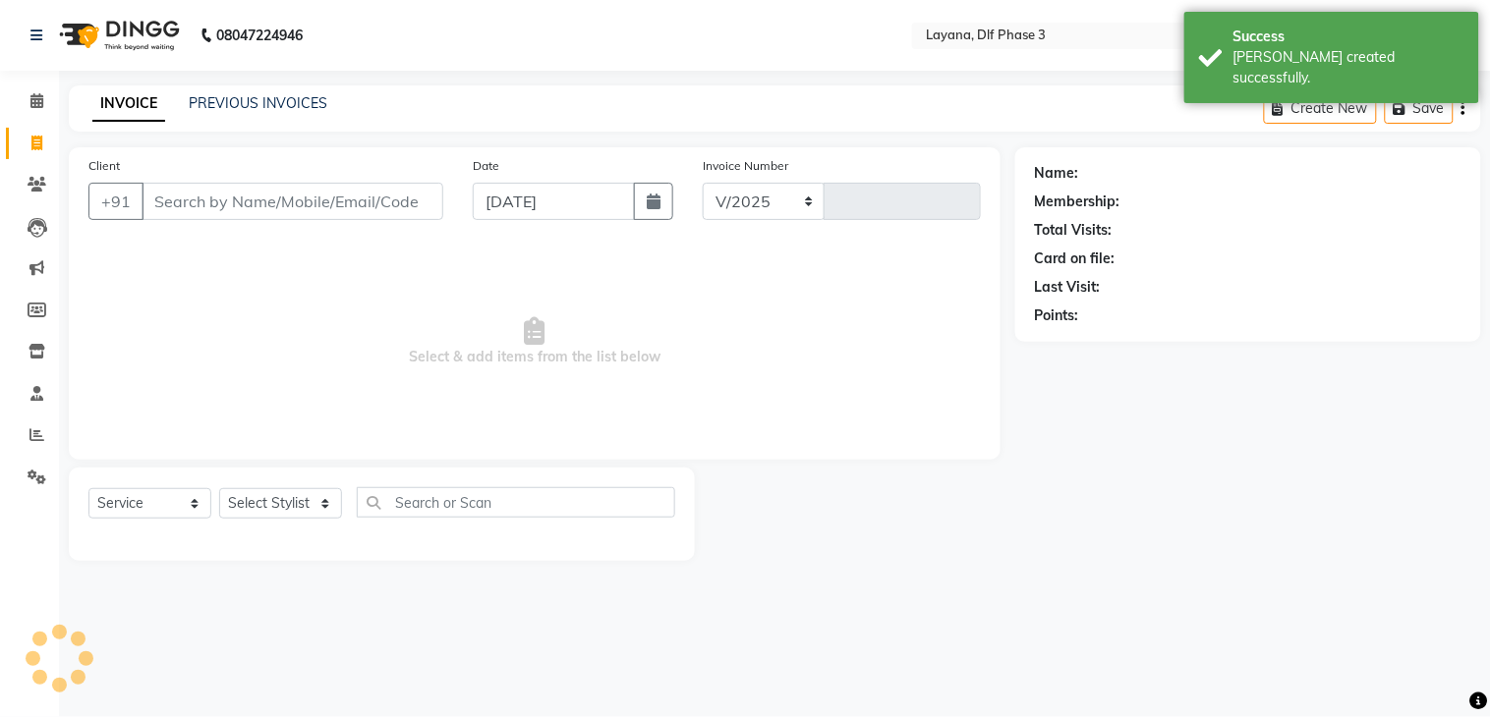
select select "6973"
type input "2776"
click at [212, 195] on input "Client" at bounding box center [293, 201] width 302 height 37
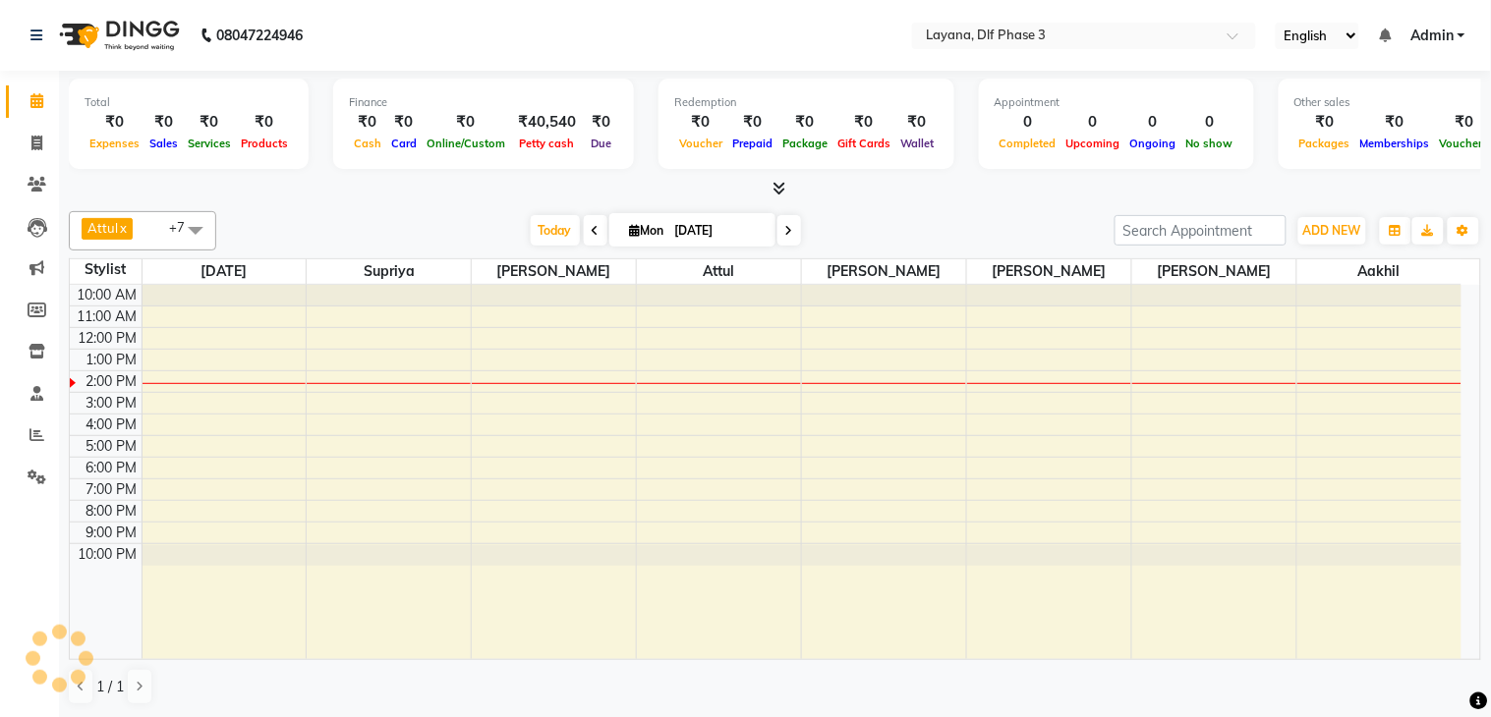
select select "en"
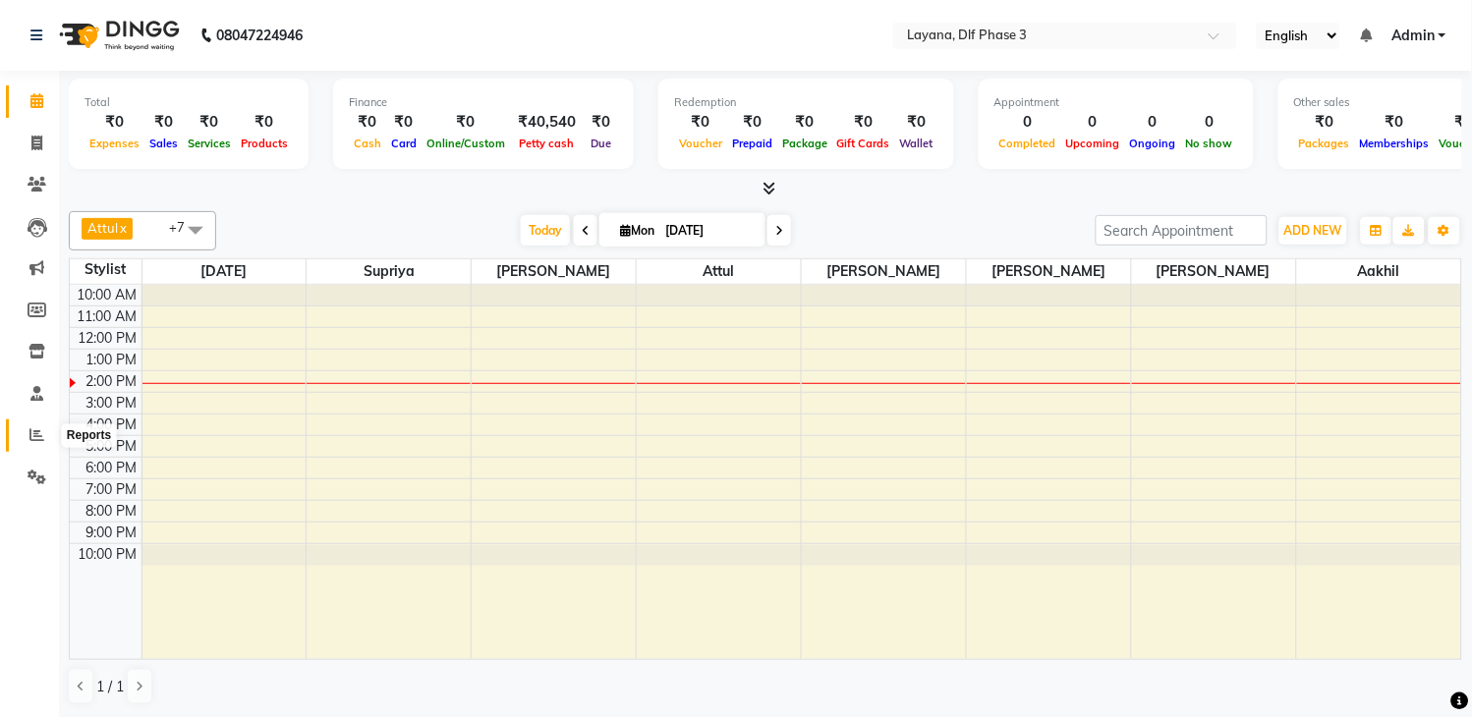
click at [36, 435] on icon at bounding box center [36, 434] width 15 height 15
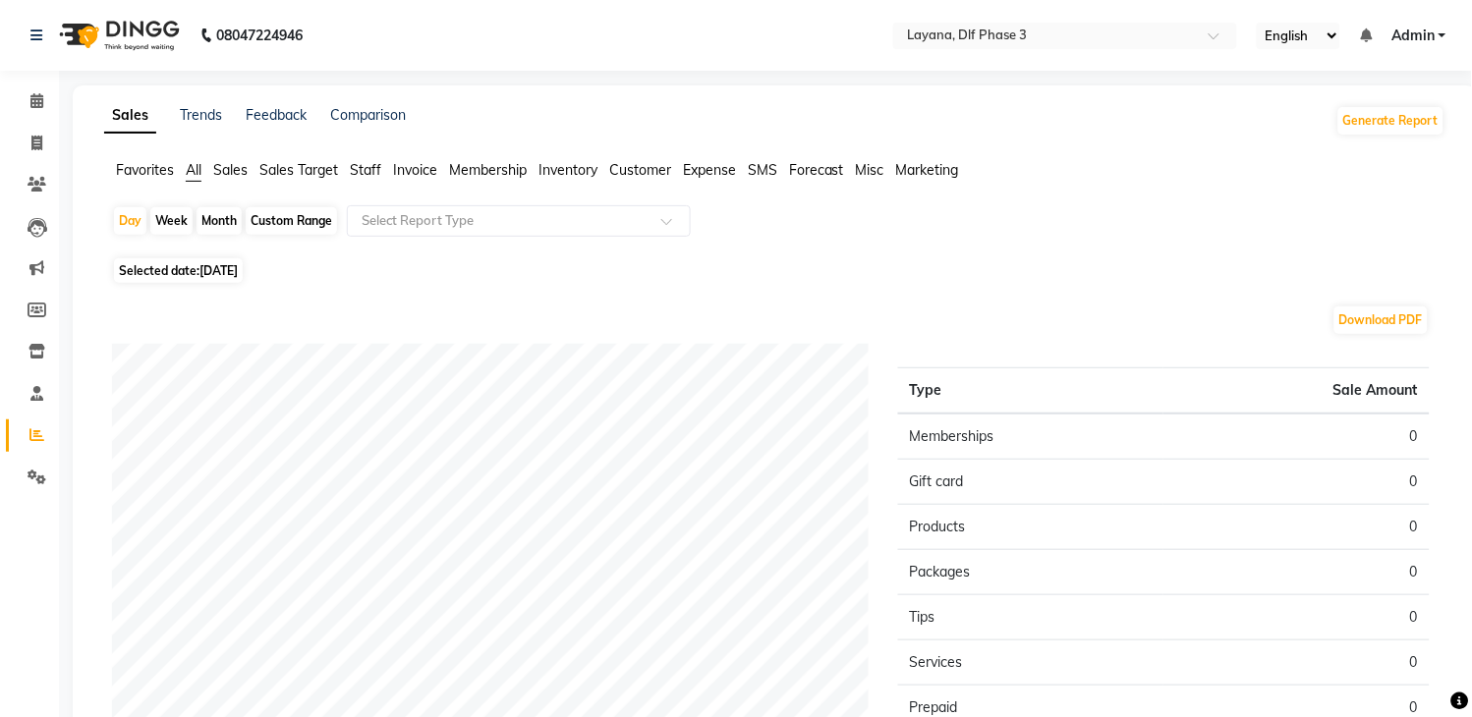
click at [370, 170] on span "Staff" at bounding box center [365, 170] width 31 height 18
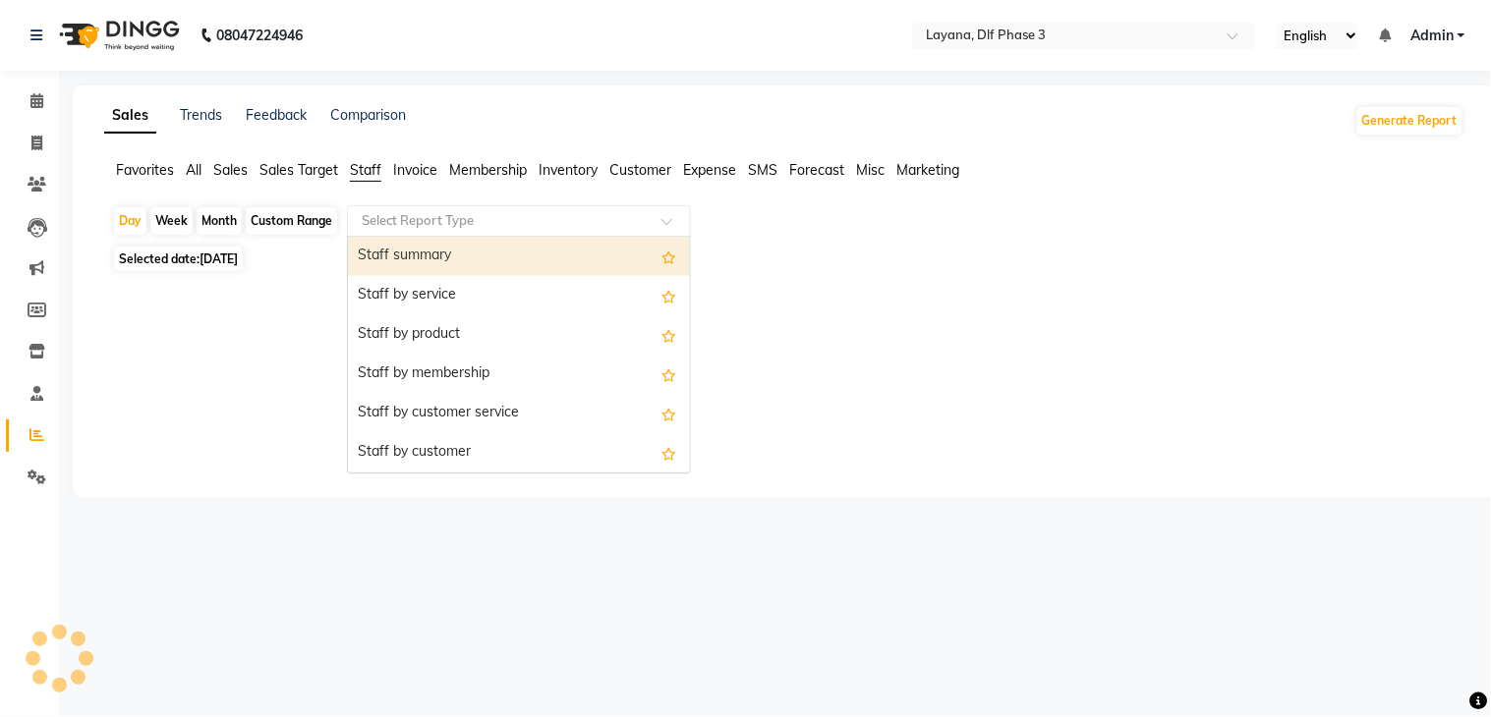
click at [406, 223] on input "text" at bounding box center [499, 221] width 283 height 20
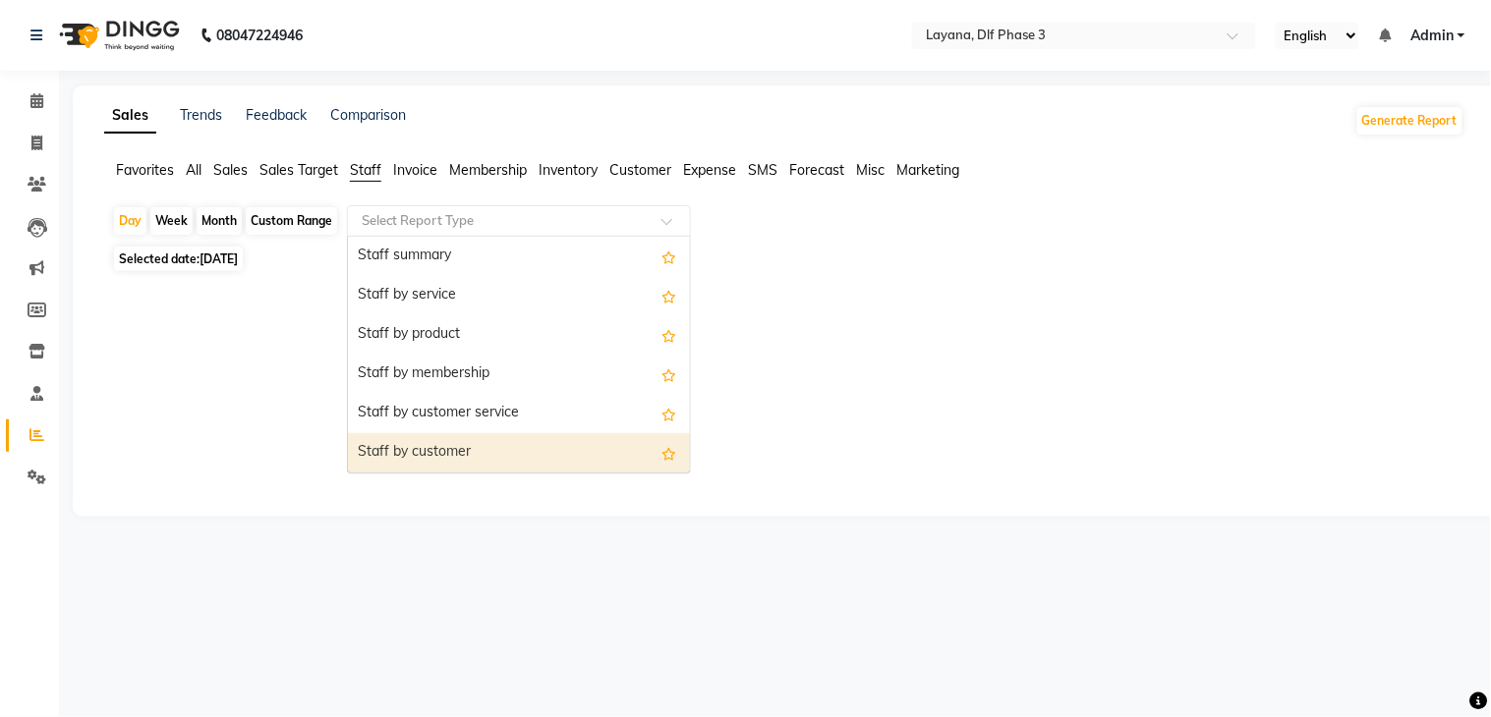
click at [454, 450] on div "Staff by customer" at bounding box center [519, 452] width 342 height 39
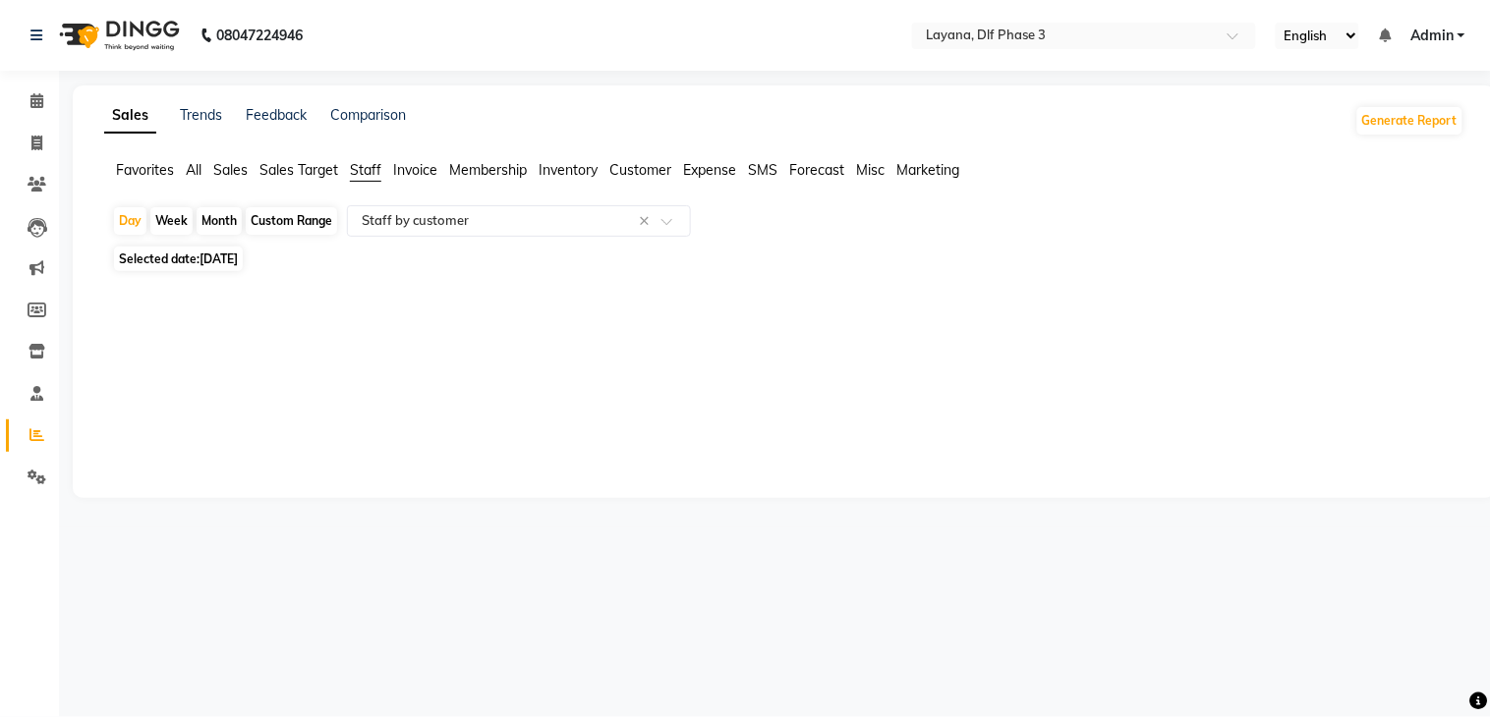
click at [216, 251] on span "Selected date: 01-09-2025" at bounding box center [178, 259] width 129 height 25
select select "9"
select select "2025"
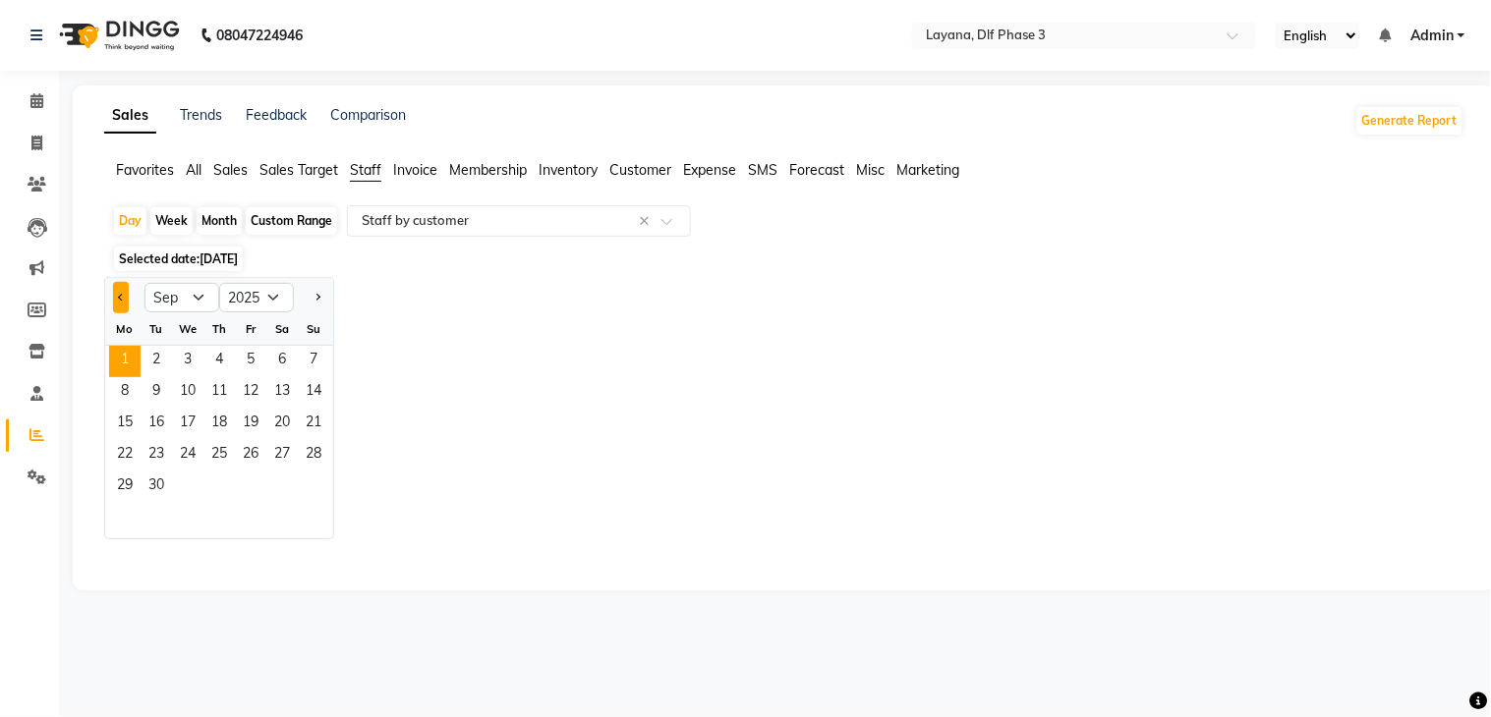
click at [115, 305] on button "Previous month" at bounding box center [121, 297] width 16 height 31
select select "8"
click at [314, 482] on span "31" at bounding box center [313, 487] width 31 height 31
select select "full_report"
select select "csv"
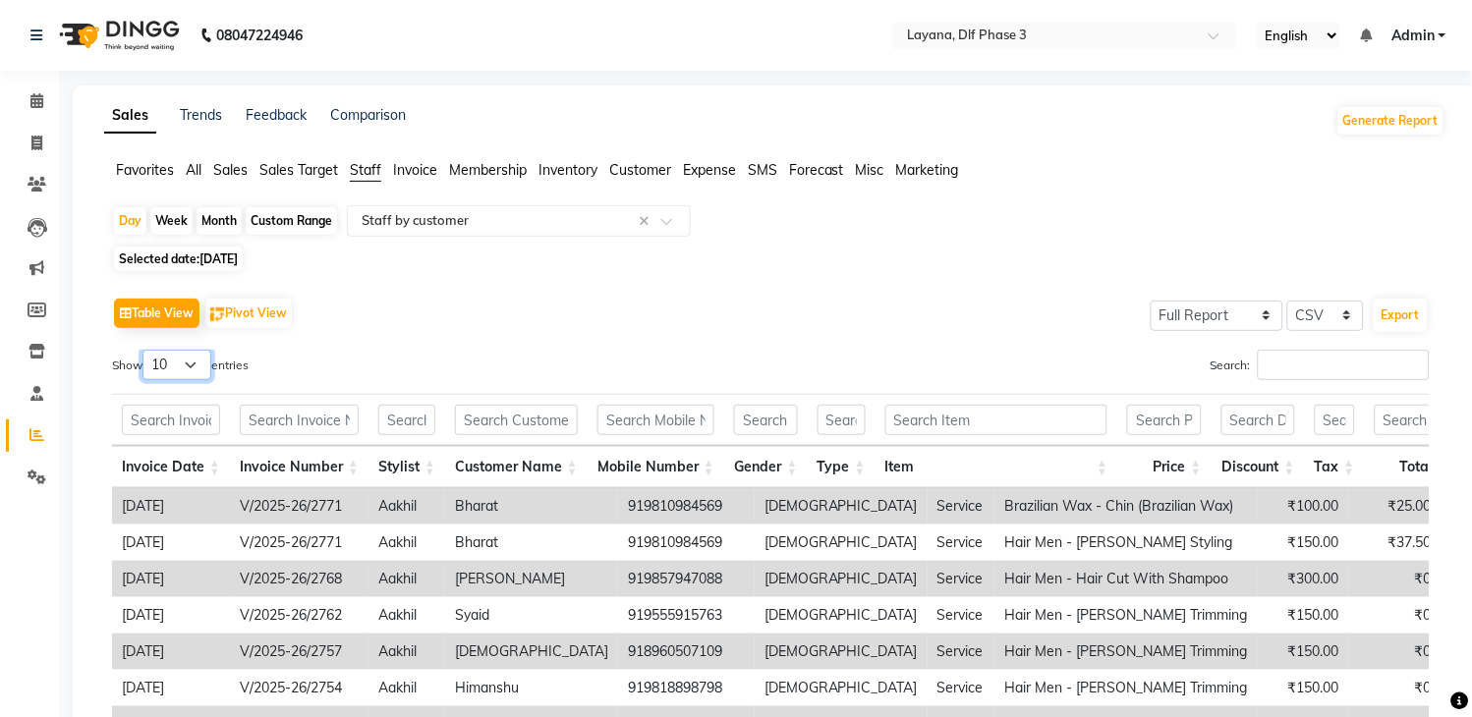
click at [200, 365] on select "10 25 50 100" at bounding box center [176, 365] width 69 height 30
select select "50"
click at [145, 350] on select "10 25 50 100" at bounding box center [176, 365] width 69 height 30
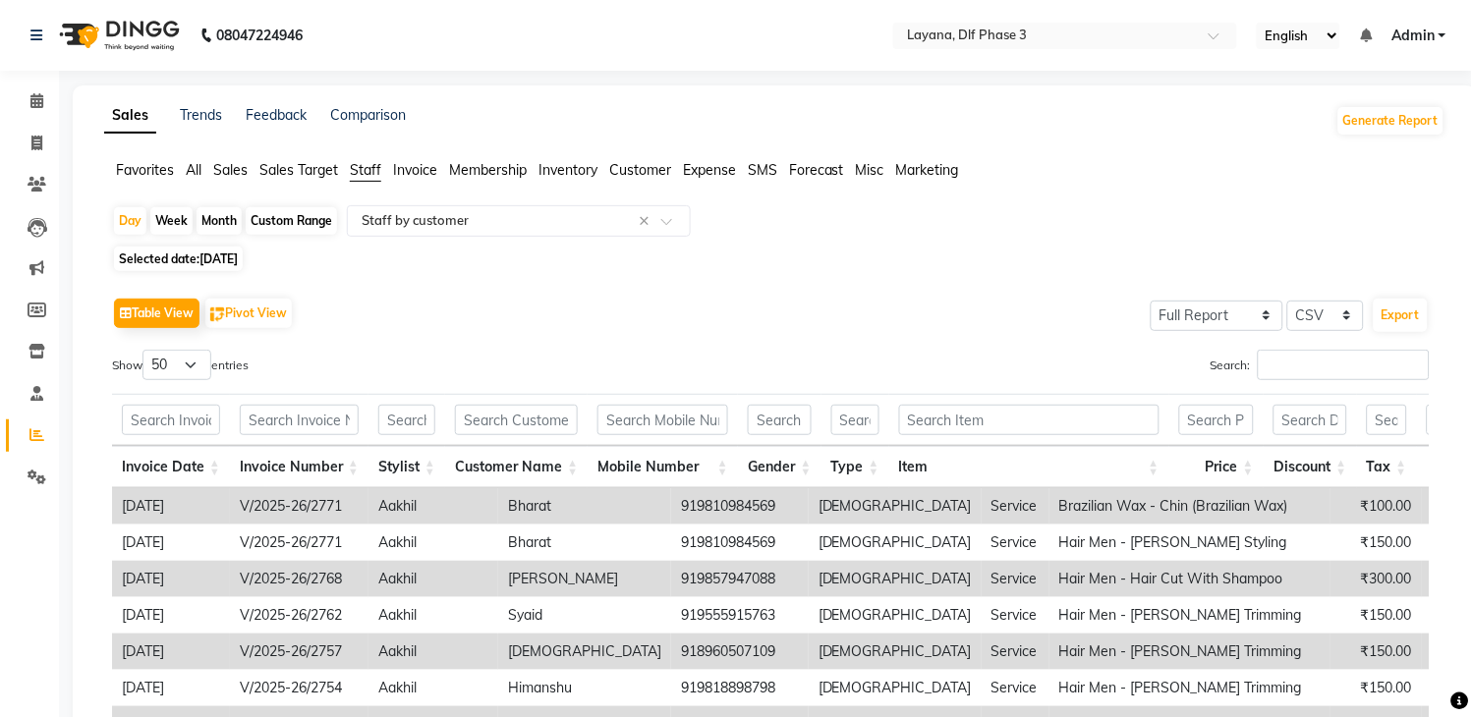
click at [493, 315] on div "Table View Pivot View Select Full Report Filtered Report Select CSV PDF Export" at bounding box center [771, 313] width 1318 height 41
click at [1270, 362] on input "Search:" at bounding box center [1344, 365] width 172 height 30
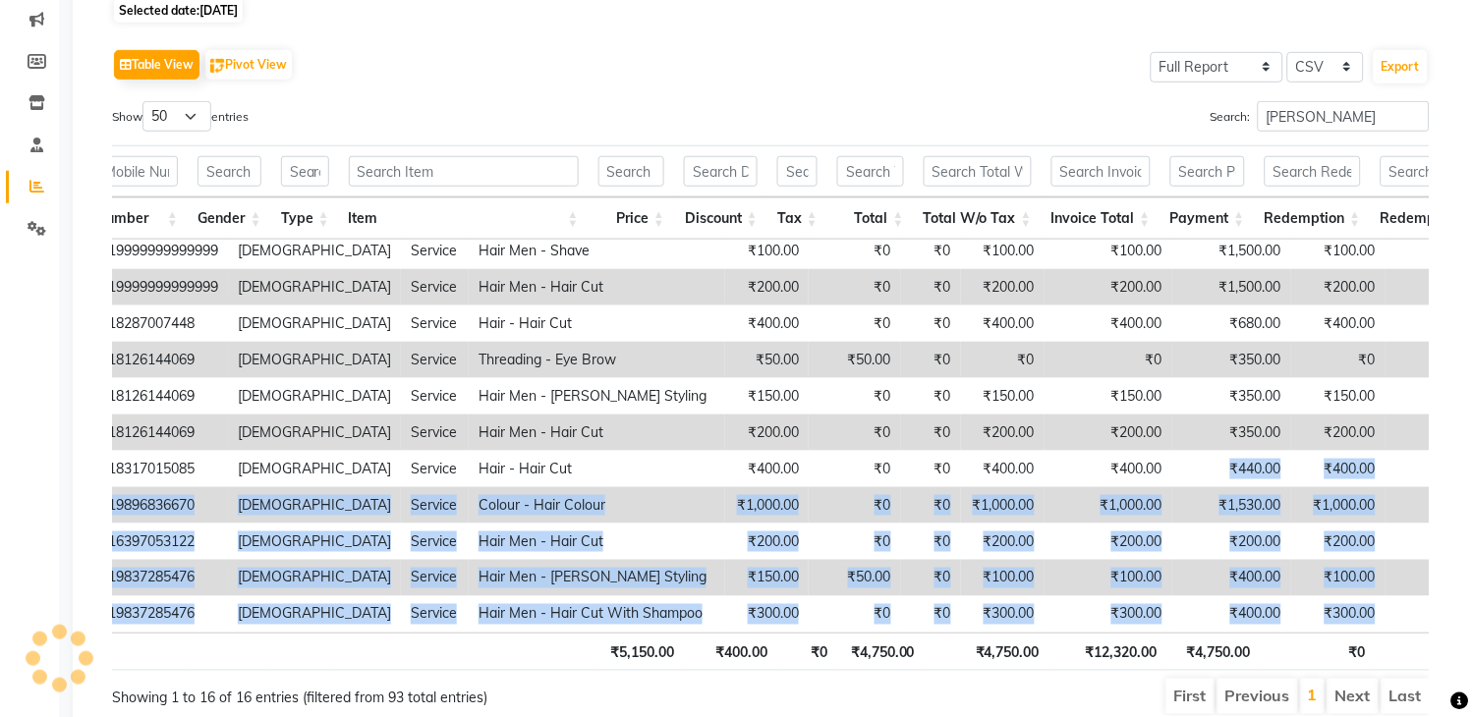
drag, startPoint x: 839, startPoint y: 642, endPoint x: 1481, endPoint y: 454, distance: 668.6
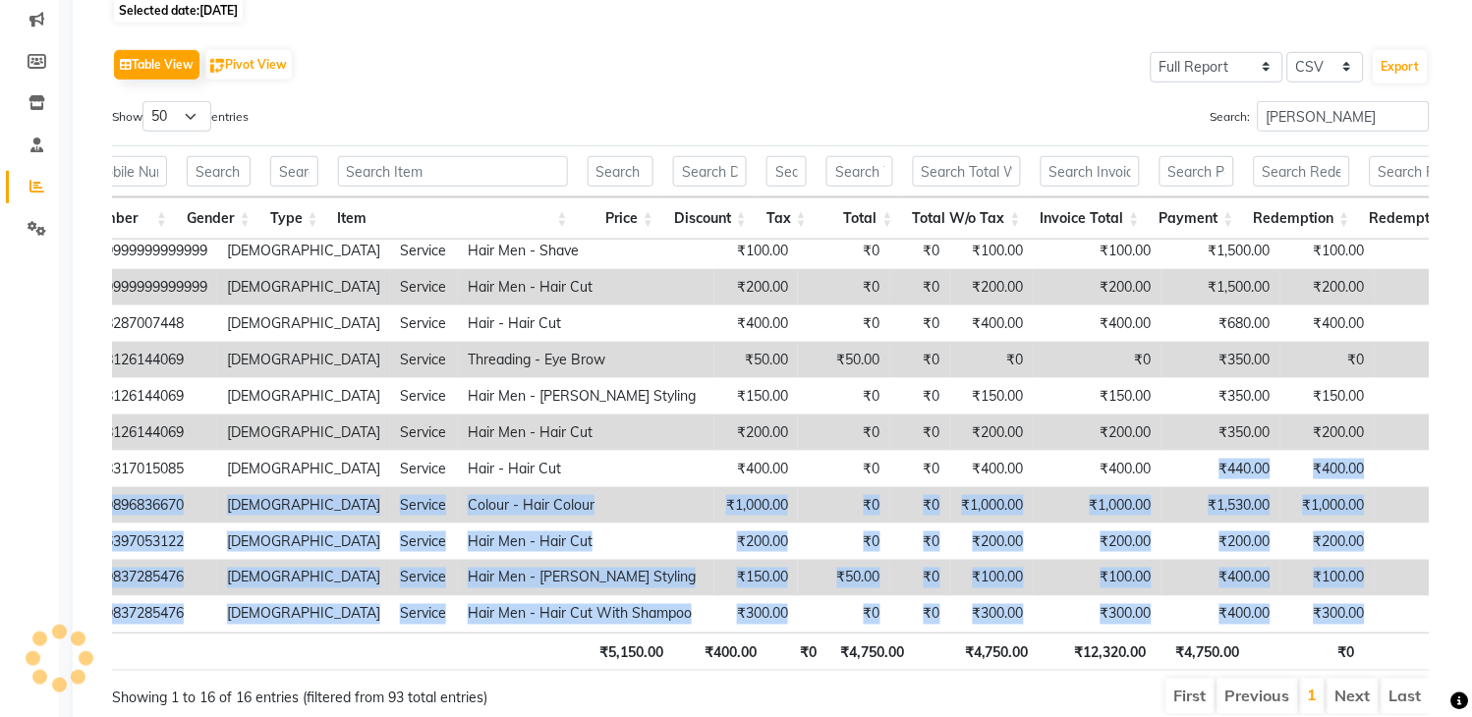
click at [1472, 454] on html "08047224946 Select Location × Layana, Dlf Phase 3 English ENGLISH Español العرب…" at bounding box center [736, 109] width 1472 height 717
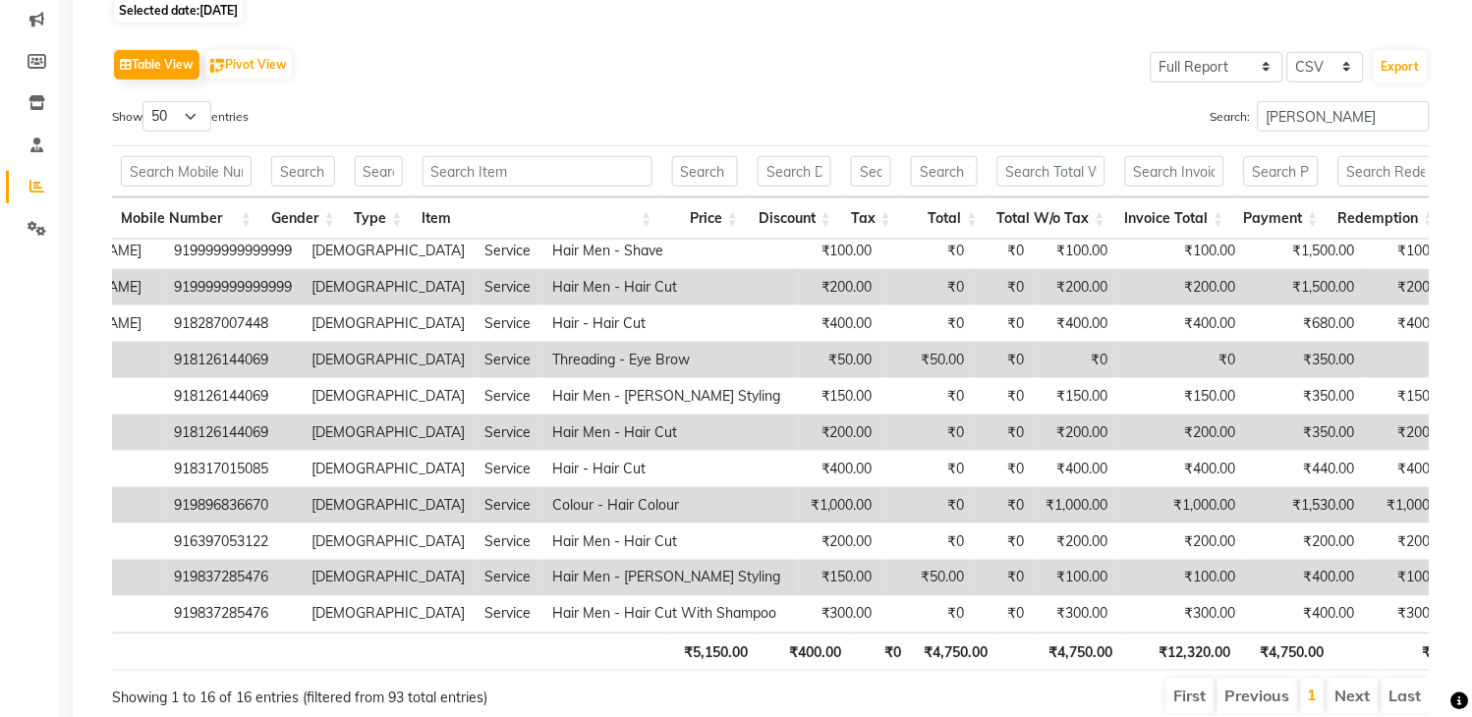
click at [924, 705] on ul "First Previous 1 Next Last" at bounding box center [1051, 696] width 757 height 35
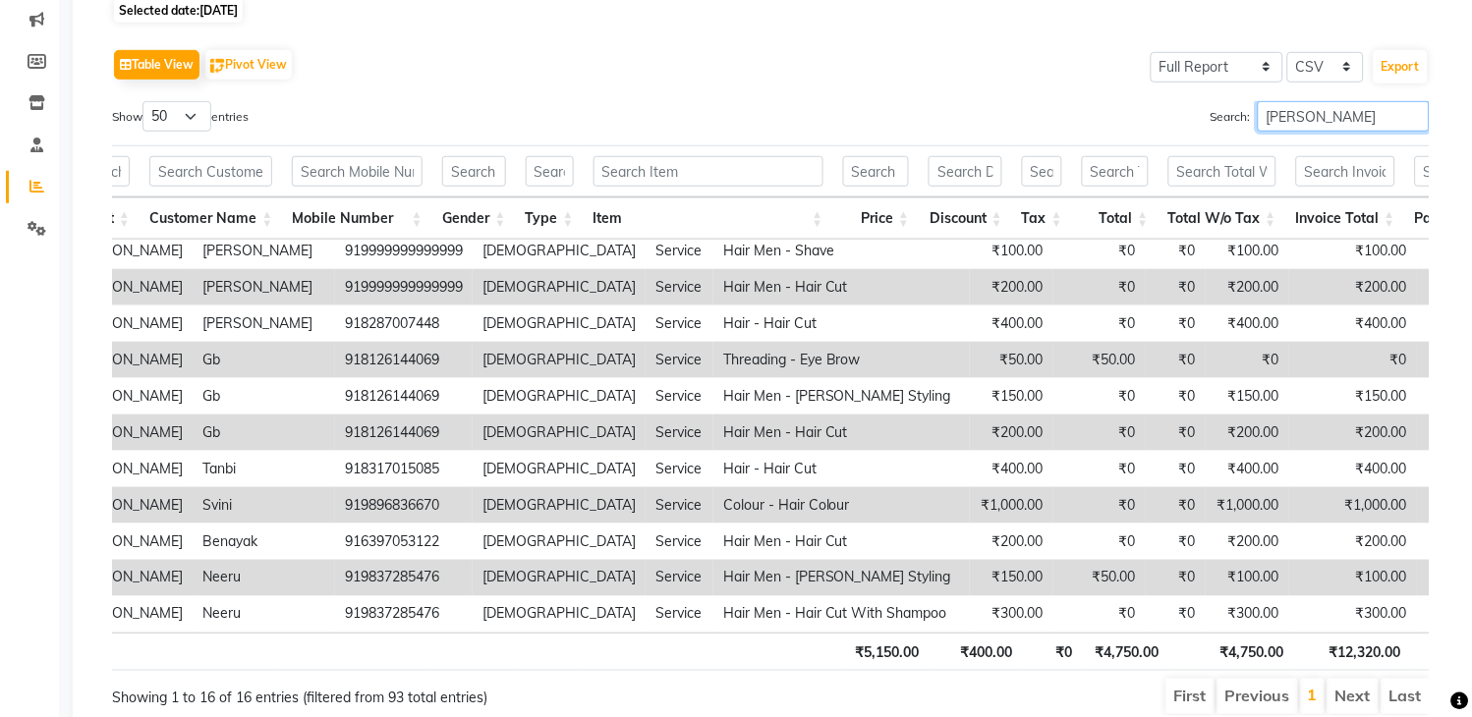
click at [1330, 119] on input "keshav" at bounding box center [1344, 116] width 172 height 30
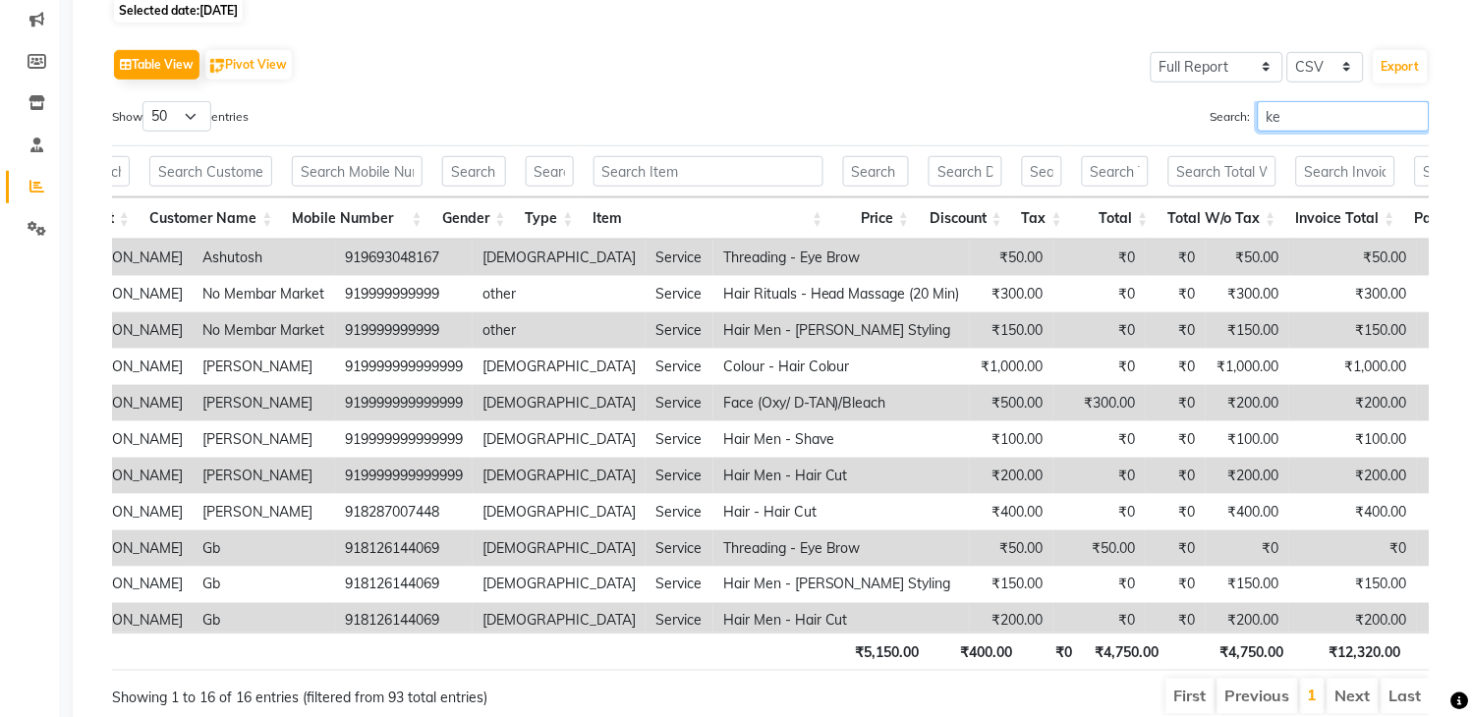
type input "k"
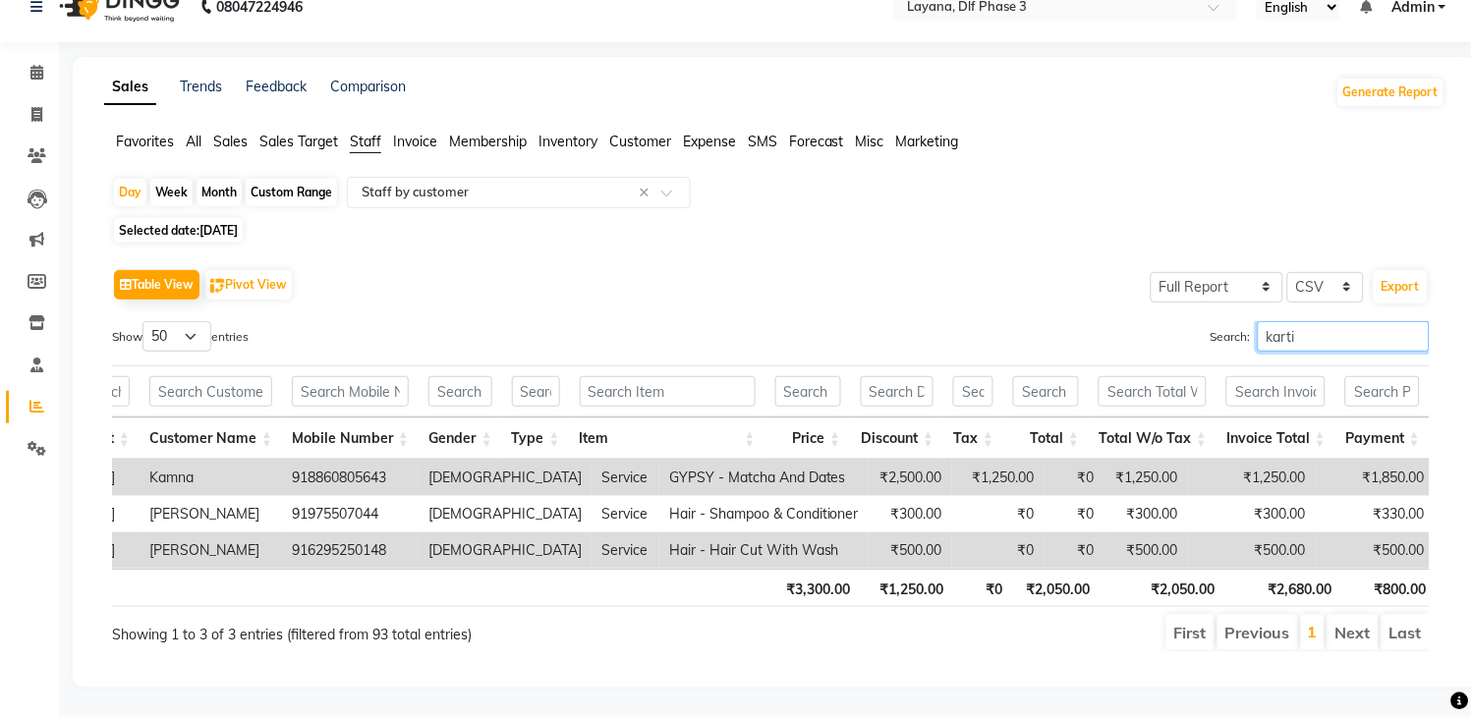
type input "kartik"
click at [1416, 321] on input "kartik" at bounding box center [1344, 336] width 172 height 30
click at [1407, 321] on input "kartik" at bounding box center [1344, 336] width 172 height 30
click at [1409, 321] on input "kartik" at bounding box center [1344, 336] width 172 height 30
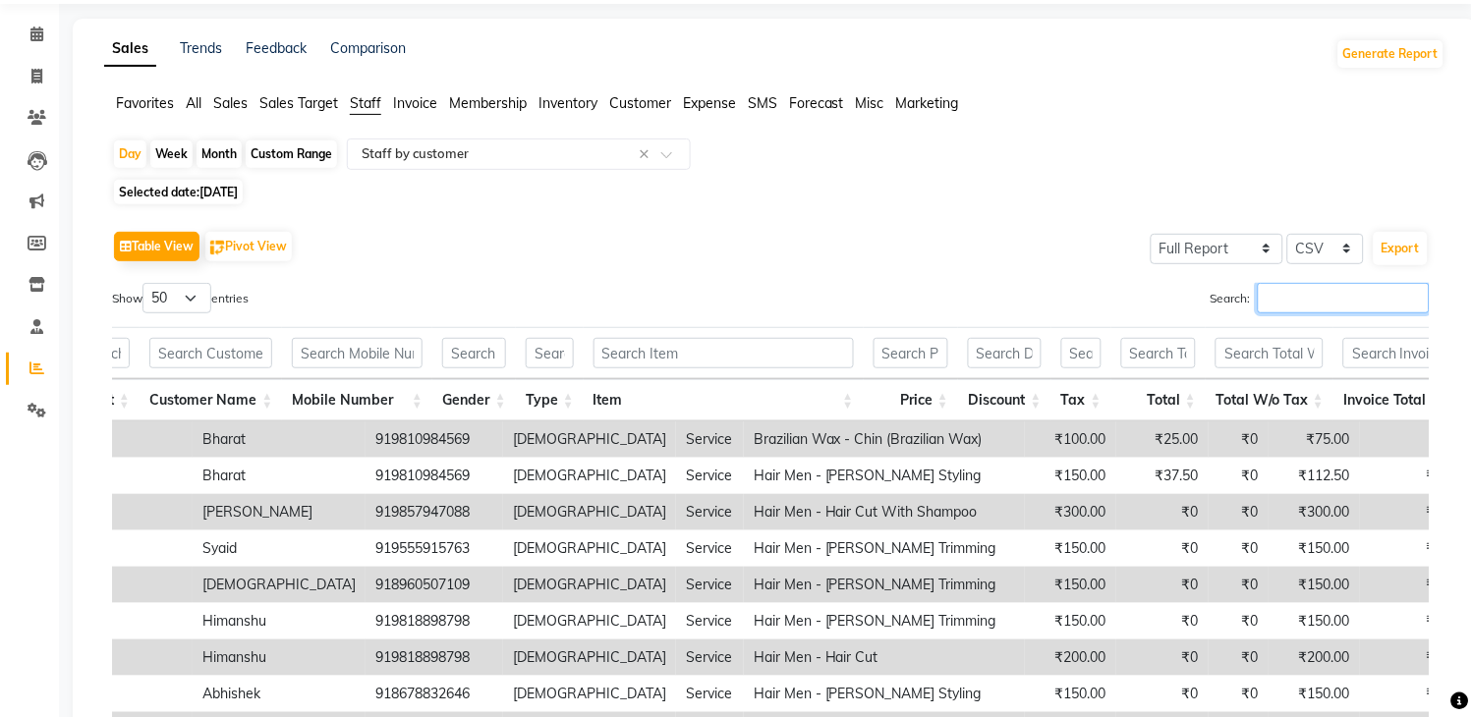
scroll to position [249, 0]
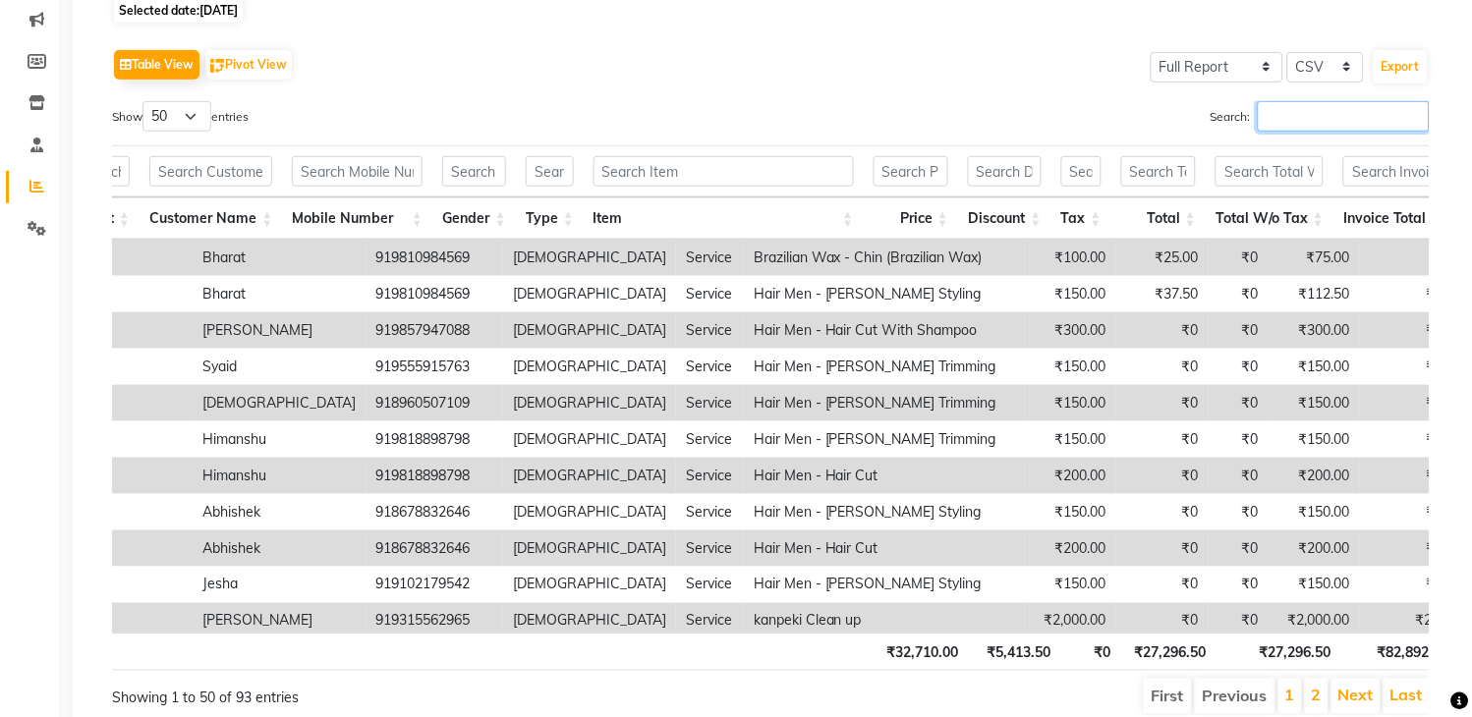
click at [1309, 124] on input "Search:" at bounding box center [1344, 116] width 172 height 30
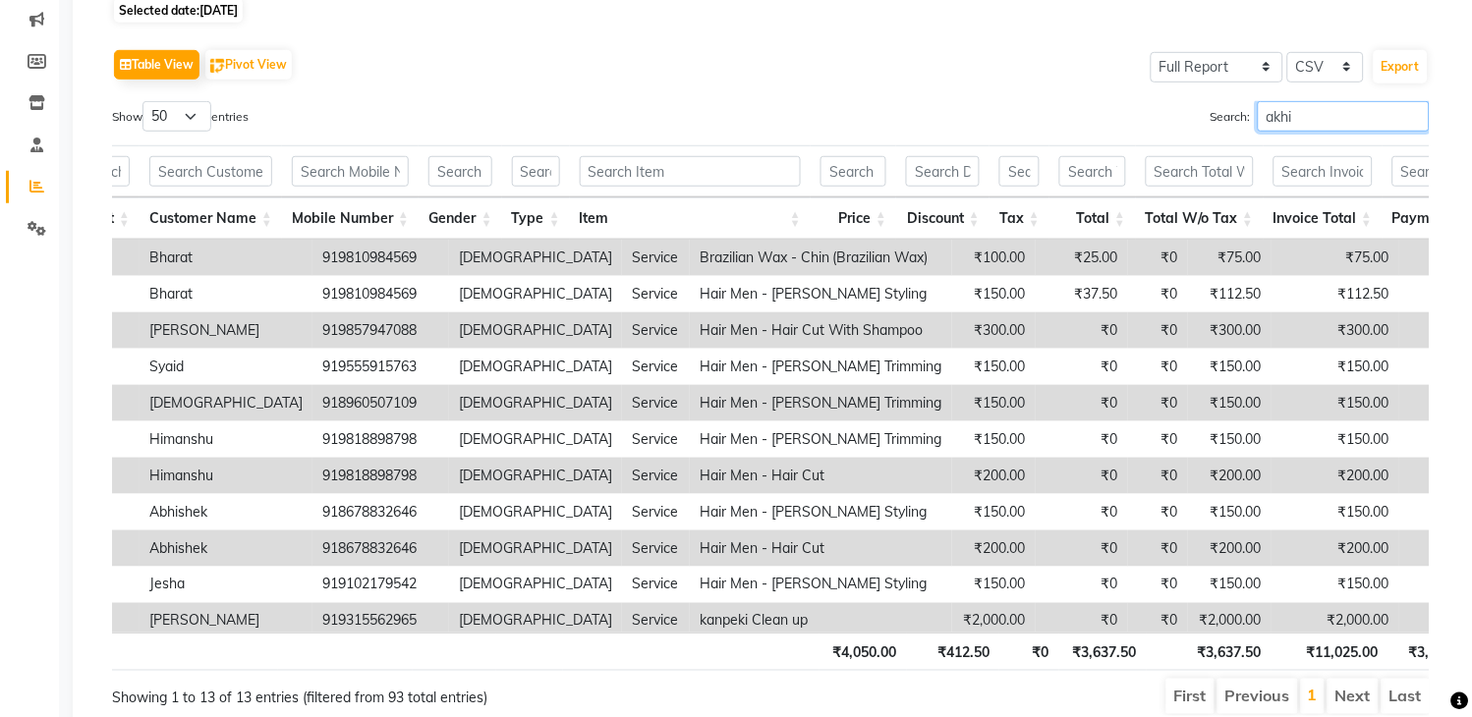
type input "akhil"
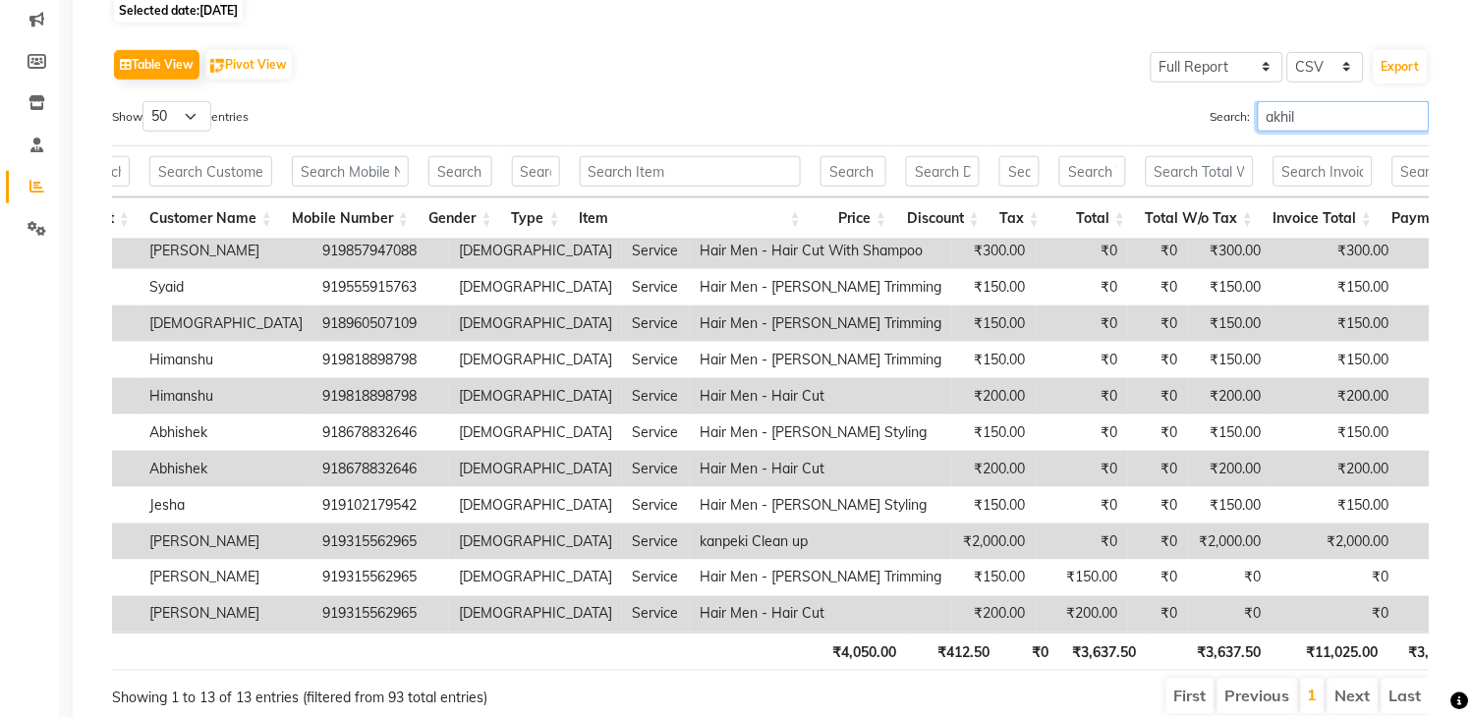
scroll to position [98, 306]
click at [1413, 112] on input "akhil" at bounding box center [1344, 116] width 172 height 30
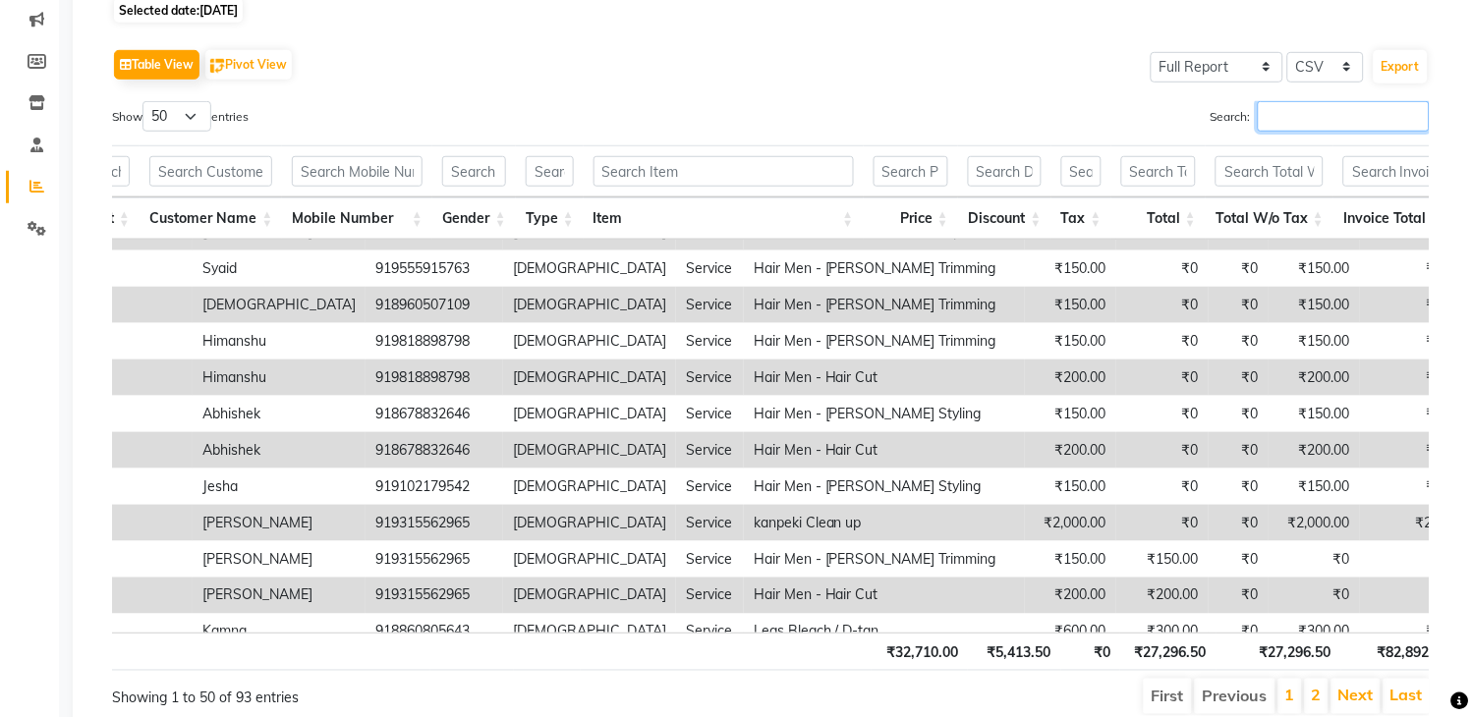
scroll to position [0, 306]
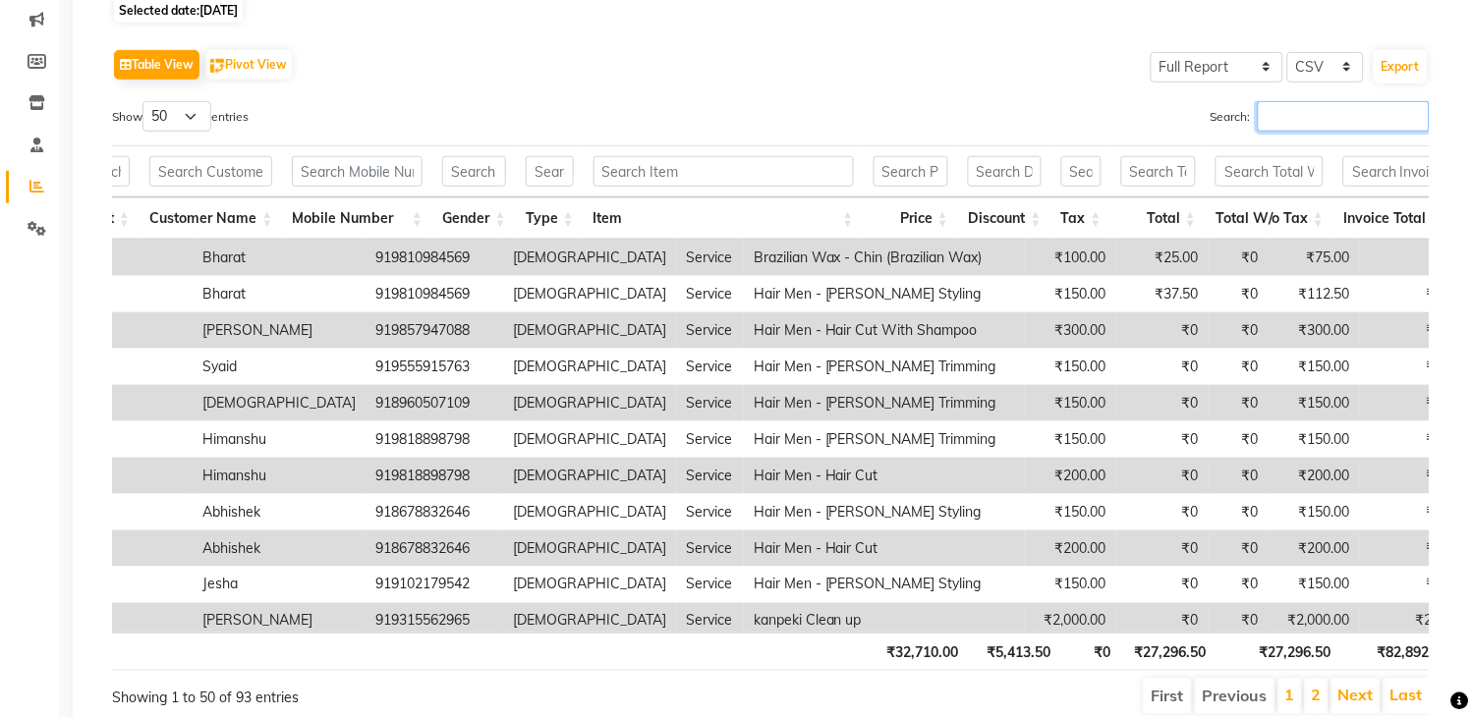
click at [1367, 106] on input "Search:" at bounding box center [1344, 116] width 172 height 30
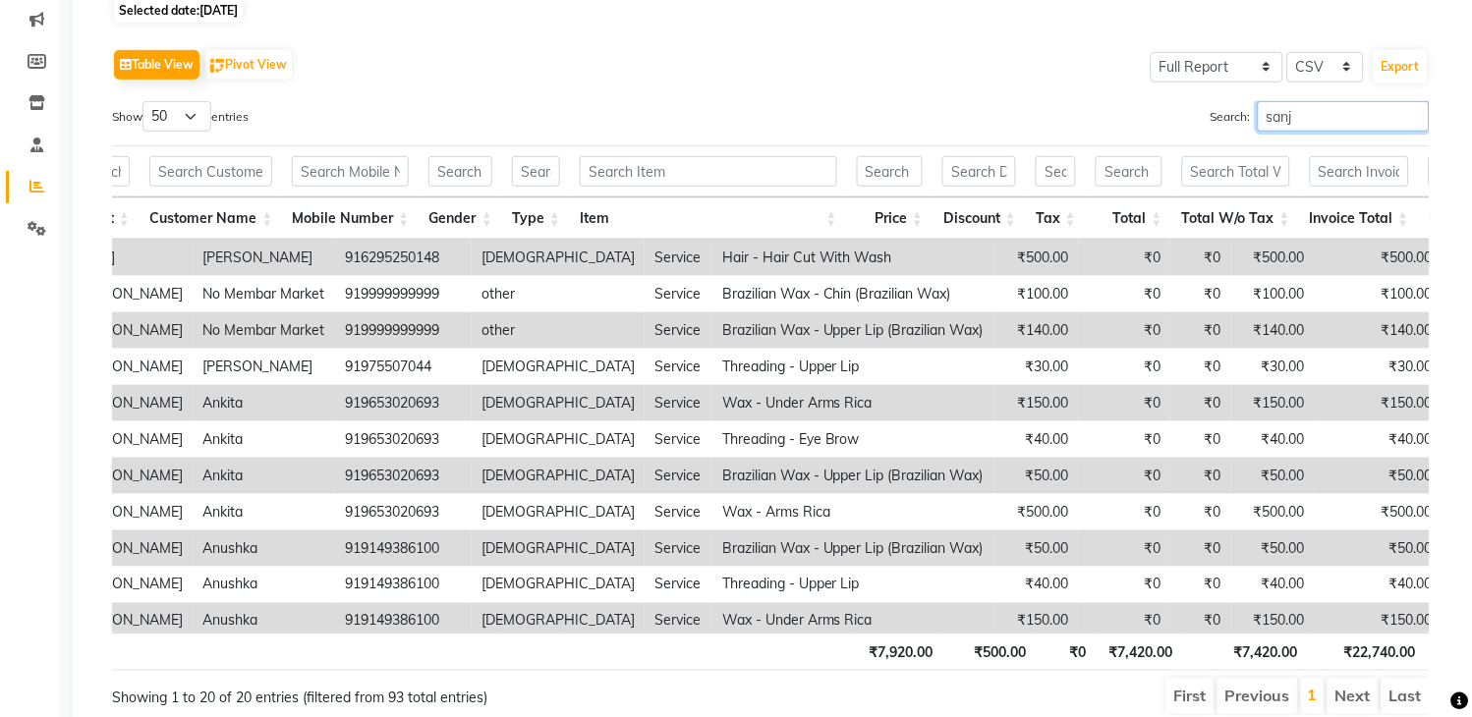
type input "sanja"
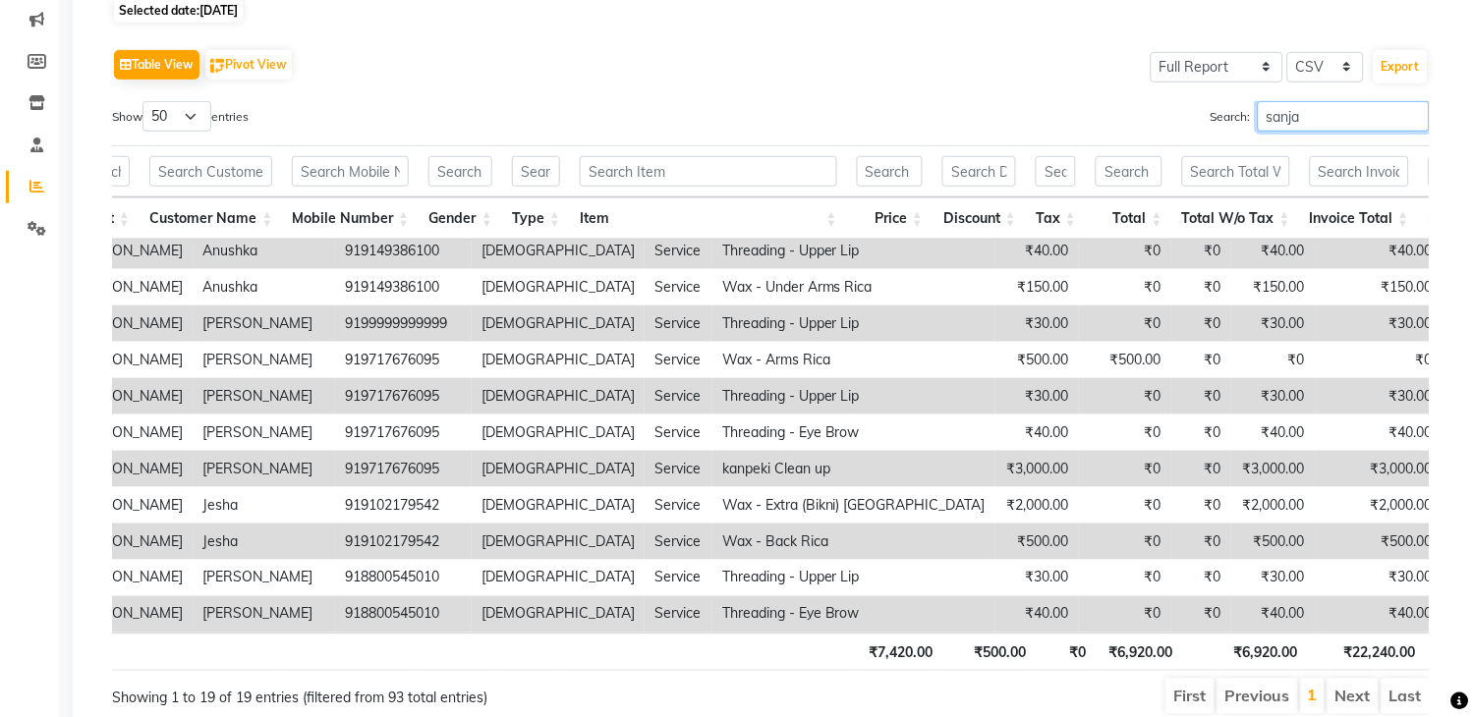
scroll to position [315, 306]
click at [1417, 114] on input "sanja" at bounding box center [1344, 116] width 172 height 30
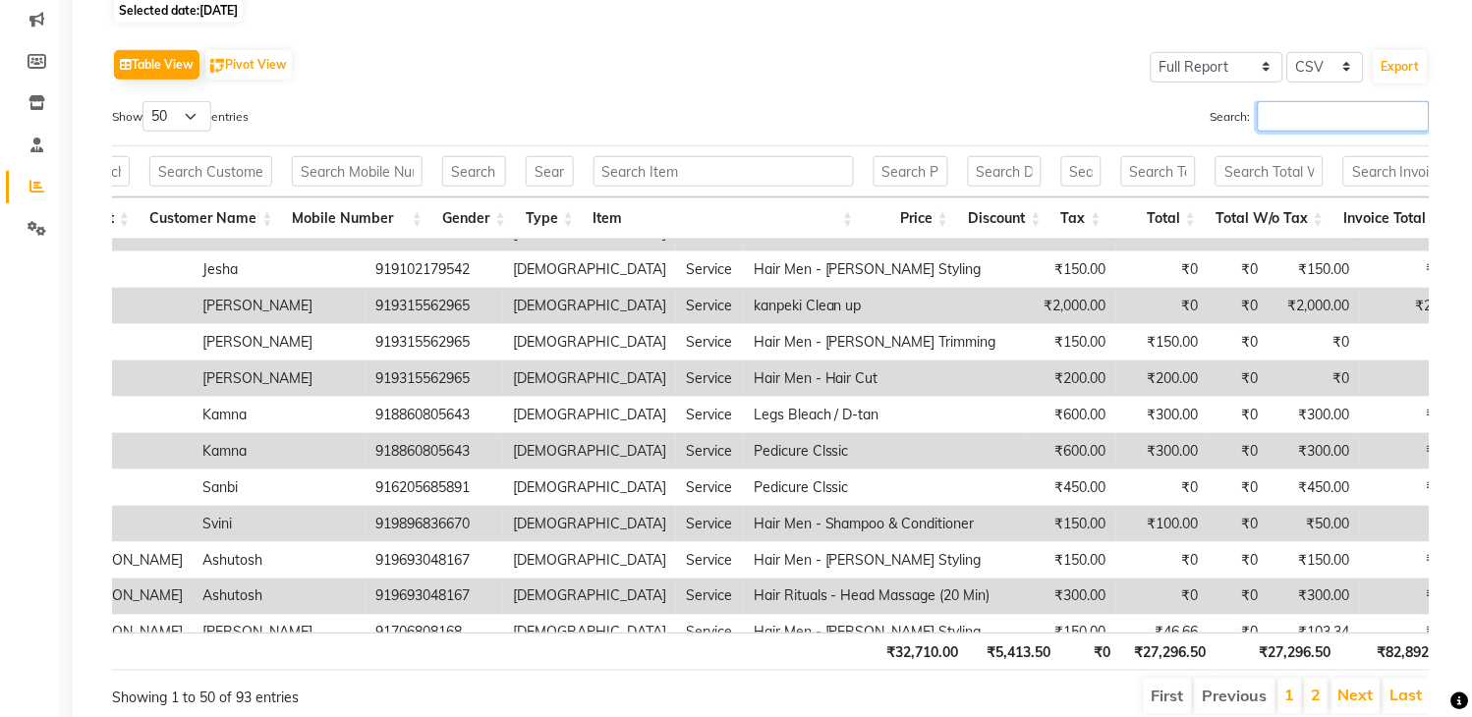
scroll to position [0, 306]
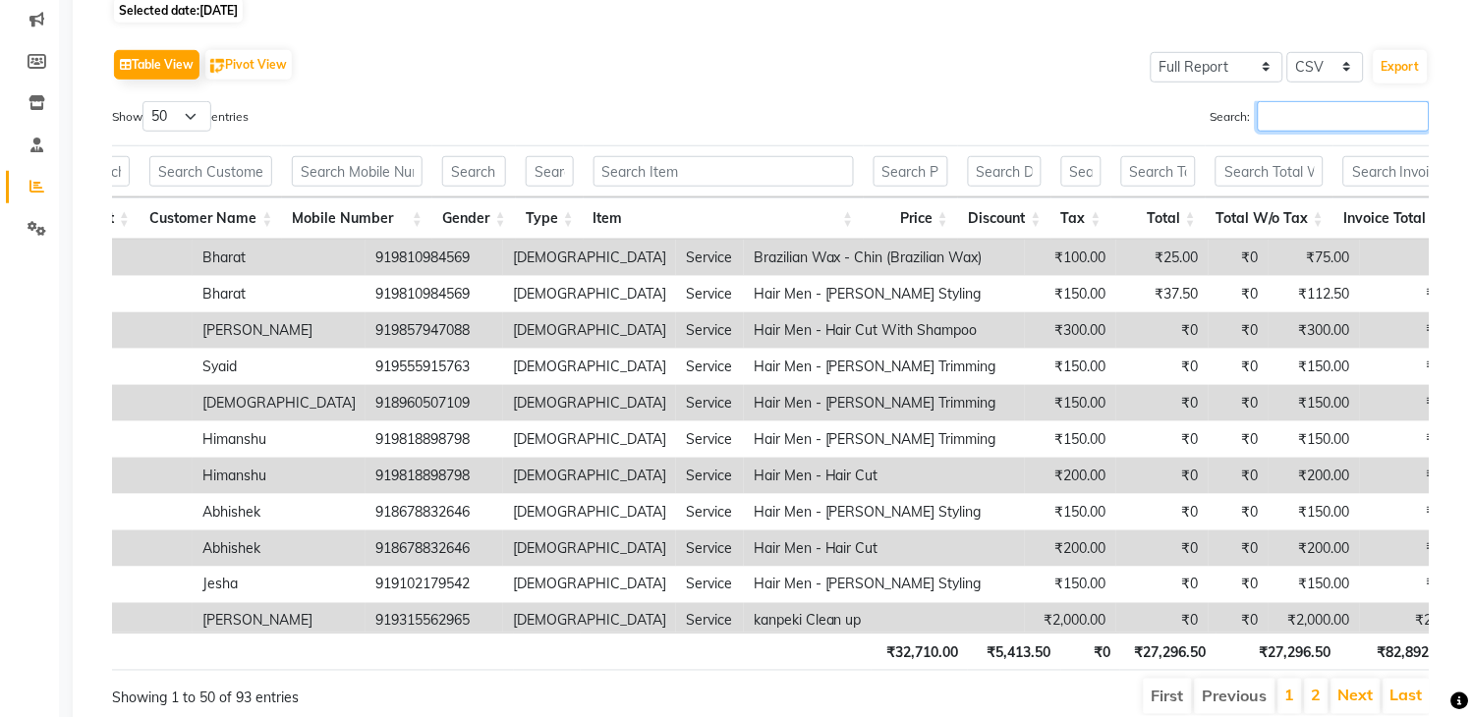
click at [1361, 111] on input "Search:" at bounding box center [1344, 116] width 172 height 30
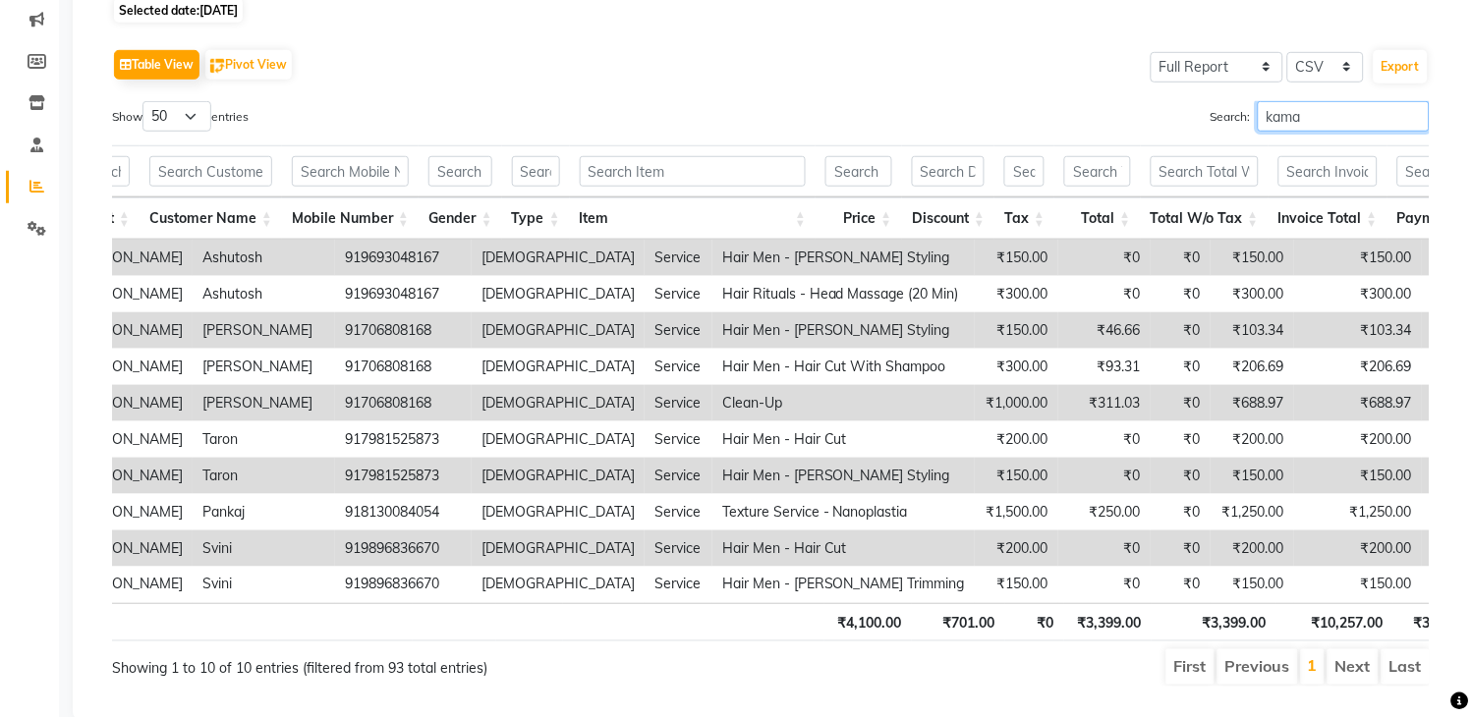
type input "kamal"
click at [1413, 116] on input "kamal" at bounding box center [1344, 116] width 172 height 30
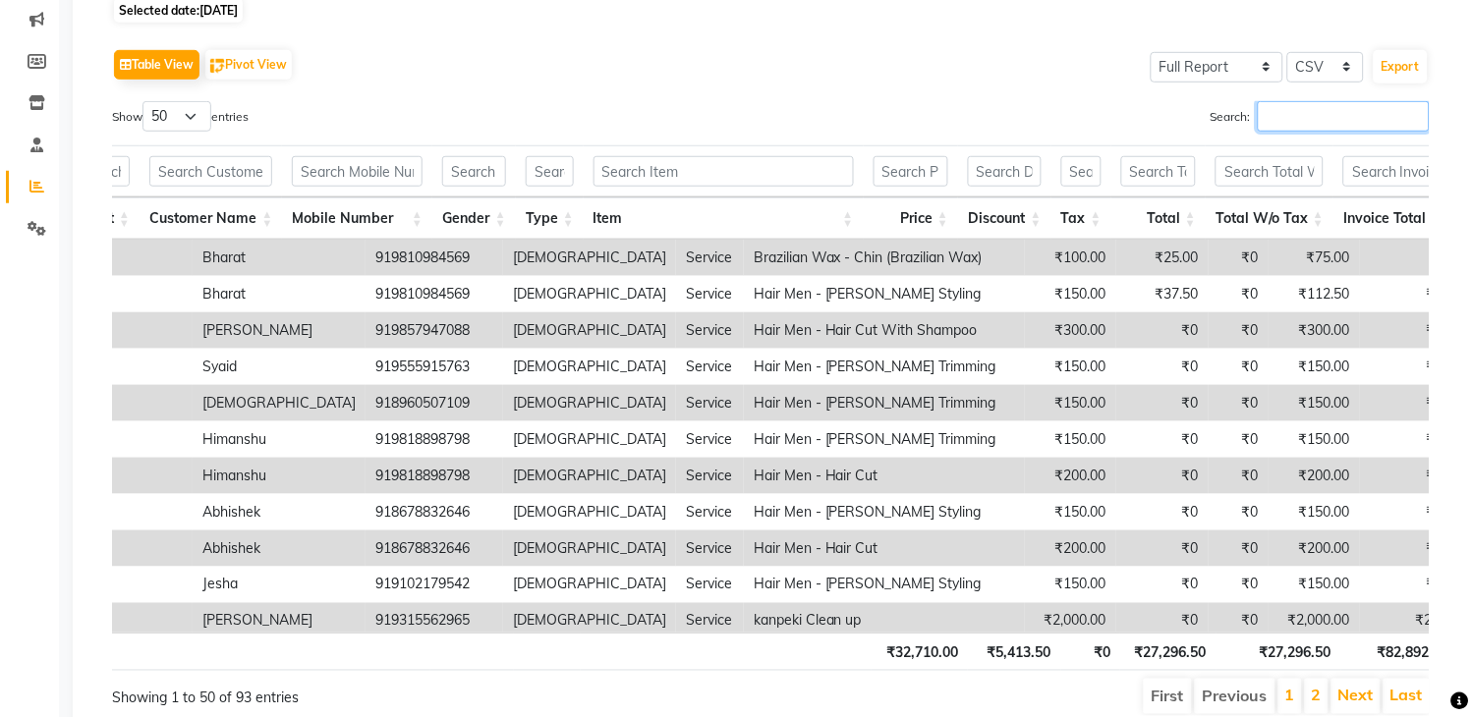
click at [1329, 112] on input "Search:" at bounding box center [1344, 116] width 172 height 30
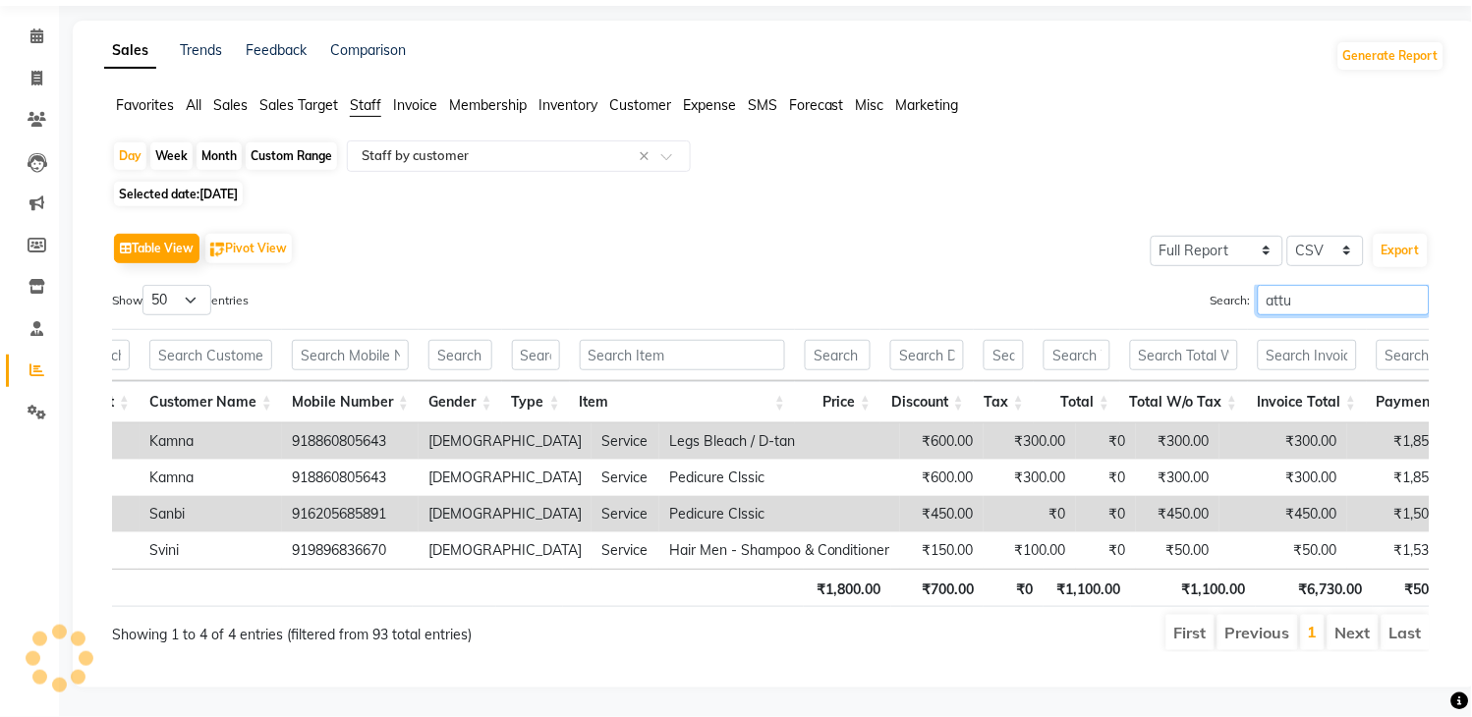
type input "attul"
click at [1413, 285] on input "attul" at bounding box center [1344, 300] width 172 height 30
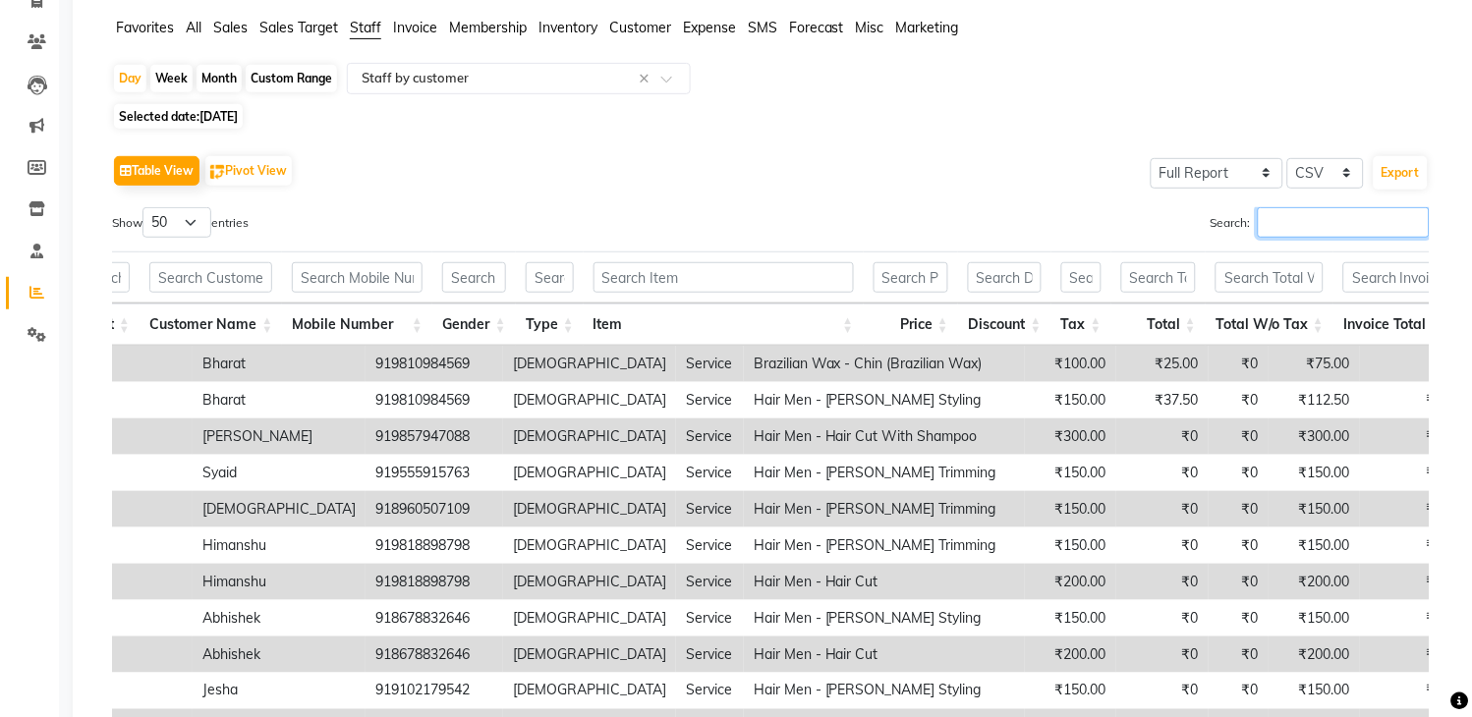
scroll to position [141, 0]
click at [34, 2] on icon at bounding box center [36, 2] width 11 height 15
select select "service"
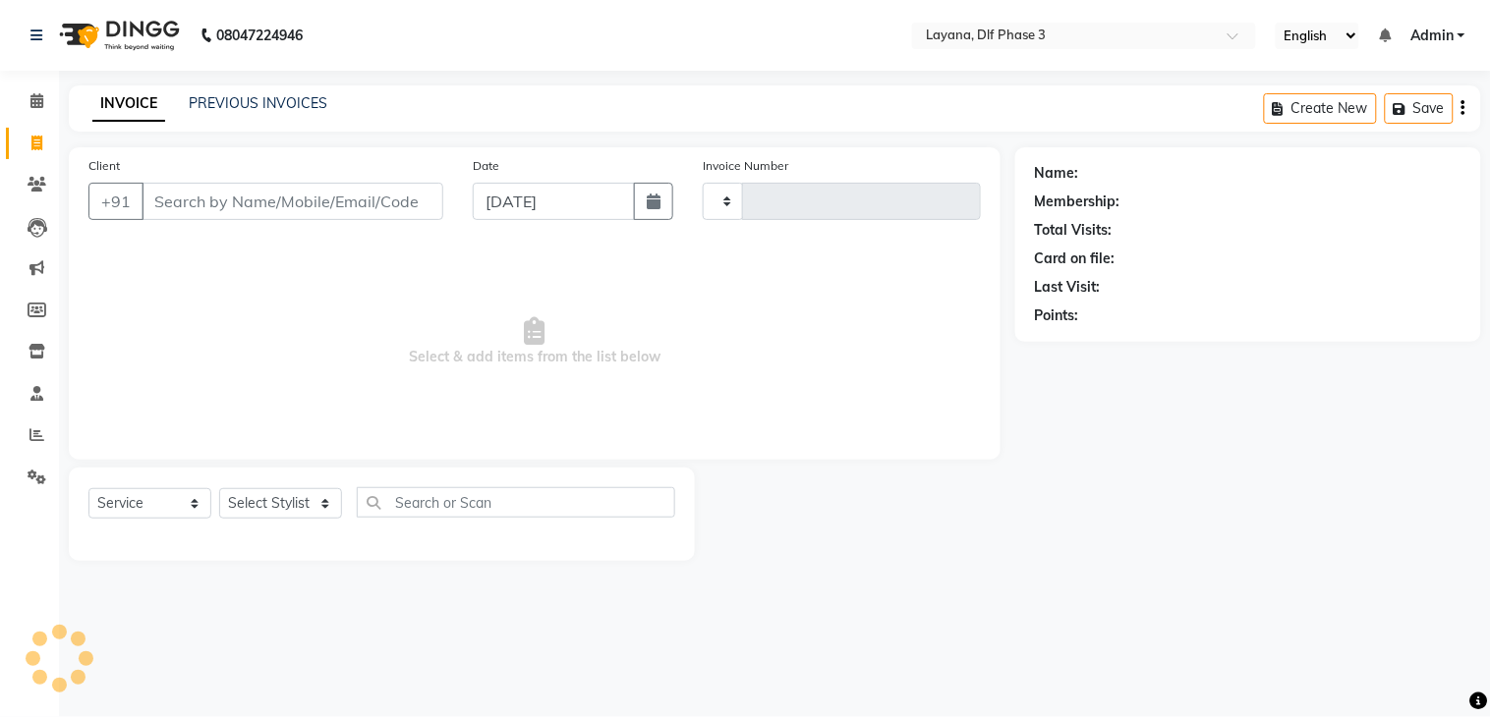
type input "2774"
select select "6973"
click at [173, 181] on div "Client +91" at bounding box center [266, 195] width 384 height 81
click at [165, 192] on input "Client" at bounding box center [293, 201] width 302 height 37
select select "6973"
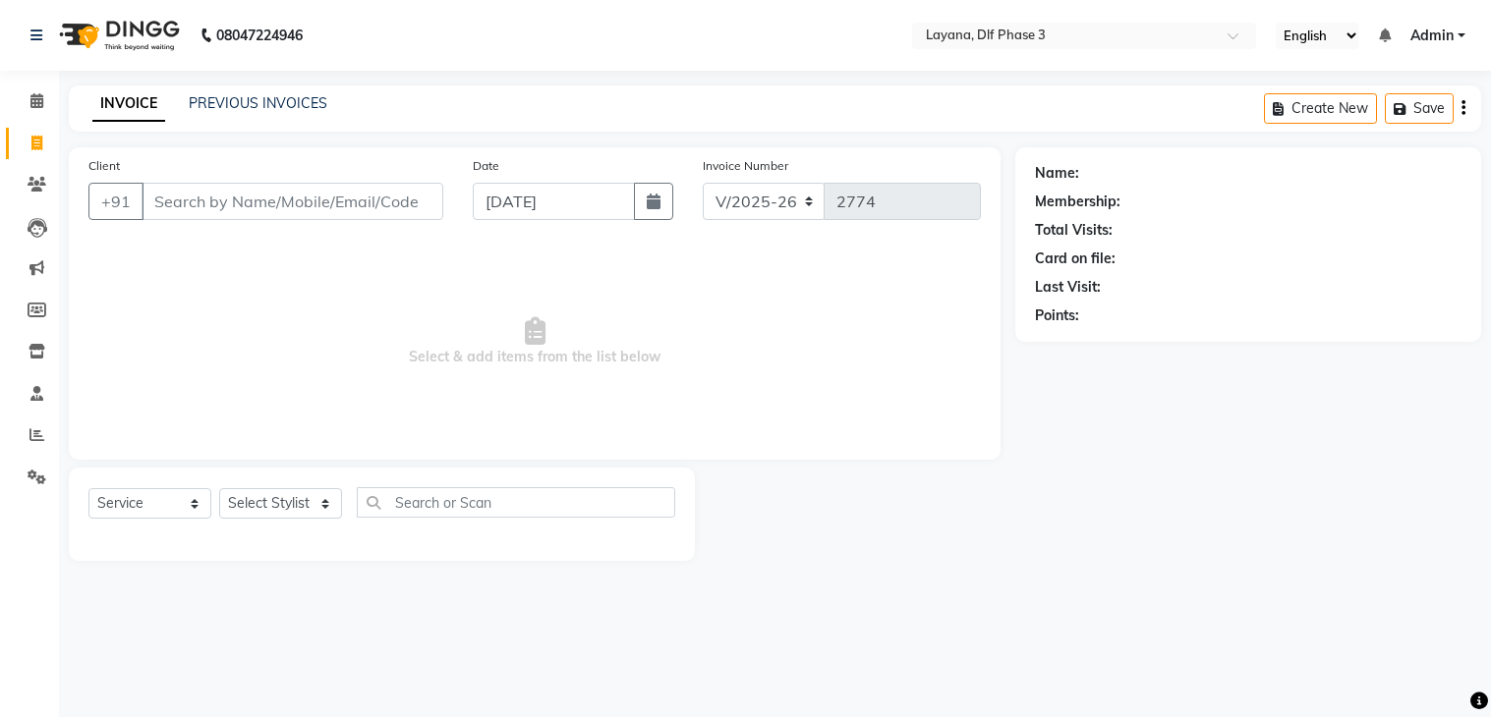
select select "service"
click at [227, 198] on input "Client" at bounding box center [293, 201] width 302 height 37
click at [232, 100] on div "INVOICE PREVIOUS INVOICES Create New Save" at bounding box center [775, 108] width 1412 height 46
click at [283, 91] on div "INVOICE PREVIOUS INVOICES Create New Save" at bounding box center [775, 108] width 1412 height 46
click at [305, 100] on link "PREVIOUS INVOICES" at bounding box center [258, 103] width 139 height 18
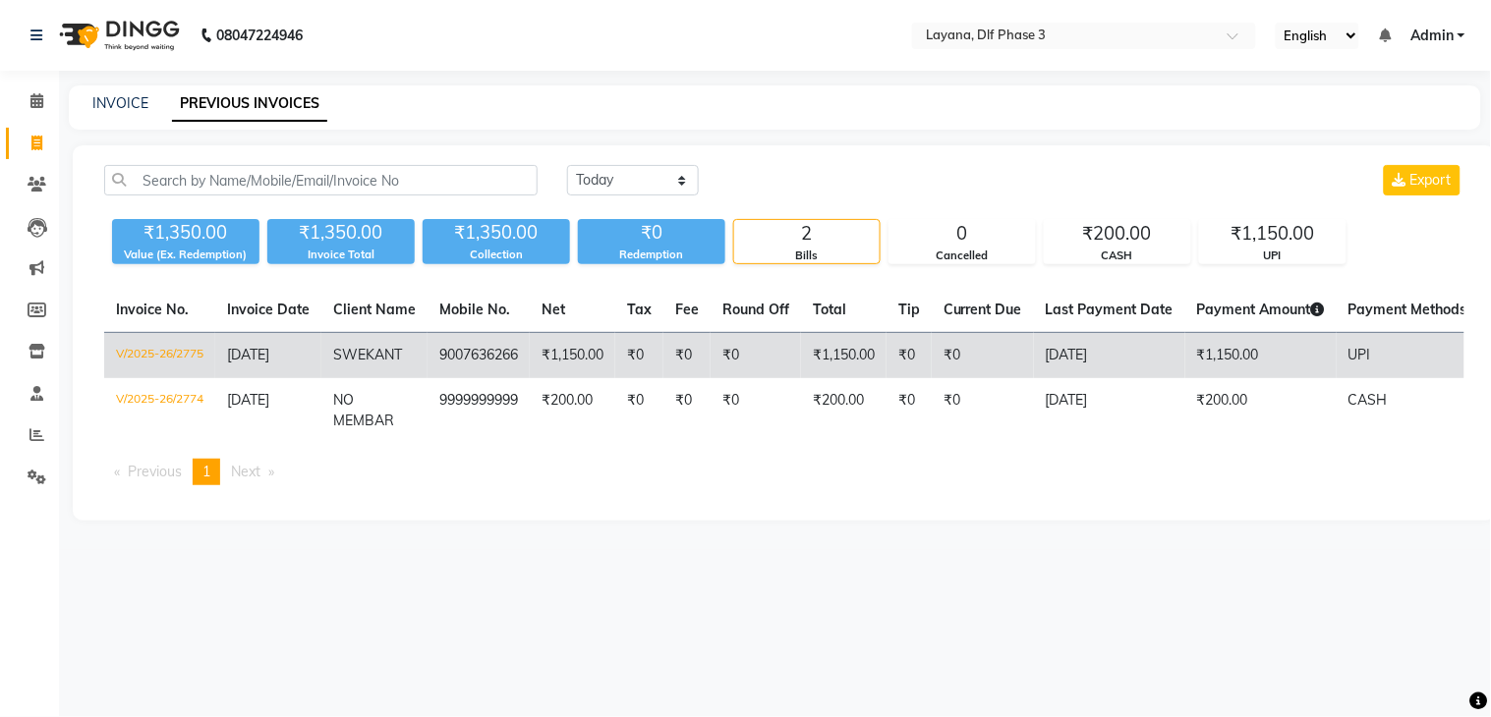
click at [507, 355] on td "9007636266" at bounding box center [478, 356] width 102 height 46
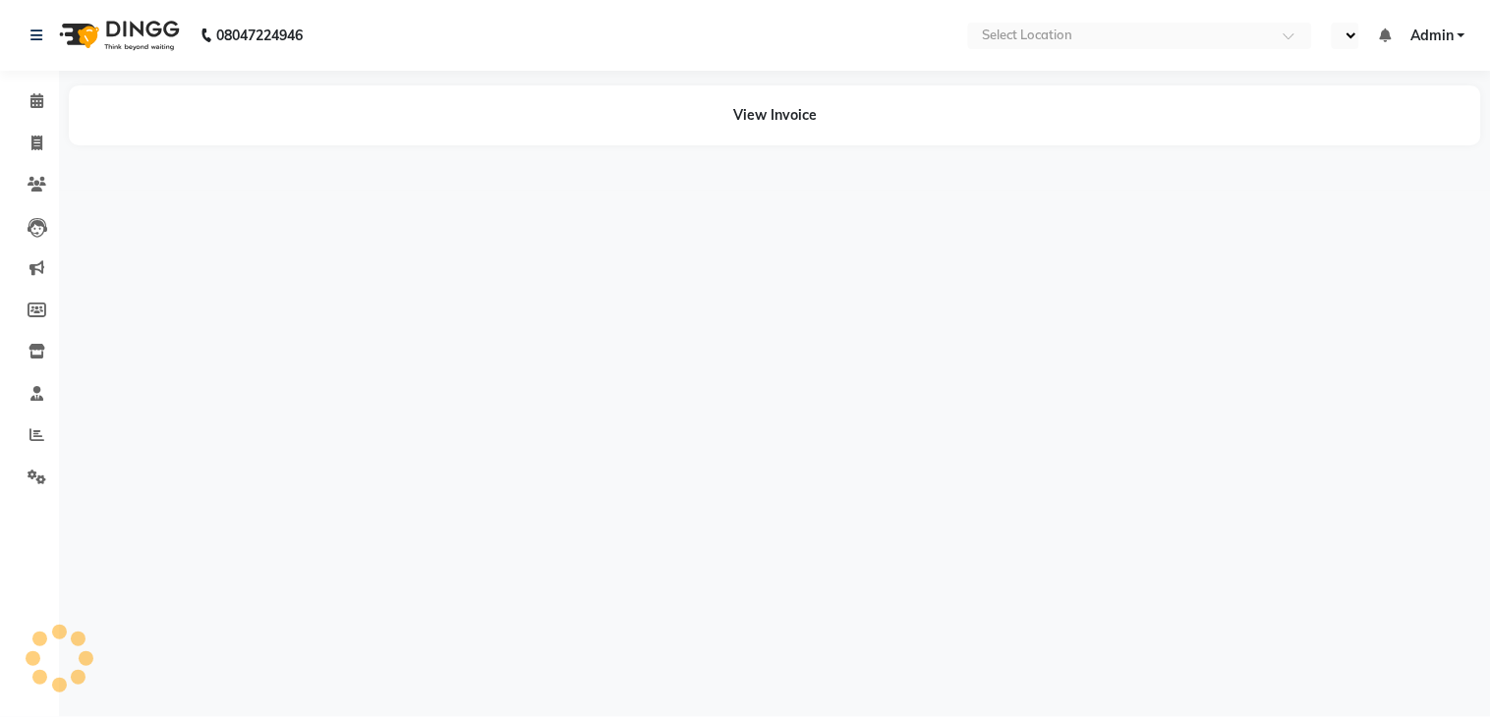
select select "en"
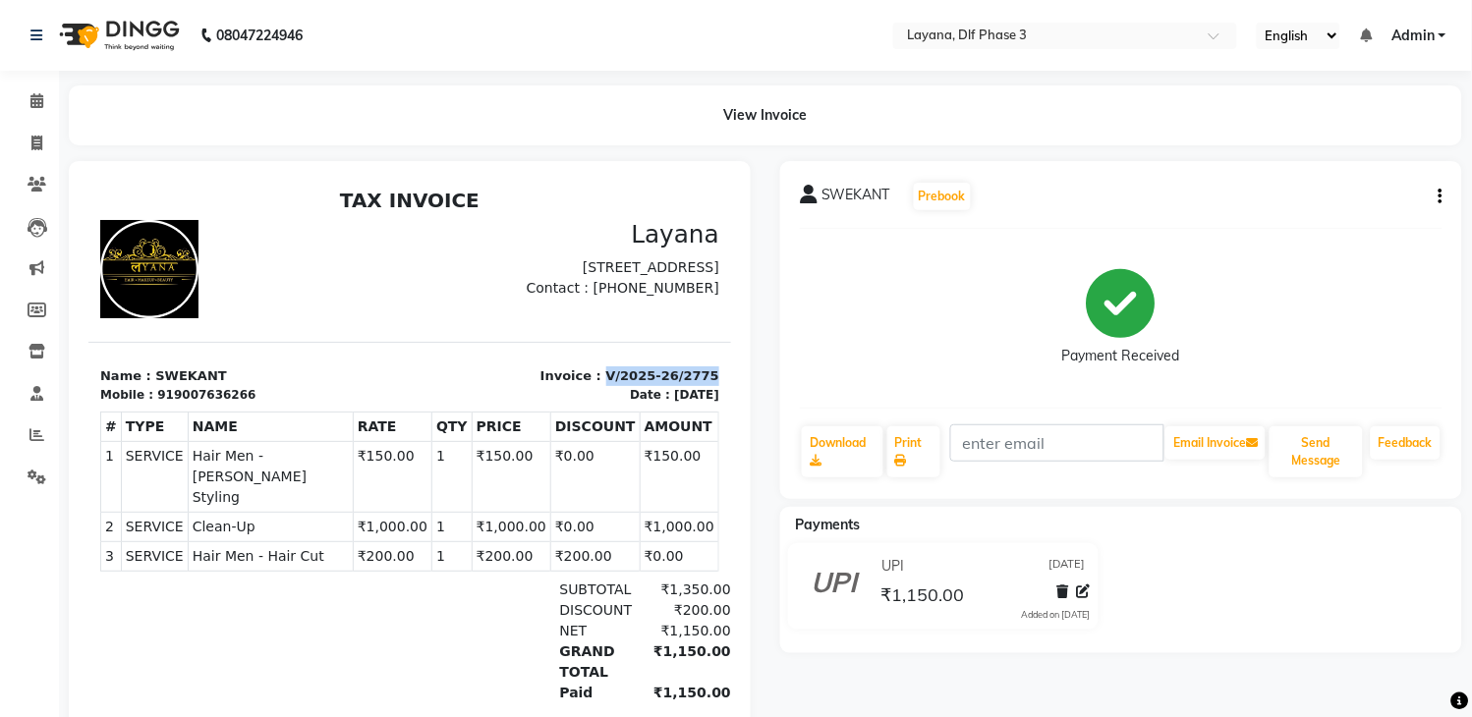
drag, startPoint x: 583, startPoint y: 370, endPoint x: 683, endPoint y: 373, distance: 100.3
click at [683, 373] on div "Invoice : V/2025-26/2775 Date : [DATE]" at bounding box center [569, 384] width 321 height 37
click at [738, 345] on div at bounding box center [410, 454] width 682 height 587
